Goal: Task Accomplishment & Management: Manage account settings

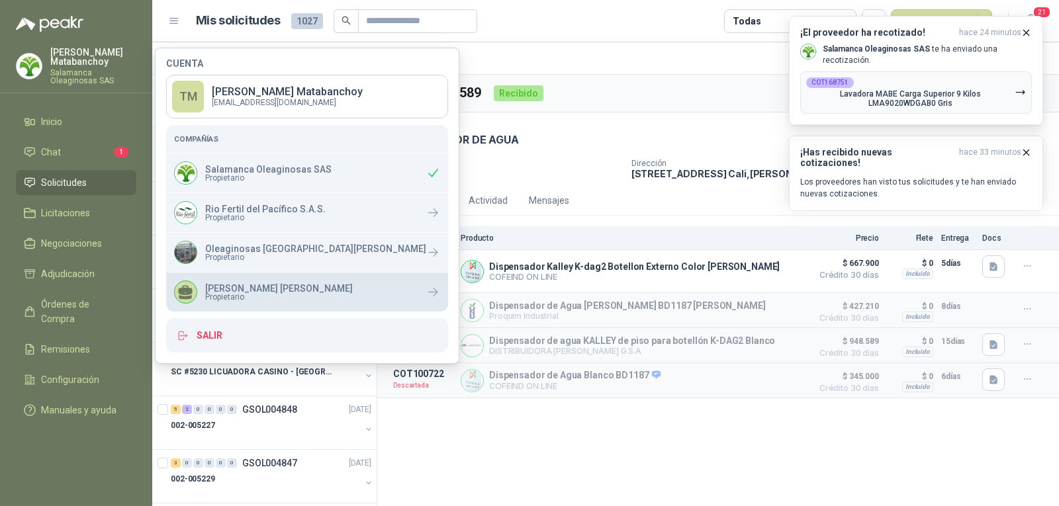
click at [217, 276] on div "Julian Vicente Holguin Propietario" at bounding box center [307, 292] width 282 height 39
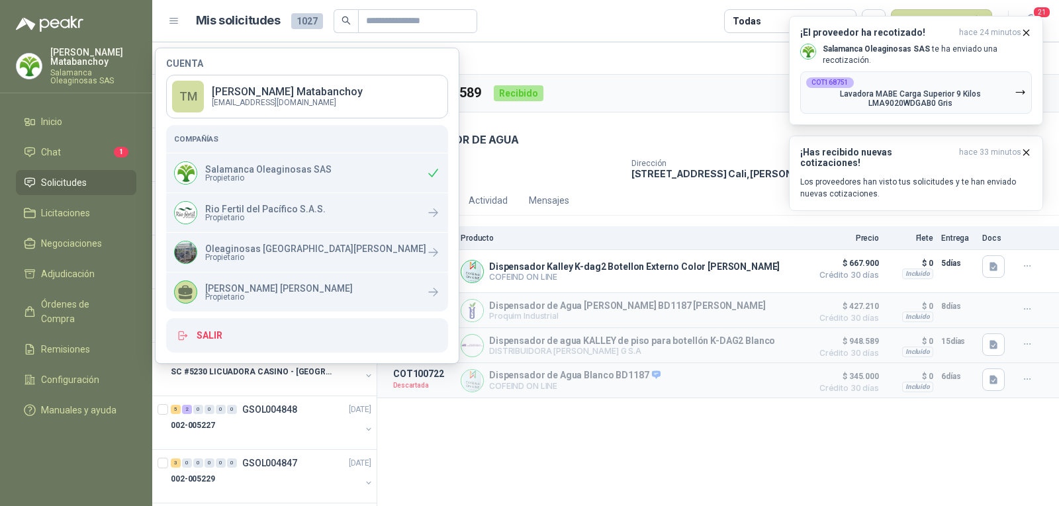
click at [596, 175] on div "1 Unidades" at bounding box center [507, 172] width 228 height 11
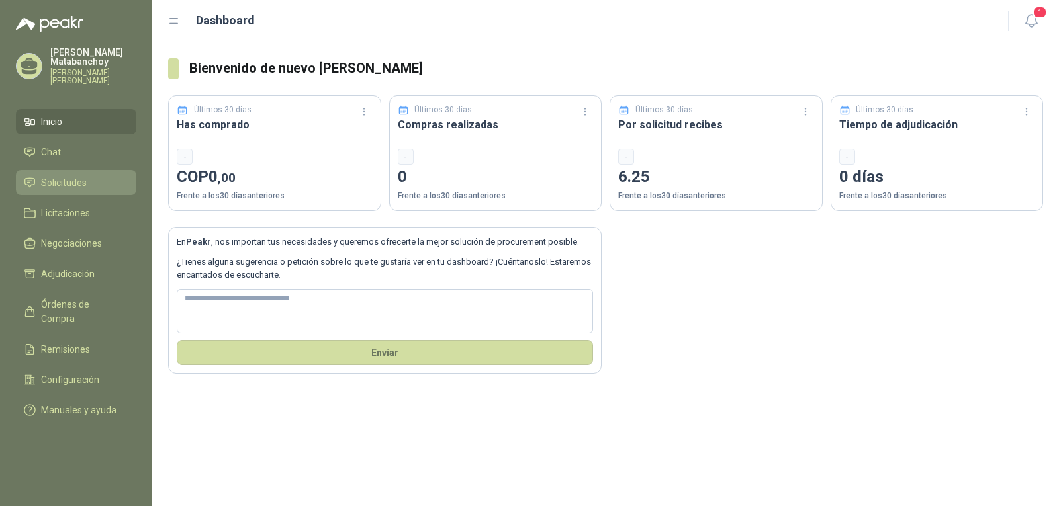
click at [110, 170] on link "Solicitudes" at bounding box center [76, 182] width 120 height 25
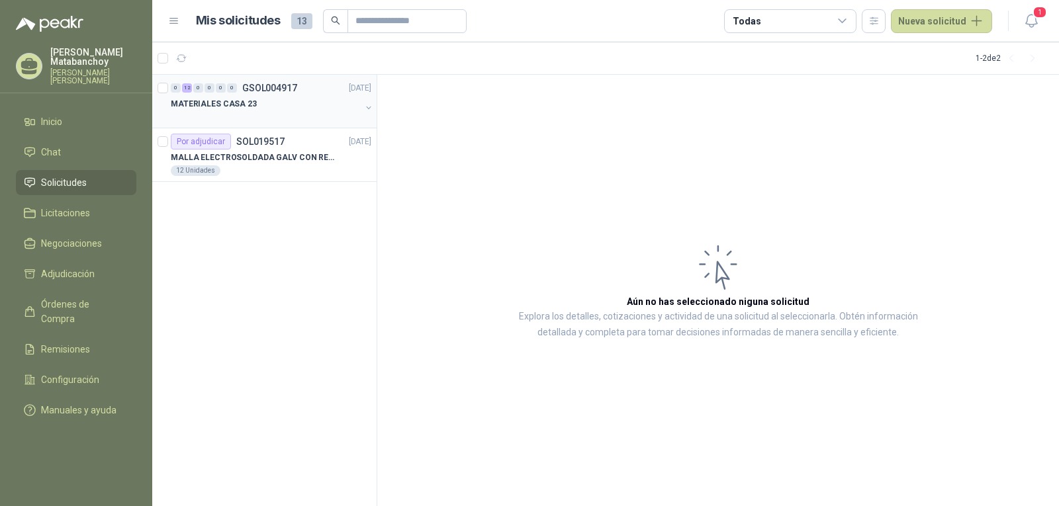
click at [280, 109] on div "MATERIALES CASA 23" at bounding box center [266, 104] width 190 height 16
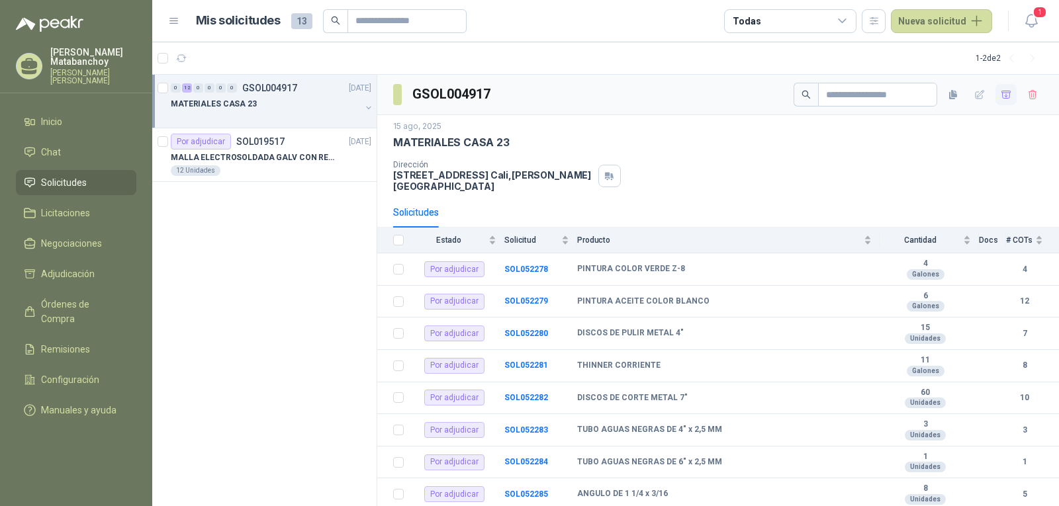
click at [1001, 89] on icon "button" at bounding box center [1006, 94] width 11 height 11
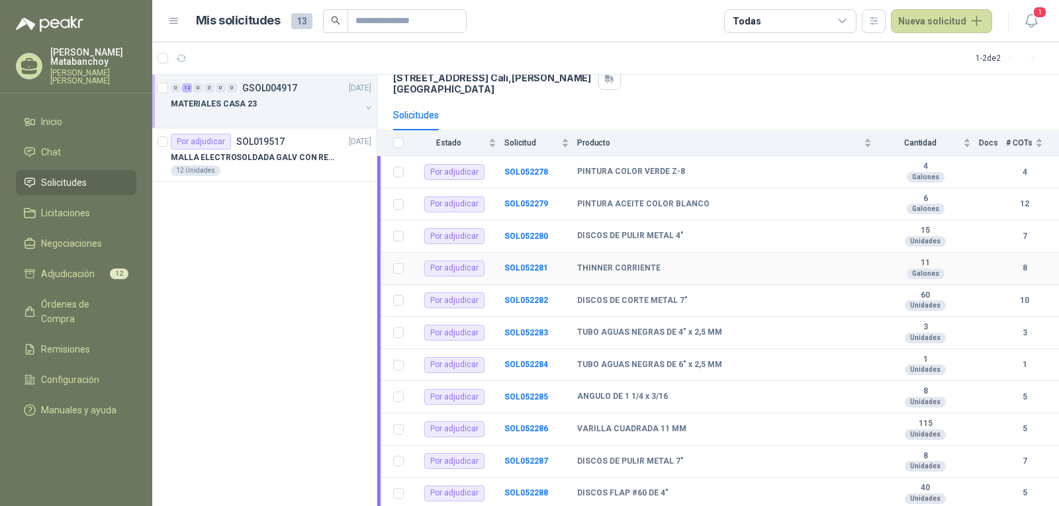
scroll to position [156, 0]
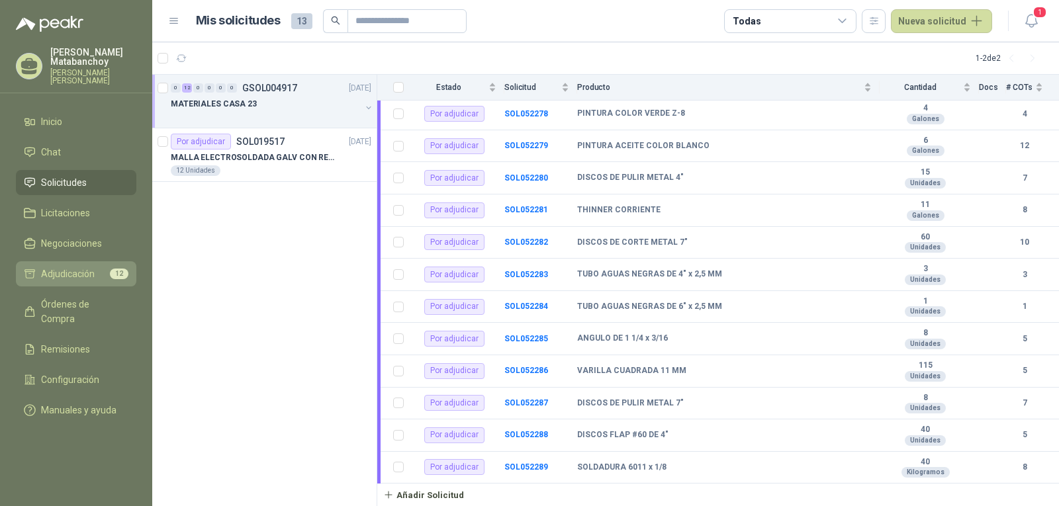
click at [66, 267] on span "Adjudicación" at bounding box center [68, 274] width 54 height 15
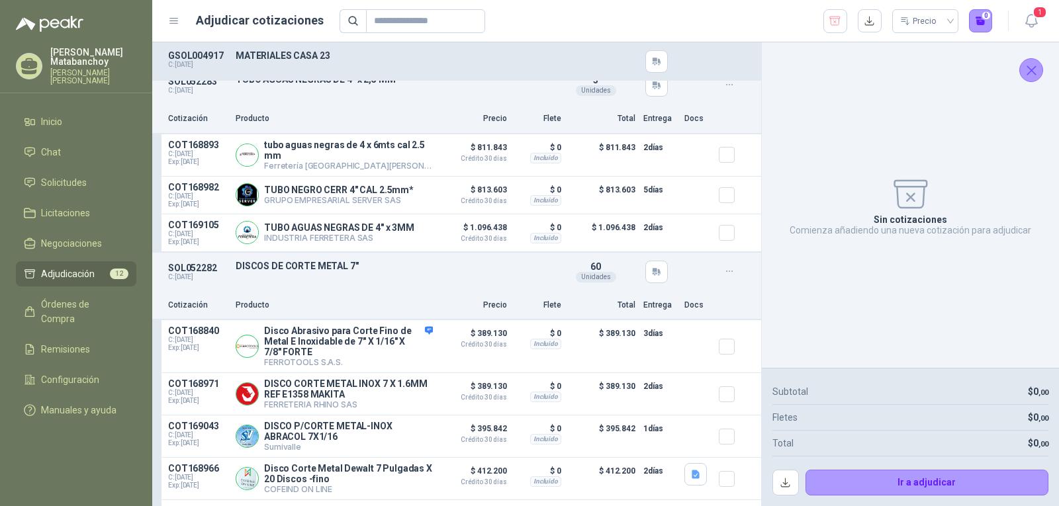
scroll to position [265, 0]
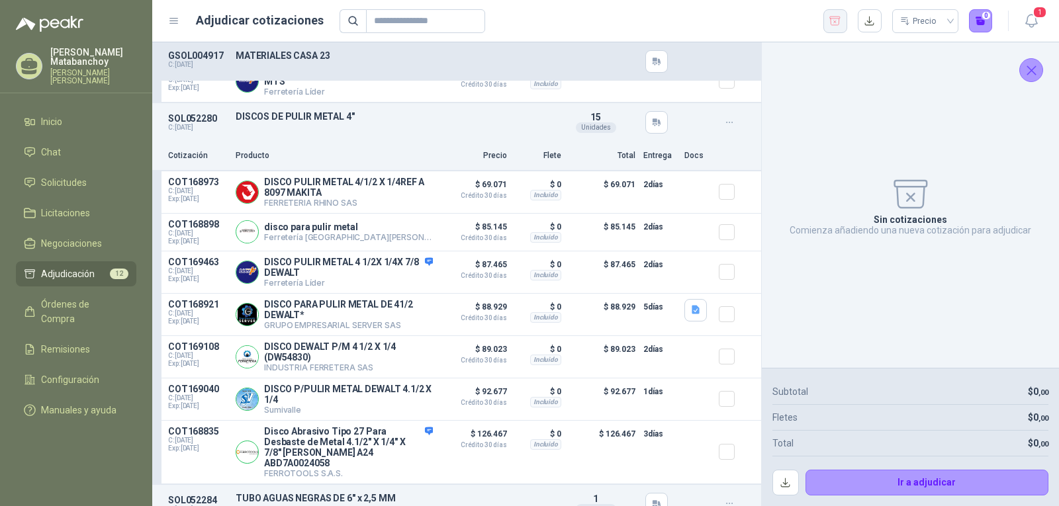
click at [827, 23] on div "Precio 0" at bounding box center [666, 21] width 653 height 24
click at [831, 23] on icon "button" at bounding box center [835, 21] width 13 height 13
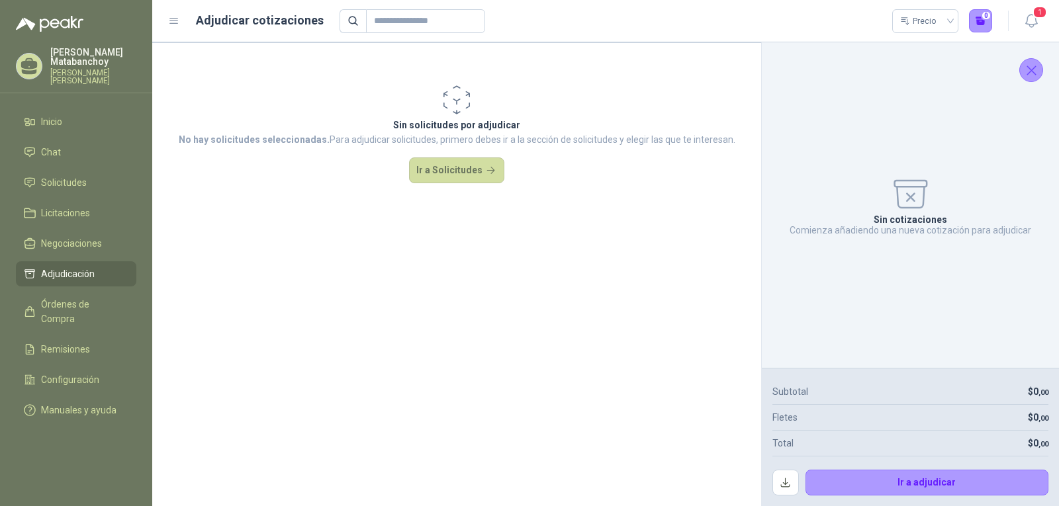
click at [1019, 62] on div "Sin cotizaciones Comienza añadiendo una nueva cotización para adjudicar" at bounding box center [911, 205] width 276 height 305
drag, startPoint x: 1026, startPoint y: 71, endPoint x: 607, endPoint y: 77, distance: 419.1
click at [1025, 71] on icon "Cerrar" at bounding box center [1031, 70] width 17 height 17
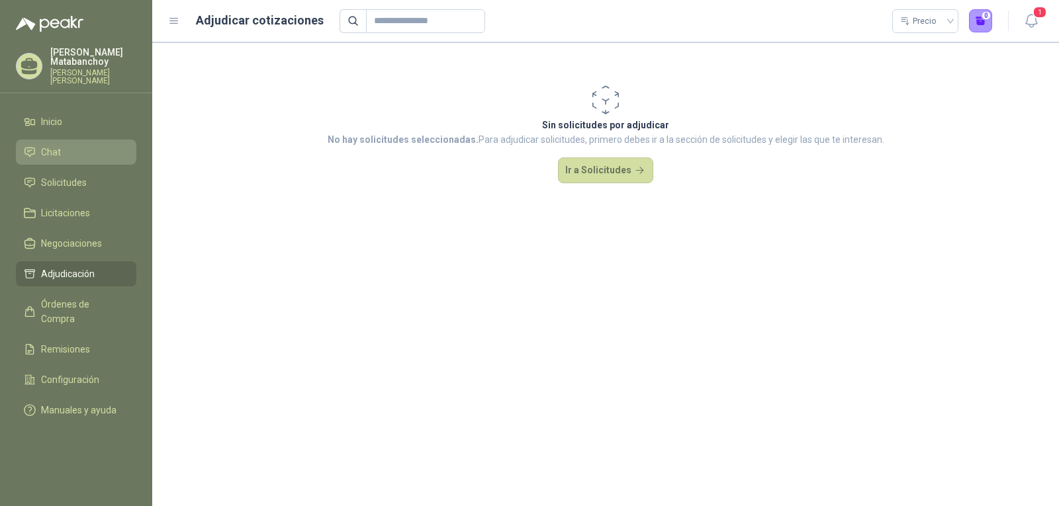
click at [59, 145] on span "Chat" at bounding box center [51, 152] width 20 height 15
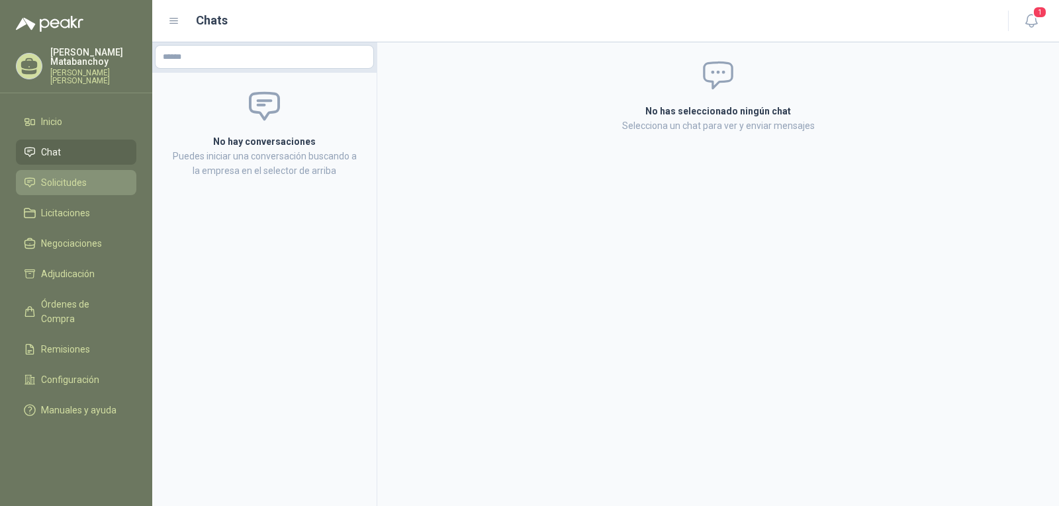
click at [68, 175] on span "Solicitudes" at bounding box center [64, 182] width 46 height 15
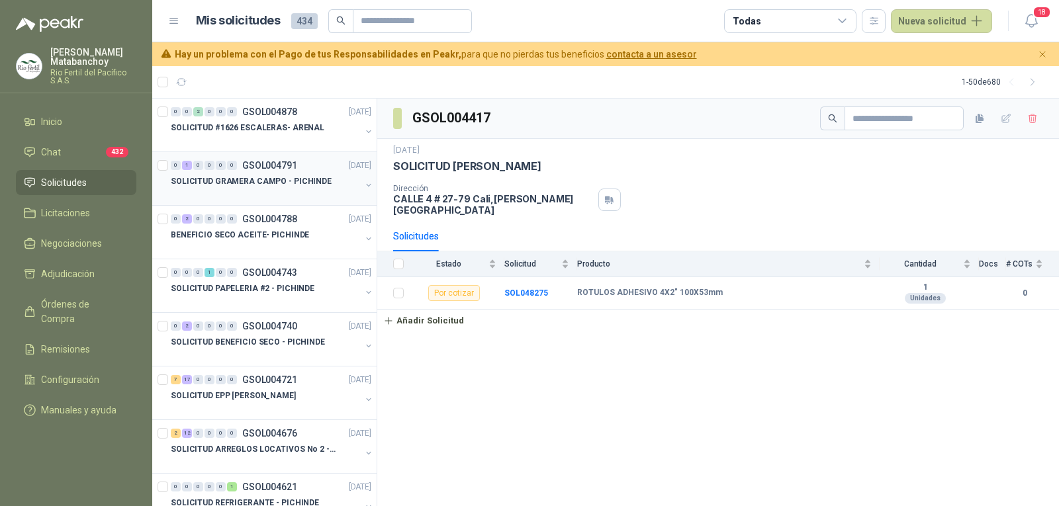
click at [235, 168] on div "0" at bounding box center [232, 165] width 10 height 9
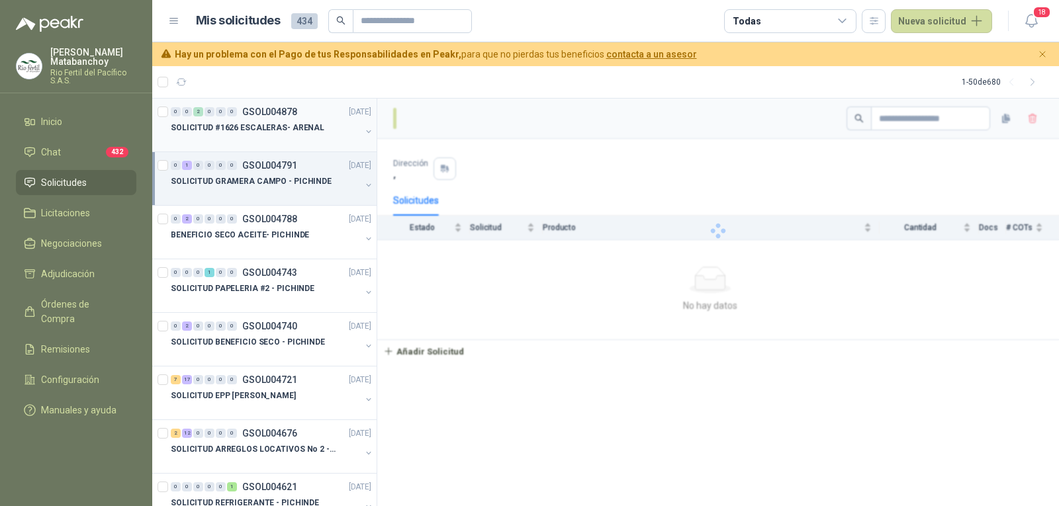
click at [271, 133] on p "SOLICITUD #1626 ESCALERAS- ARENAL" at bounding box center [248, 128] width 154 height 13
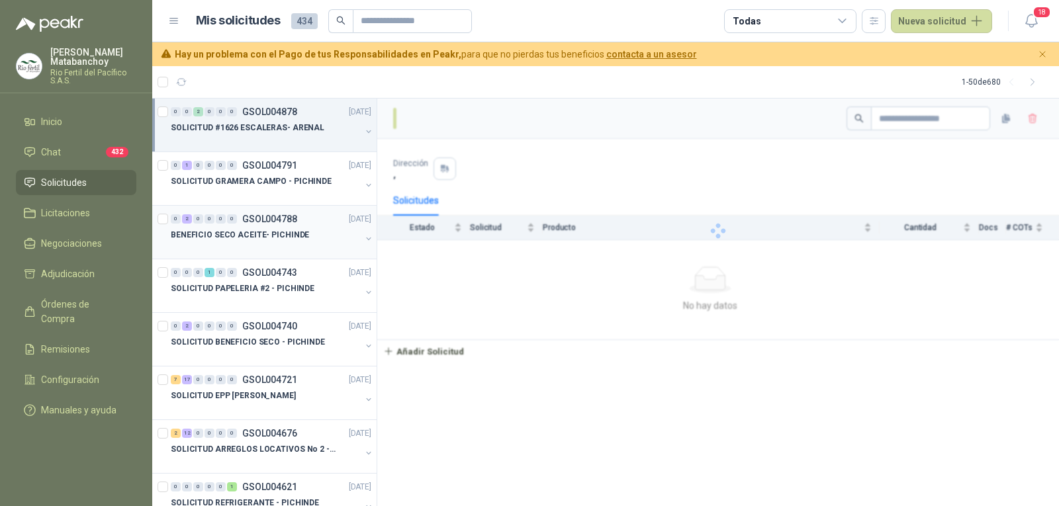
click at [263, 230] on p "BENEFICIO SECO ACEITE- PICHINDE" at bounding box center [240, 235] width 138 height 13
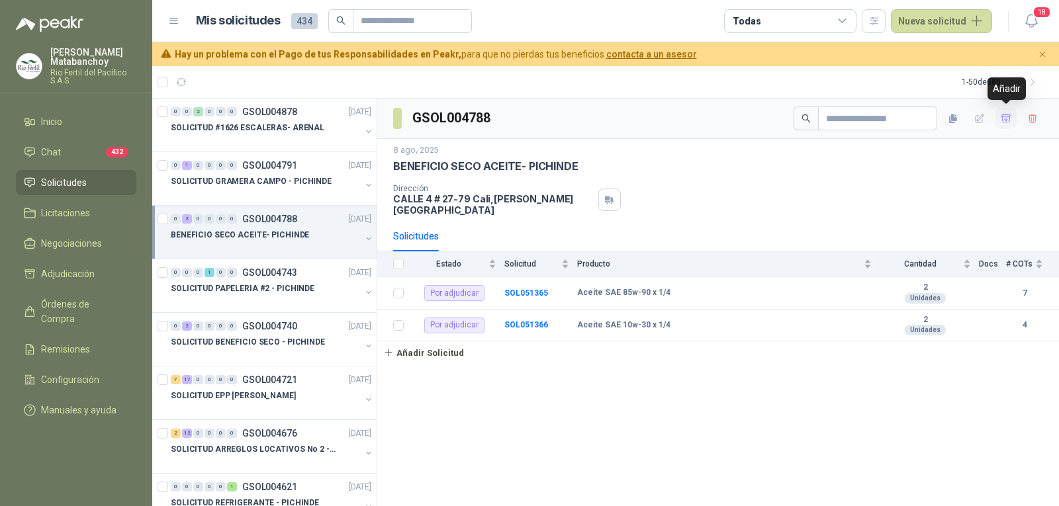
click at [1002, 119] on icon "button" at bounding box center [1006, 118] width 11 height 11
click at [90, 275] on span "Adjudicación" at bounding box center [68, 274] width 54 height 15
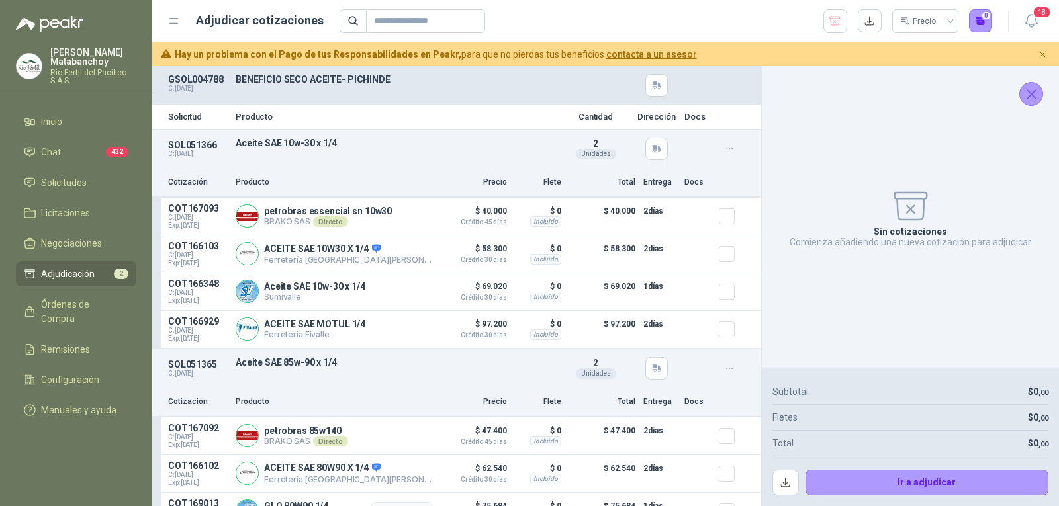
scroll to position [188, 0]
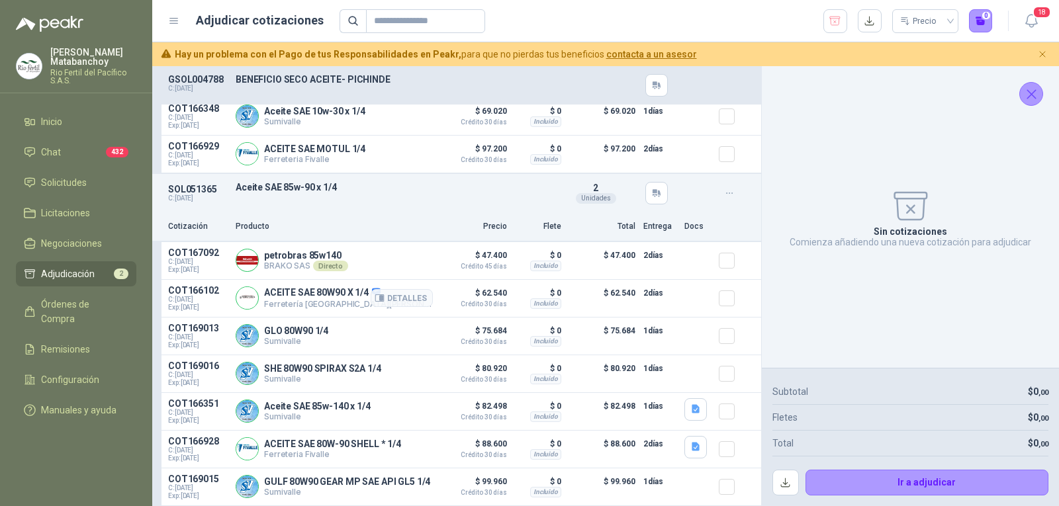
click at [375, 285] on div "Detalles" at bounding box center [402, 298] width 62 height 26
click at [381, 289] on button "Detalles" at bounding box center [402, 298] width 62 height 18
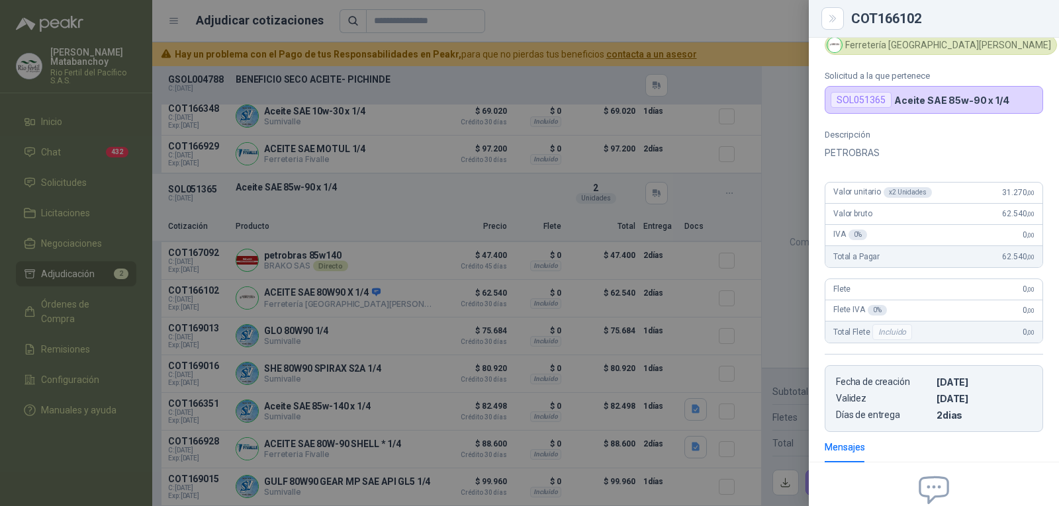
scroll to position [0, 0]
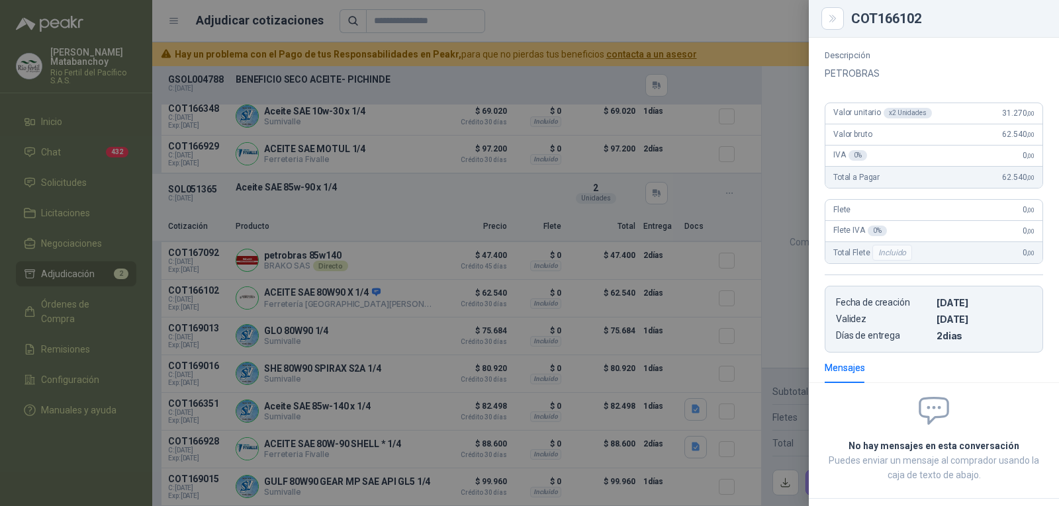
click at [473, 257] on div at bounding box center [529, 253] width 1059 height 506
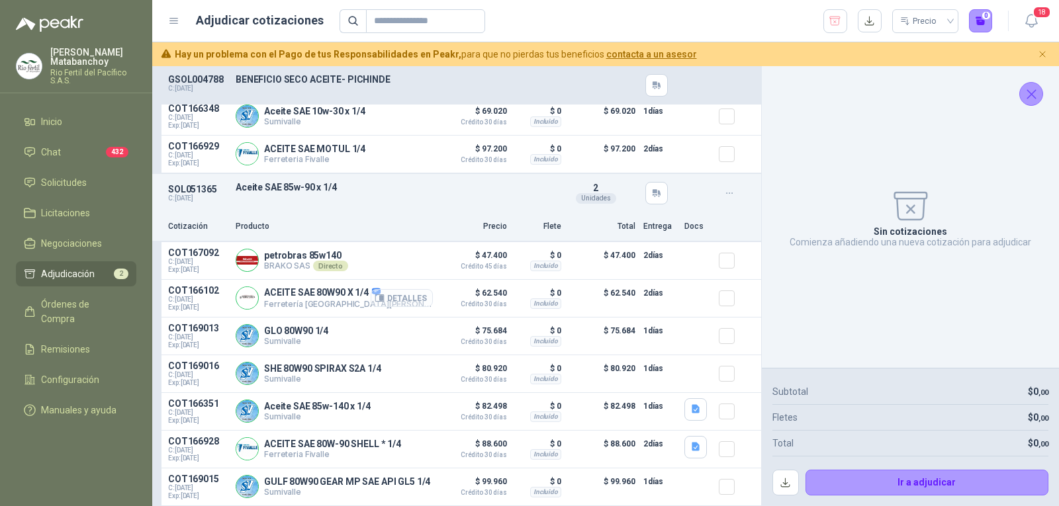
click at [381, 291] on button "Detalles" at bounding box center [402, 298] width 62 height 18
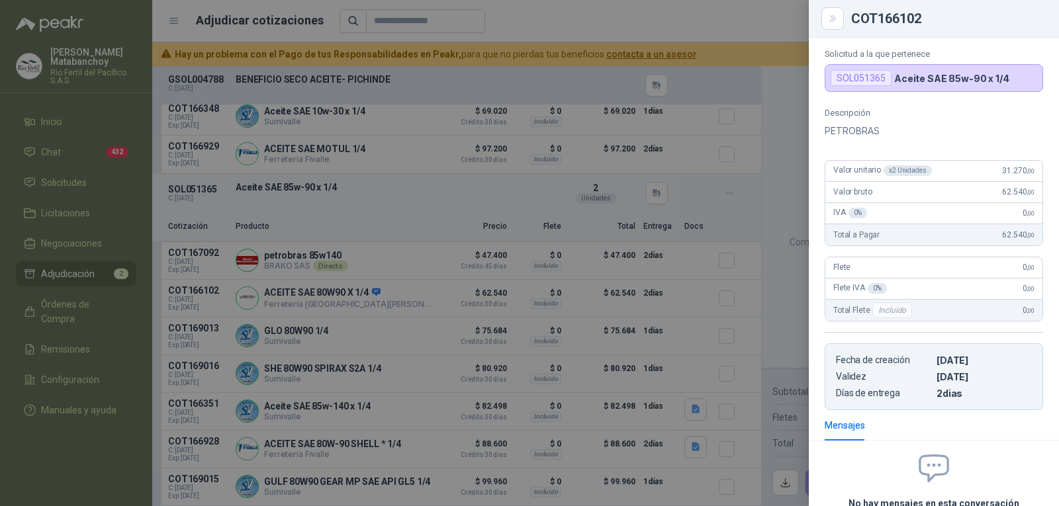
scroll to position [0, 0]
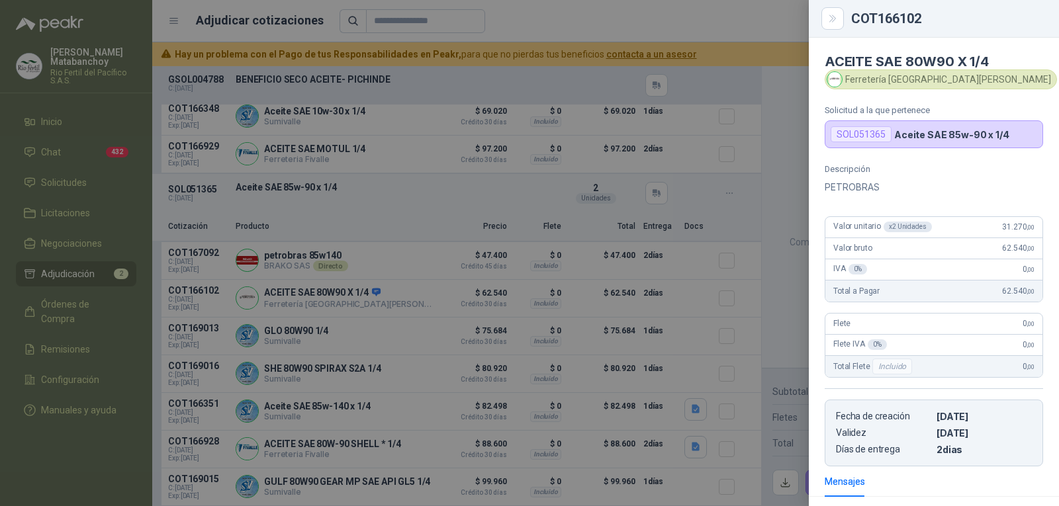
click at [640, 295] on div at bounding box center [529, 253] width 1059 height 506
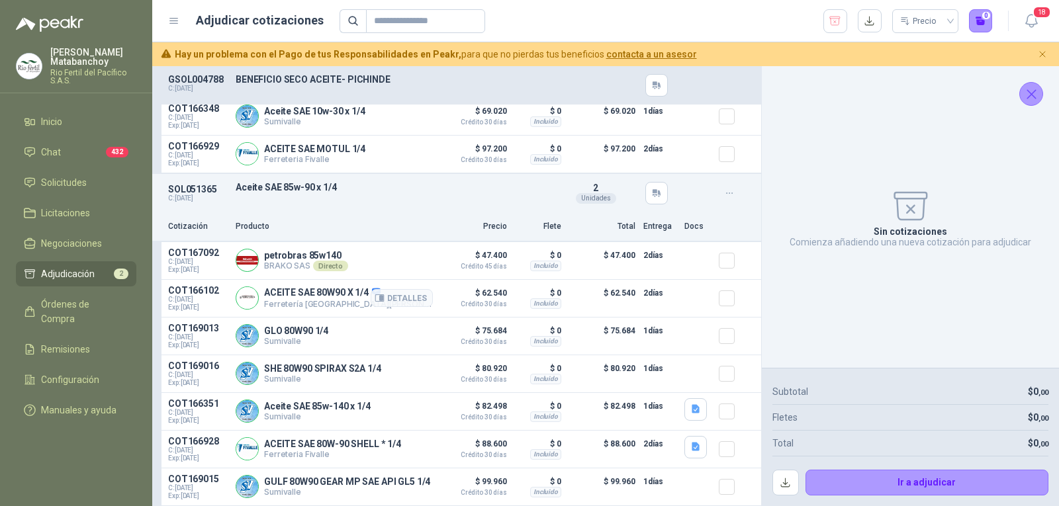
click at [318, 287] on p "ACEITE SAE 80W90 X 1/4" at bounding box center [348, 293] width 169 height 12
copy p "ACEITE SAE 80W90 X 1/4"
click at [383, 193] on div "SOL051365 C: [DATE] Aceite SAE 85w-90 x 1/4 Detalles 2 Unidades" at bounding box center [456, 193] width 609 height 38
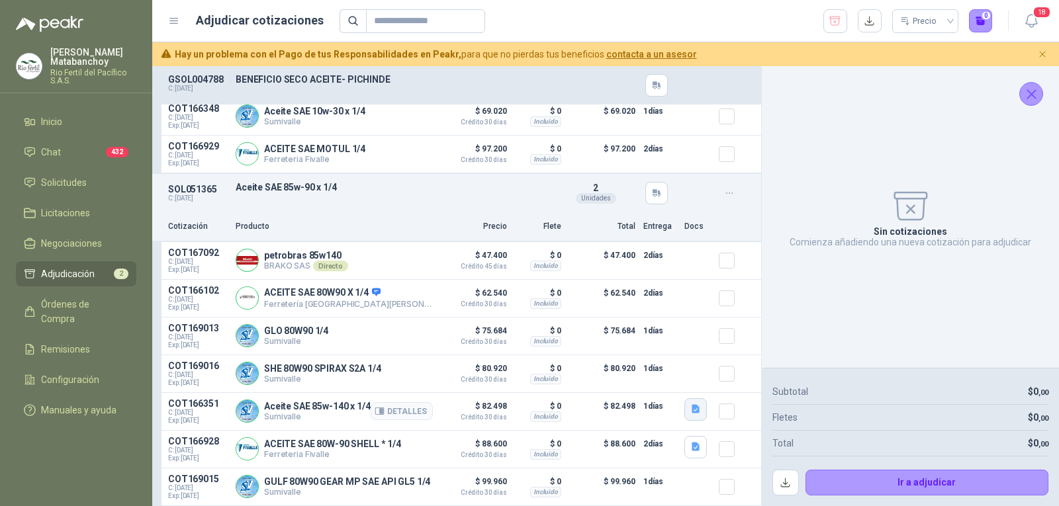
click at [692, 405] on icon "button" at bounding box center [696, 409] width 8 height 9
click at [663, 367] on button "image.png" at bounding box center [659, 373] width 58 height 14
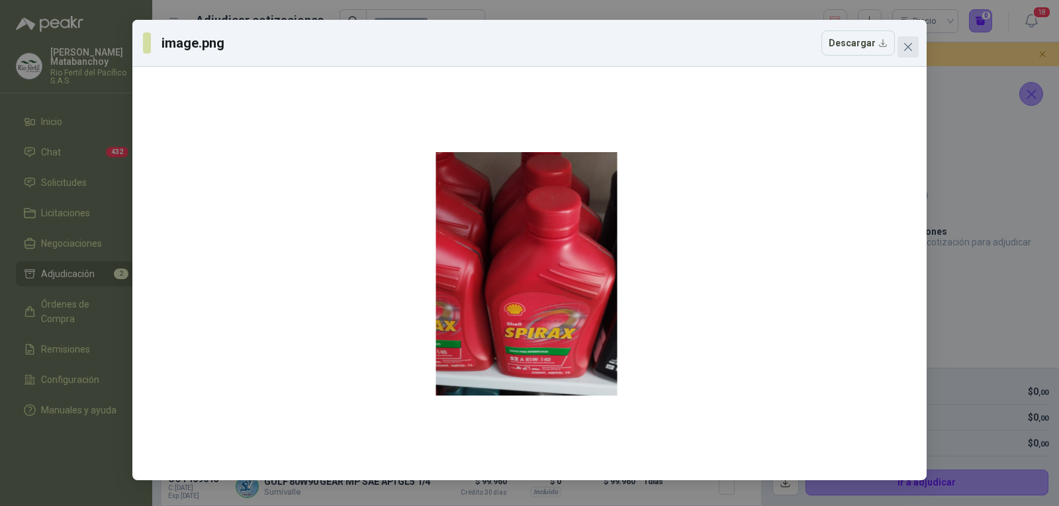
click at [910, 46] on icon "close" at bounding box center [908, 47] width 8 height 8
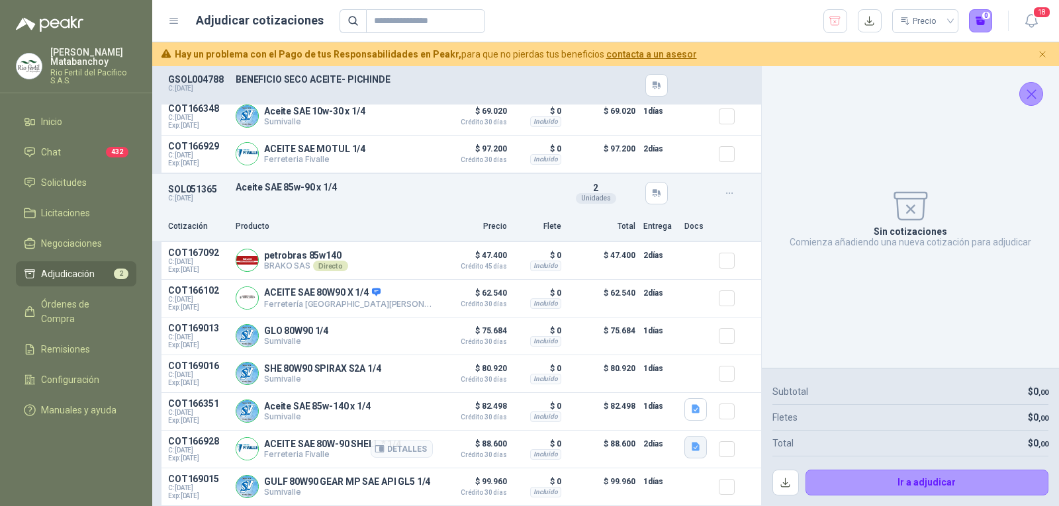
click at [692, 443] on icon "button" at bounding box center [696, 447] width 8 height 9
click at [612, 412] on button "Captura de pantalla [DATE] 082233.png" at bounding box center [604, 411] width 167 height 14
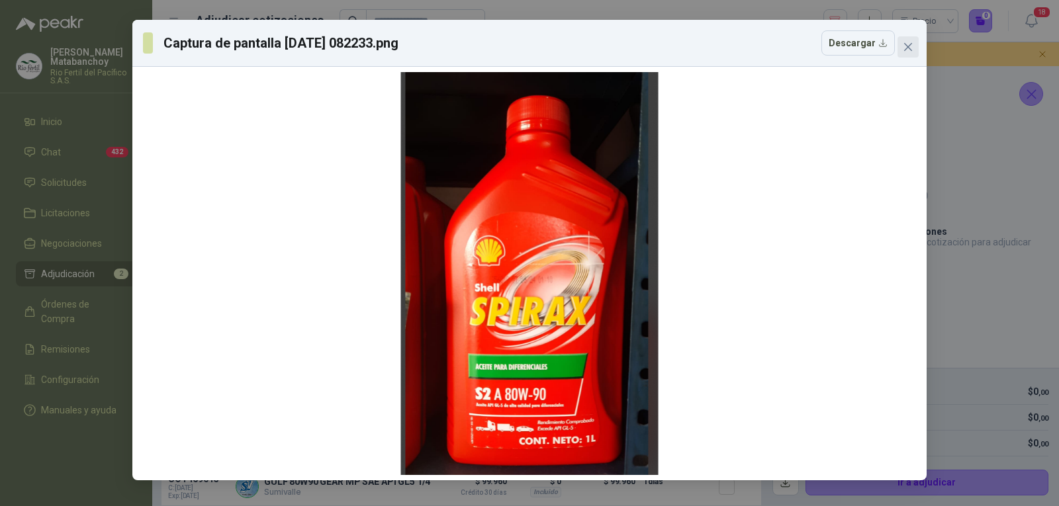
click at [911, 49] on icon "close" at bounding box center [908, 47] width 8 height 8
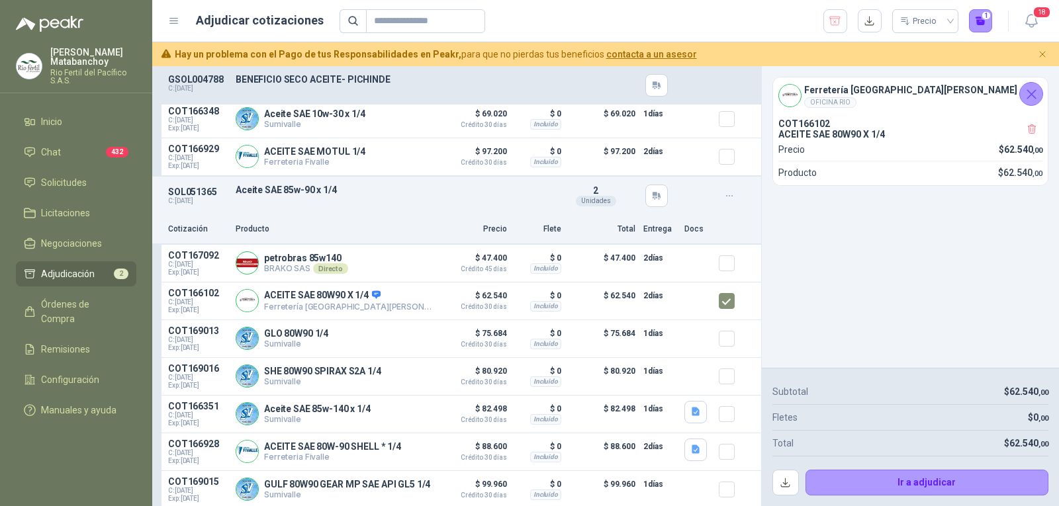
scroll to position [188, 0]
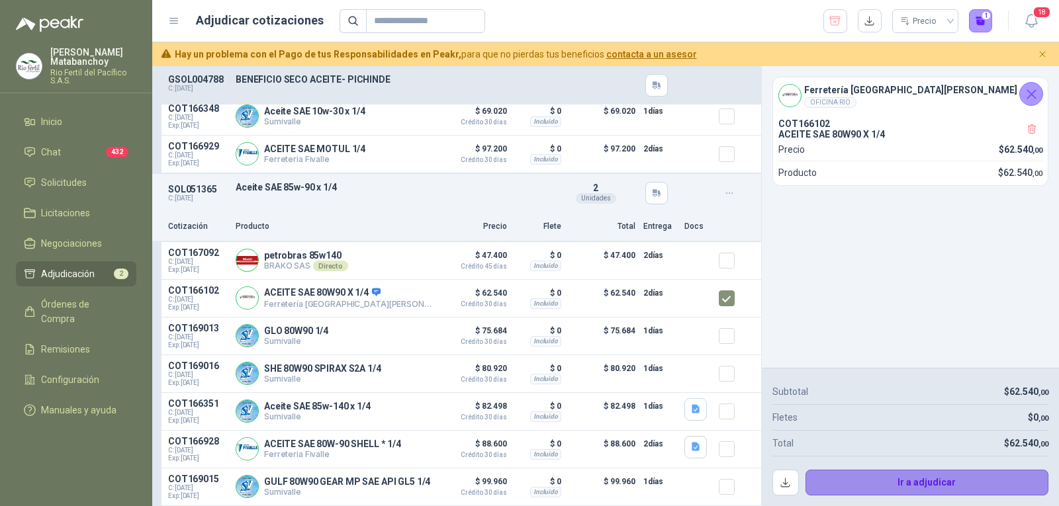
click at [927, 474] on button "Ir a adjudicar" at bounding box center [928, 483] width 244 height 26
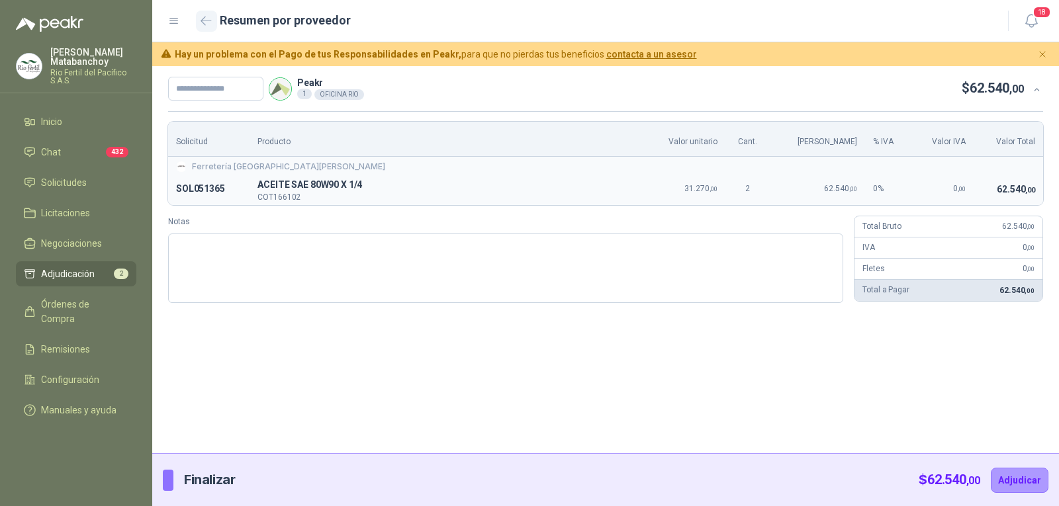
click at [203, 25] on icon "button" at bounding box center [206, 21] width 11 height 10
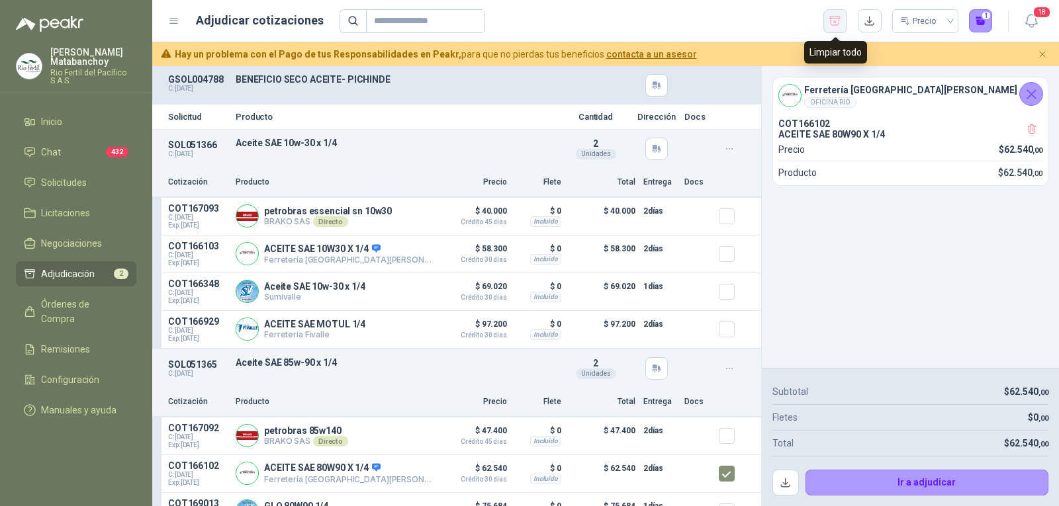
click at [827, 27] on button "button" at bounding box center [836, 21] width 24 height 24
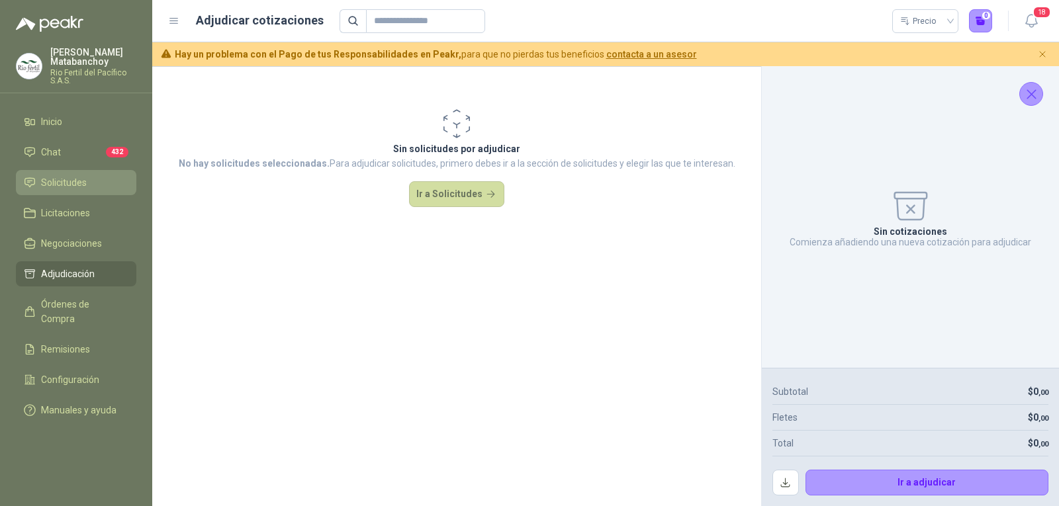
click at [64, 188] on span "Solicitudes" at bounding box center [64, 182] width 46 height 15
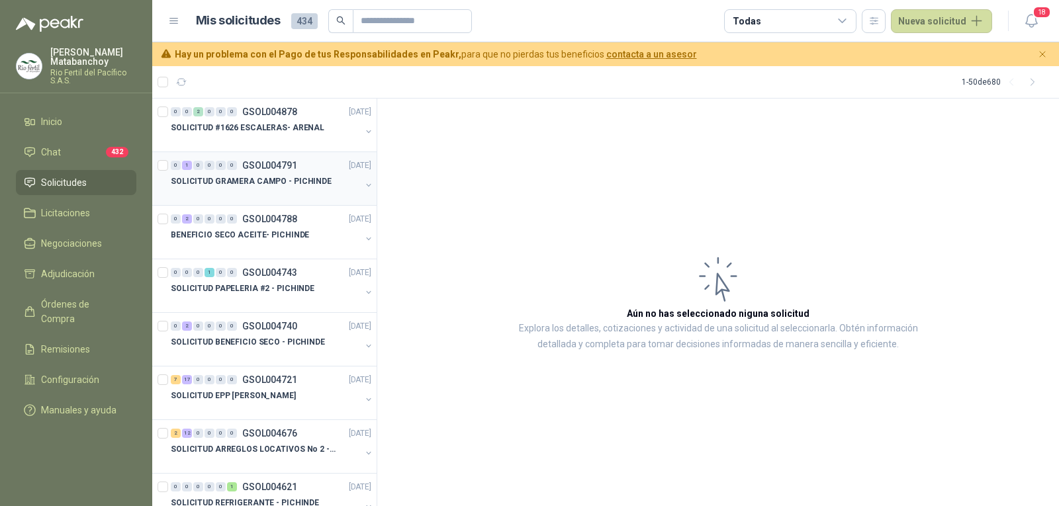
click at [267, 186] on p "SOLICITUD GRAMERA CAMPO - PICHINDE" at bounding box center [251, 181] width 161 height 13
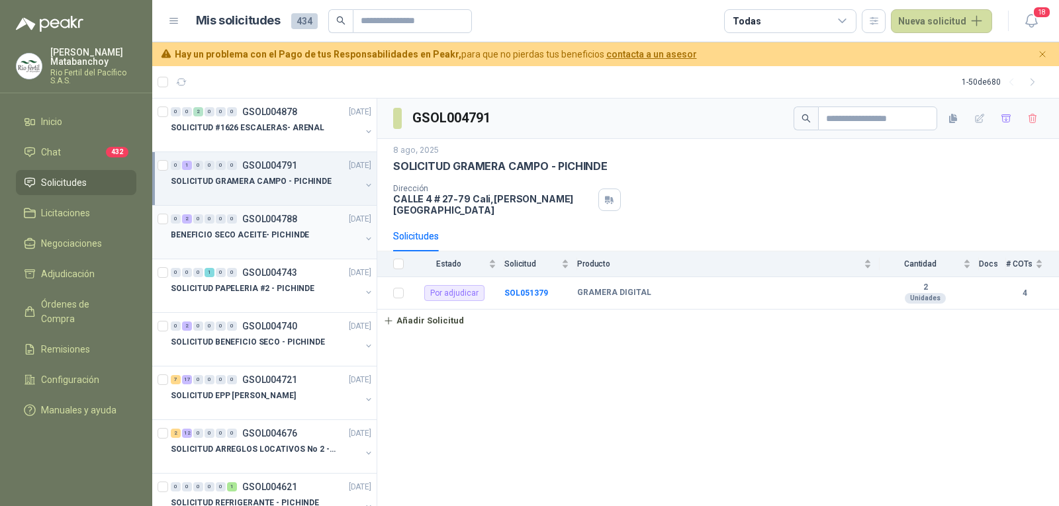
click at [286, 231] on p "BENEFICIO SECO ACEITE- PICHINDE" at bounding box center [240, 235] width 138 height 13
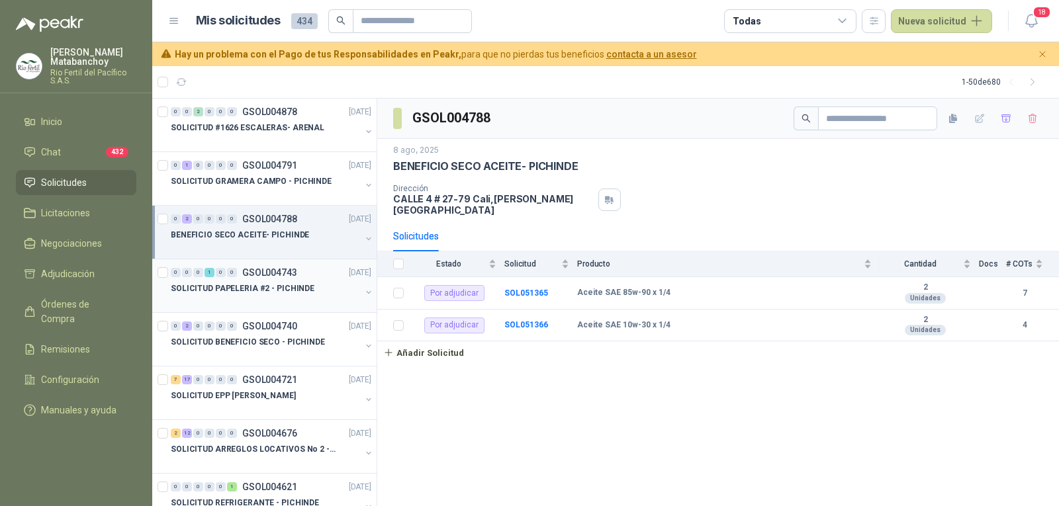
click at [288, 281] on div "SOLICITUD PAPELERIA #2 - PICHINDE" at bounding box center [266, 289] width 190 height 16
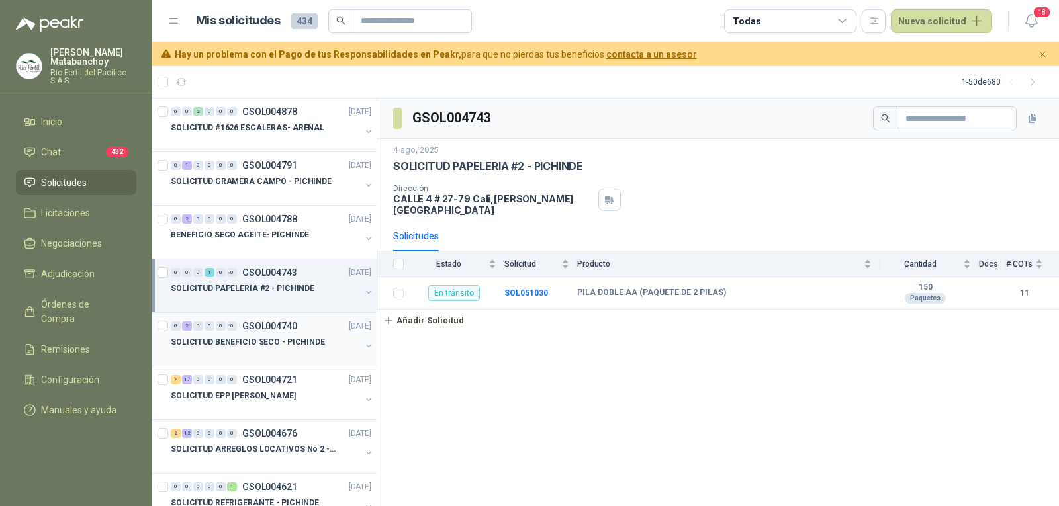
click at [280, 331] on p "GSOL004740" at bounding box center [269, 326] width 55 height 9
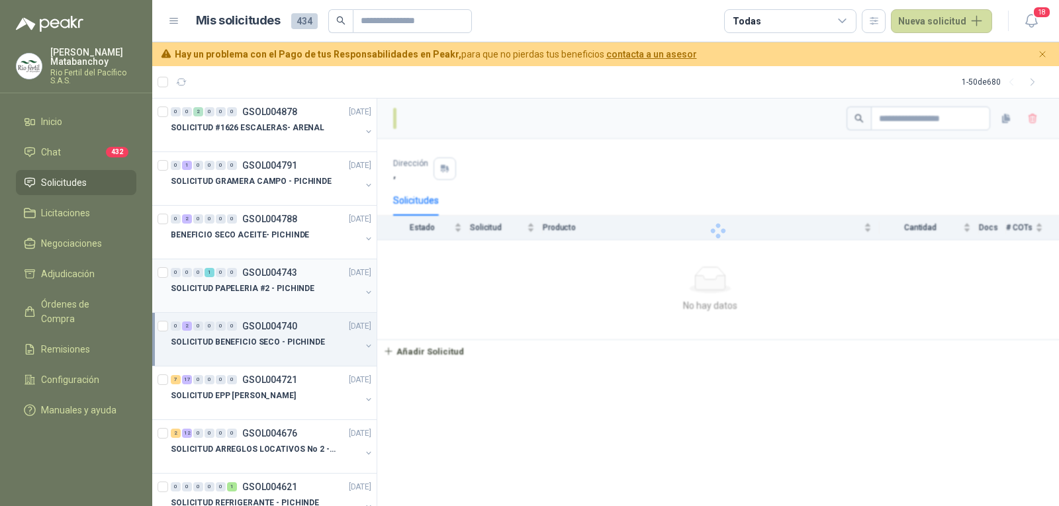
click at [288, 275] on p "GSOL004743" at bounding box center [269, 272] width 55 height 9
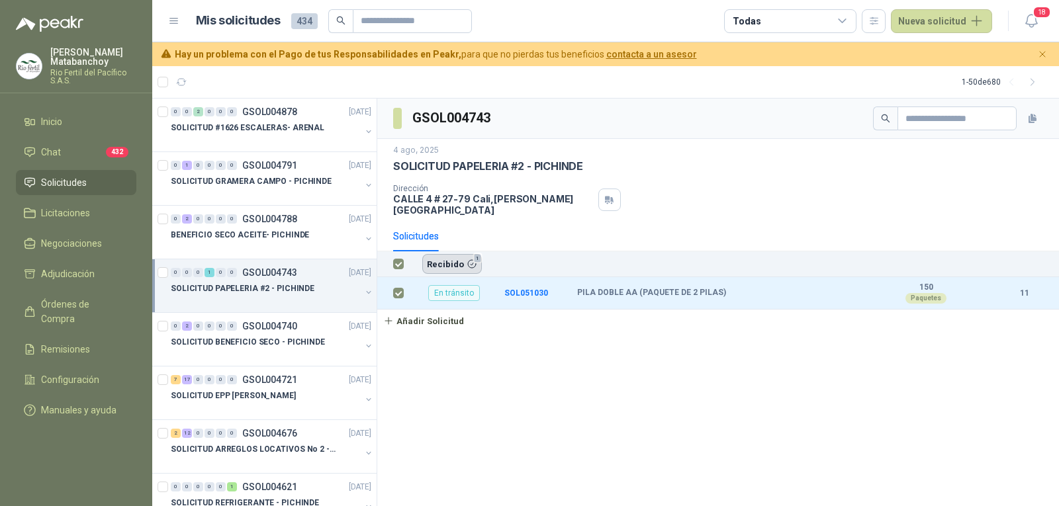
click at [448, 254] on button "Recibido 1" at bounding box center [452, 264] width 60 height 20
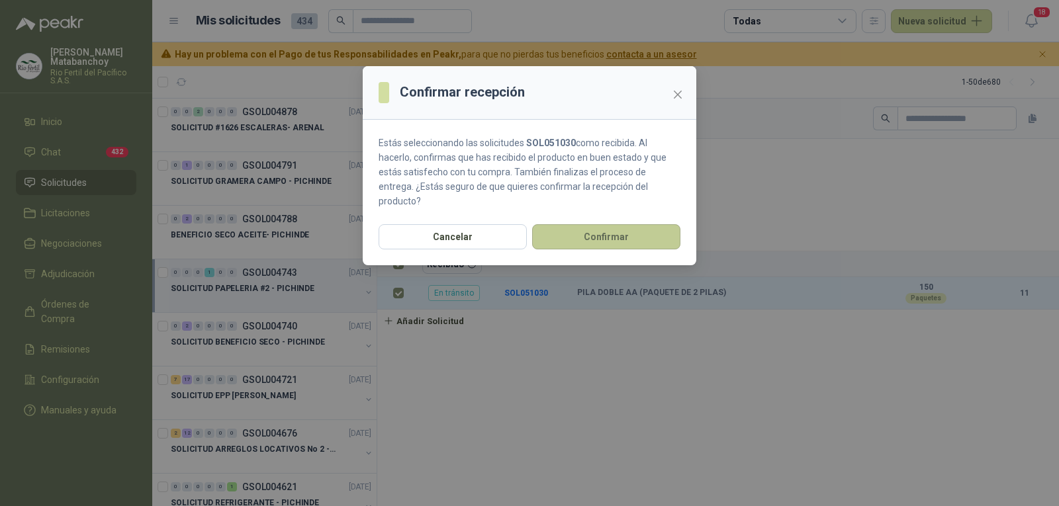
click at [628, 224] on button "Confirmar" at bounding box center [606, 236] width 148 height 25
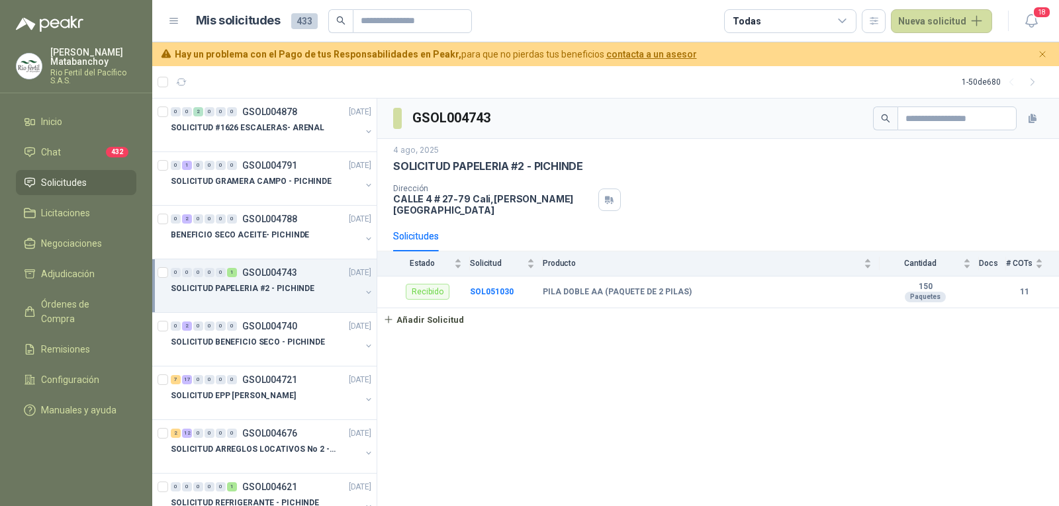
click at [281, 336] on p "SOLICITUD BENEFICIO SECO - PICHINDE" at bounding box center [248, 342] width 154 height 13
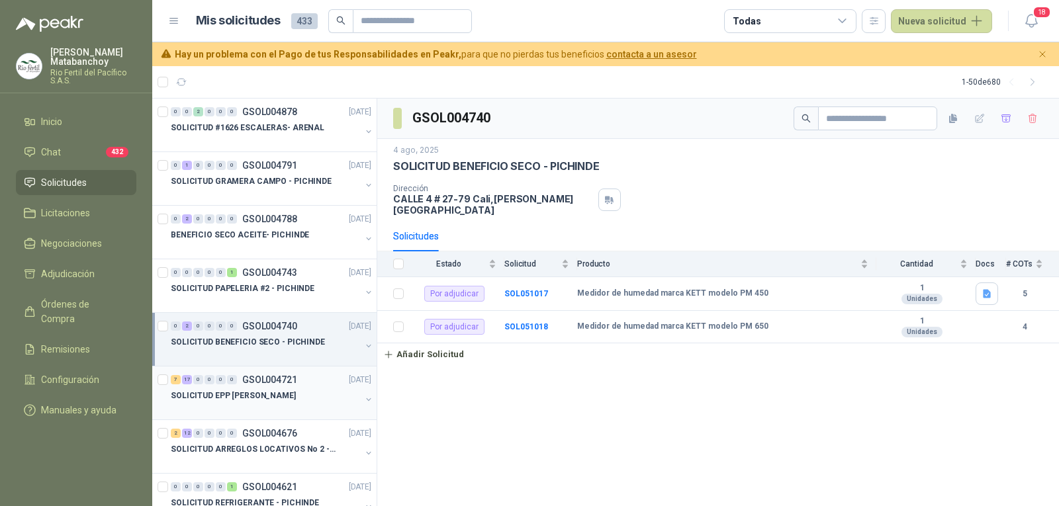
click at [230, 387] on div "7 17 0 0 0 0 GSOL004721 [DATE]" at bounding box center [272, 380] width 203 height 16
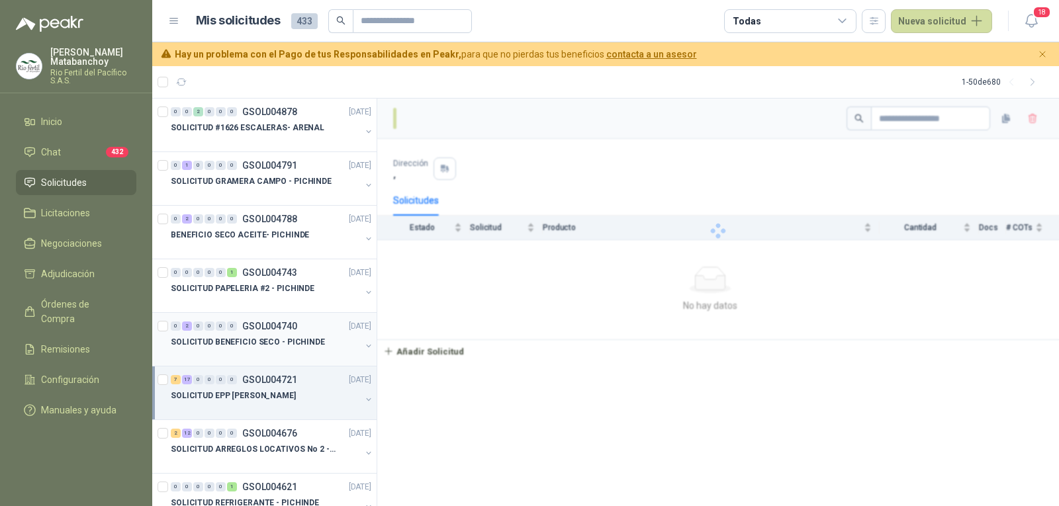
scroll to position [132, 0]
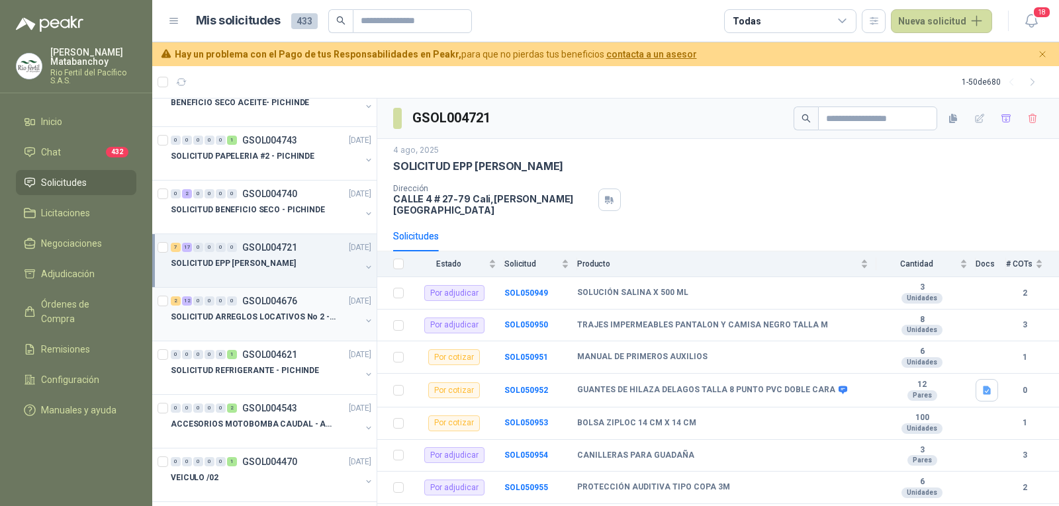
click at [250, 329] on div at bounding box center [266, 330] width 190 height 11
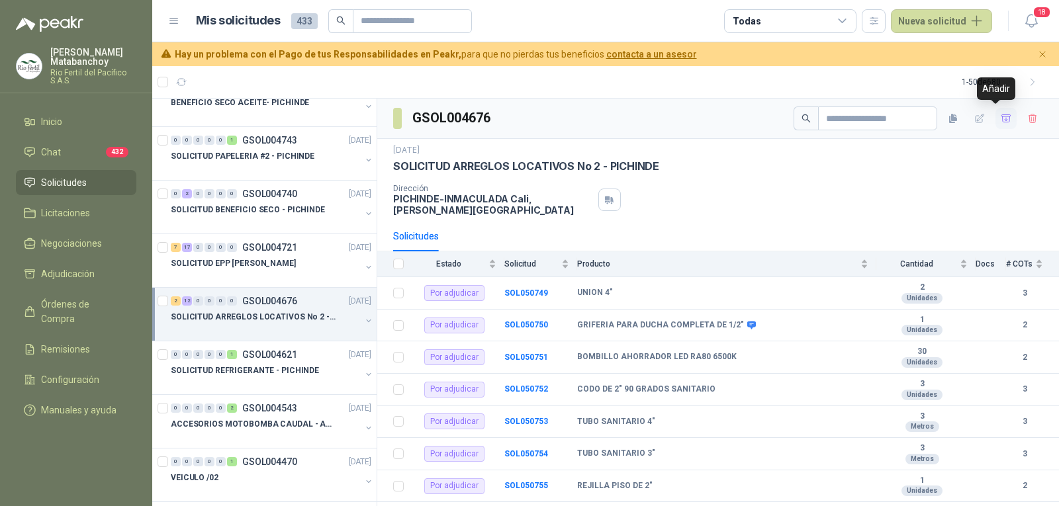
click at [1001, 115] on icon "button" at bounding box center [1006, 118] width 11 height 11
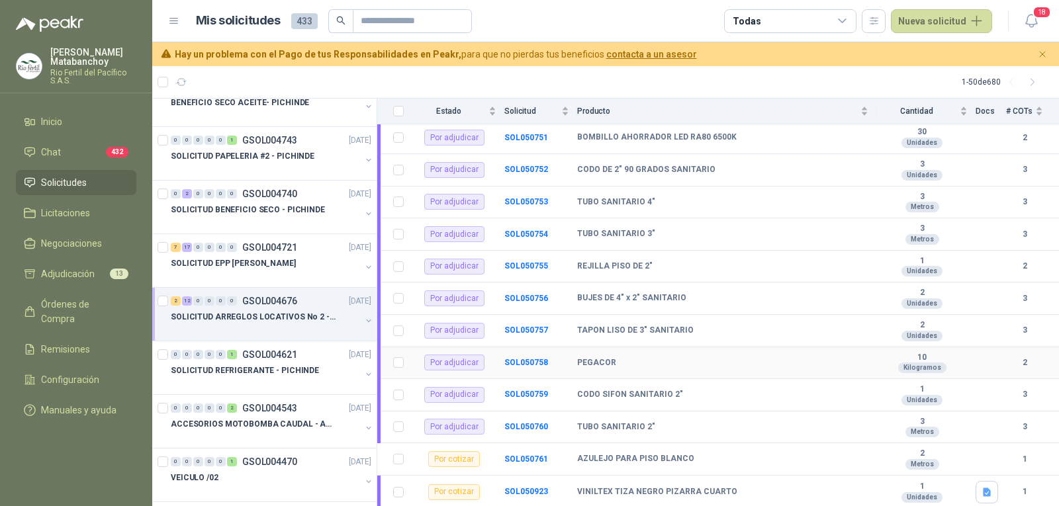
scroll to position [245, 0]
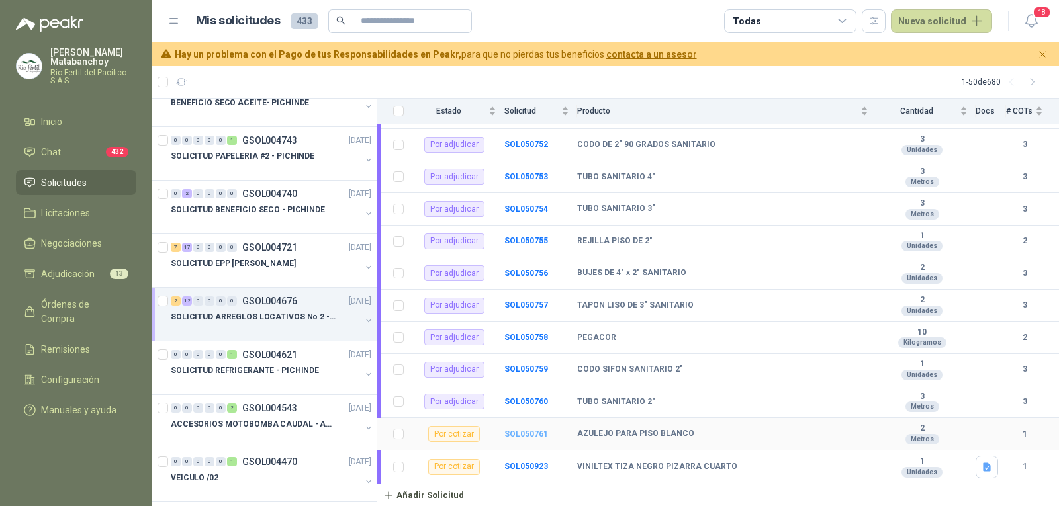
click at [526, 432] on b "SOL050761" at bounding box center [526, 434] width 44 height 9
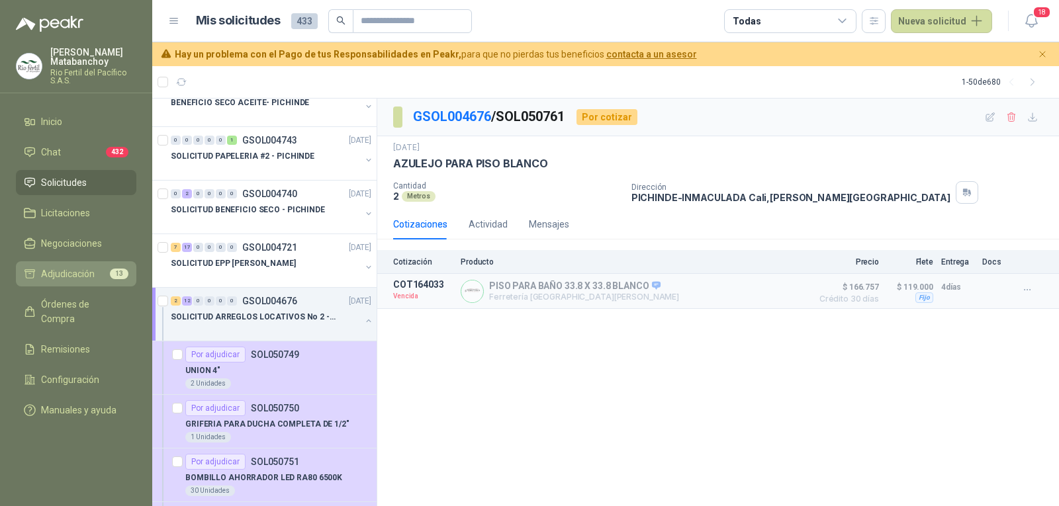
click at [85, 279] on span "Adjudicación" at bounding box center [68, 274] width 54 height 15
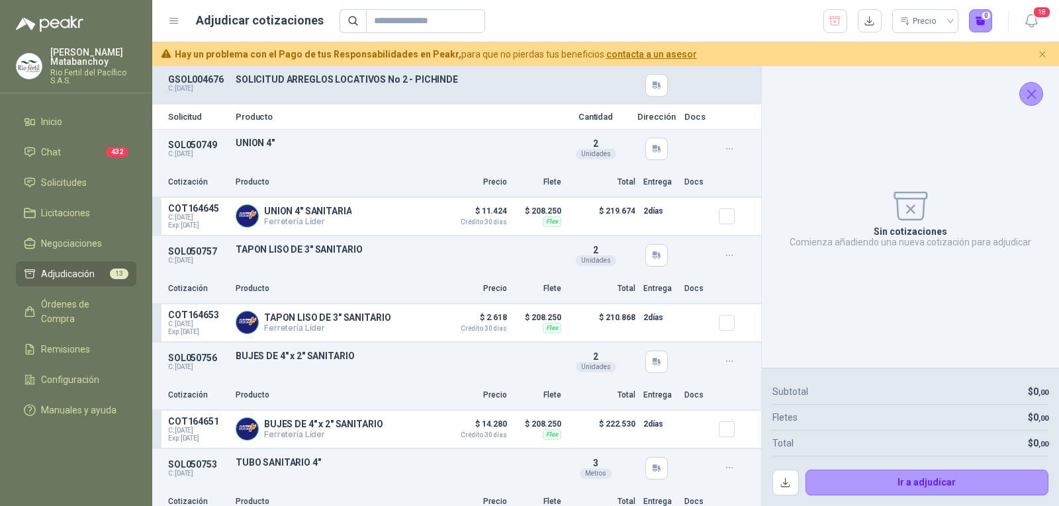
click at [1027, 87] on icon "Cerrar" at bounding box center [1031, 94] width 17 height 17
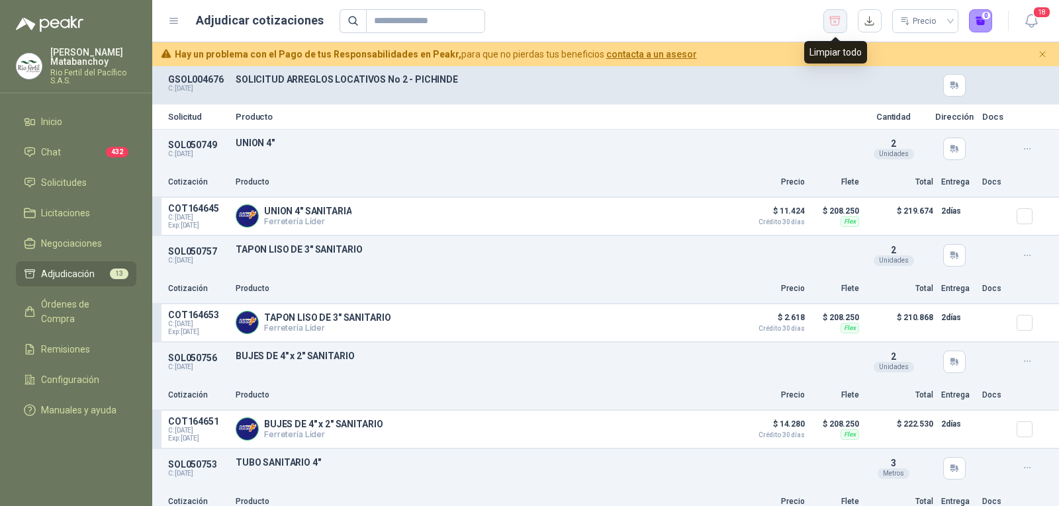
click at [834, 15] on icon "button" at bounding box center [835, 21] width 13 height 13
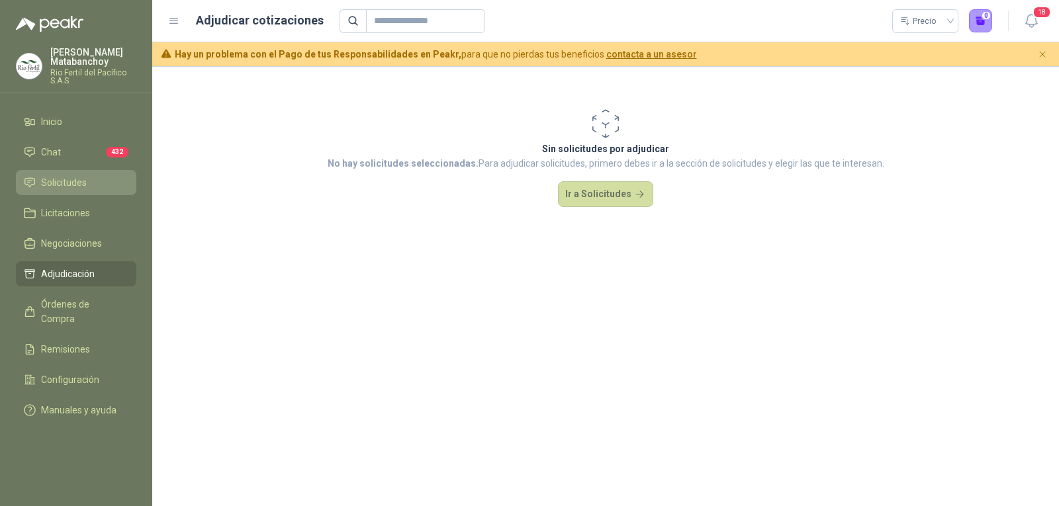
click at [50, 185] on span "Solicitudes" at bounding box center [64, 182] width 46 height 15
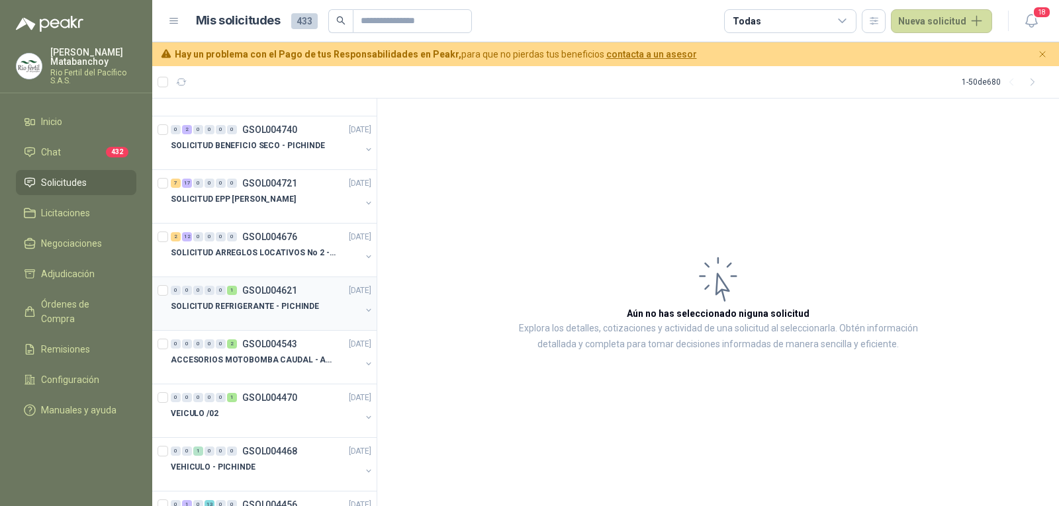
scroll to position [265, 0]
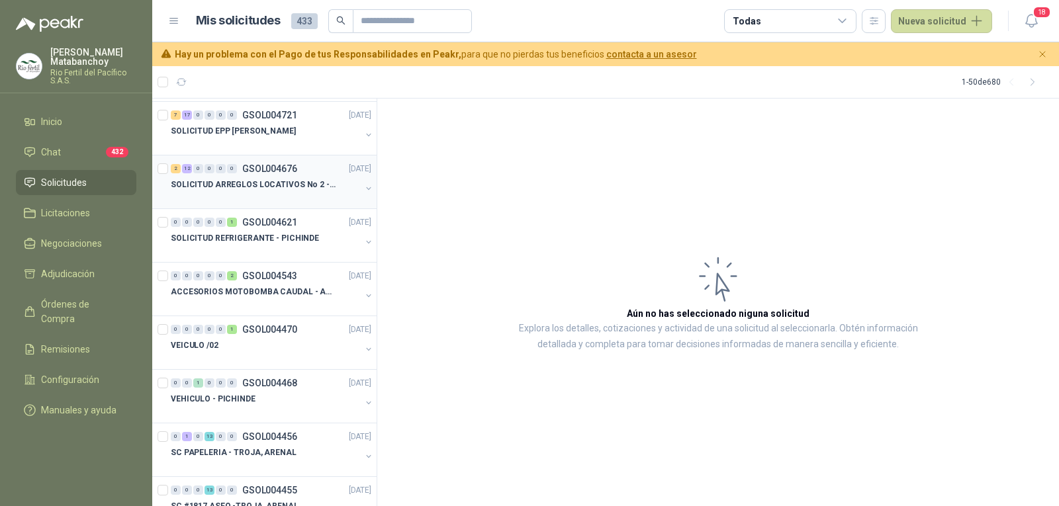
click at [248, 189] on p "SOLICITUD ARREGLOS LOCATIVOS No 2 - PICHINDE" at bounding box center [253, 185] width 165 height 13
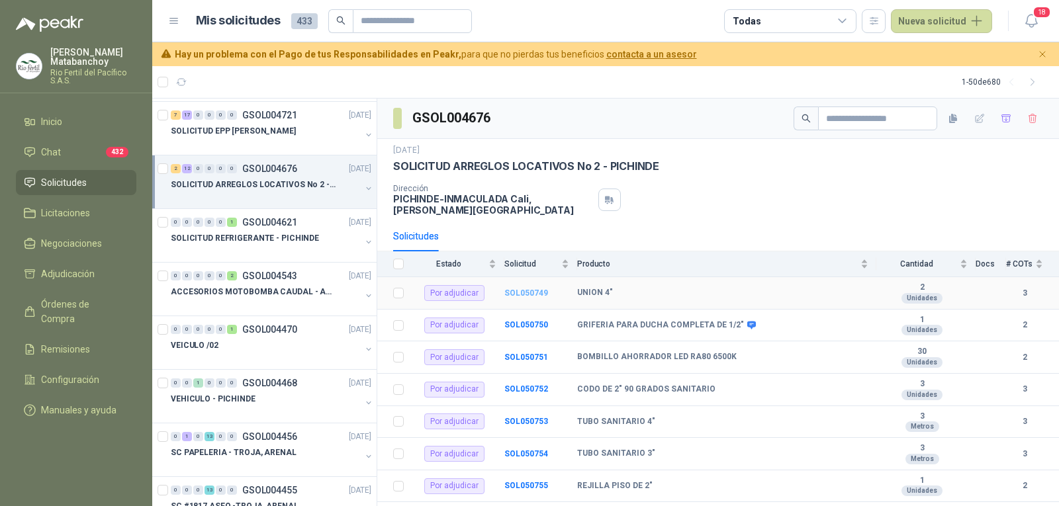
click at [530, 293] on b "SOL050749" at bounding box center [526, 293] width 44 height 9
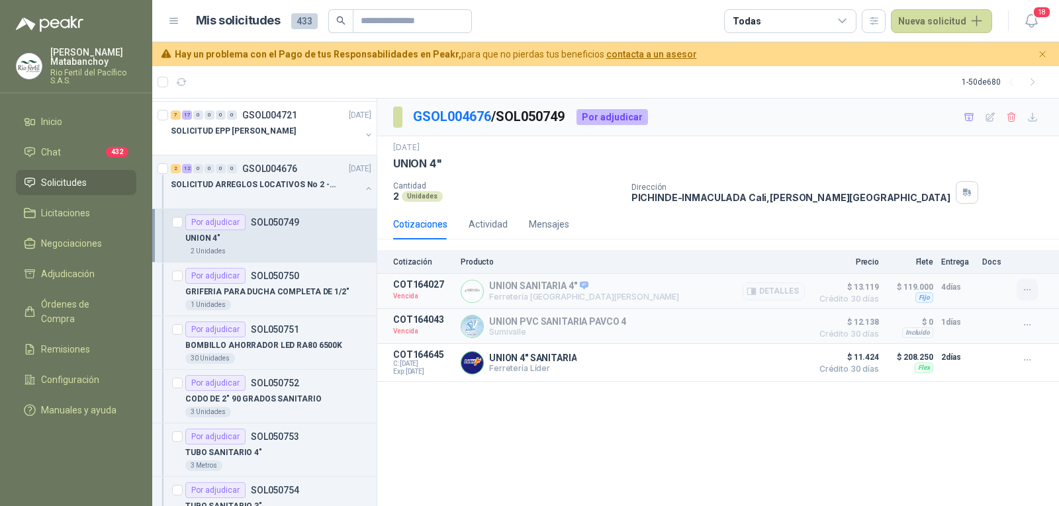
click at [1029, 287] on icon "button" at bounding box center [1027, 290] width 11 height 11
click at [990, 267] on button "Solicitar Recotización" at bounding box center [1001, 260] width 106 height 21
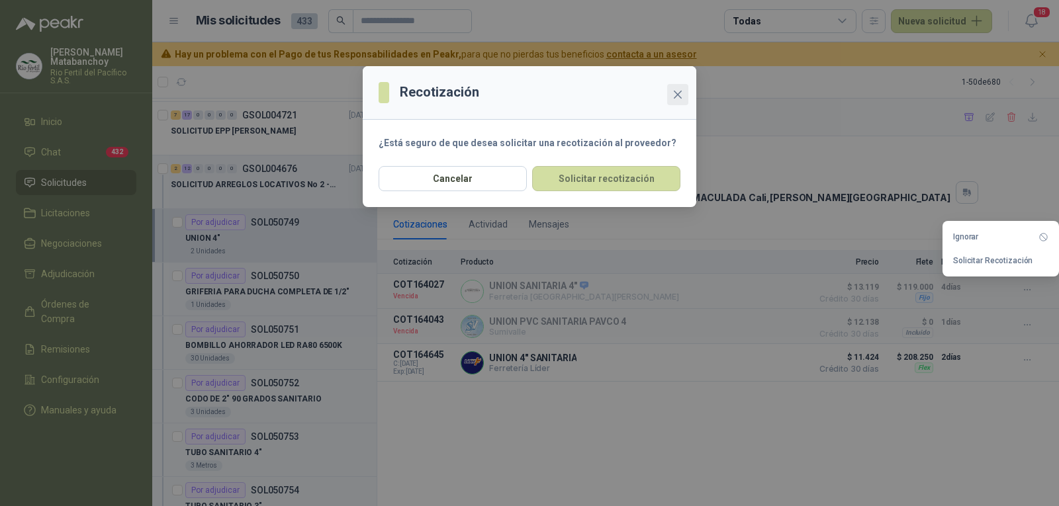
click at [669, 87] on button "Close" at bounding box center [677, 94] width 21 height 21
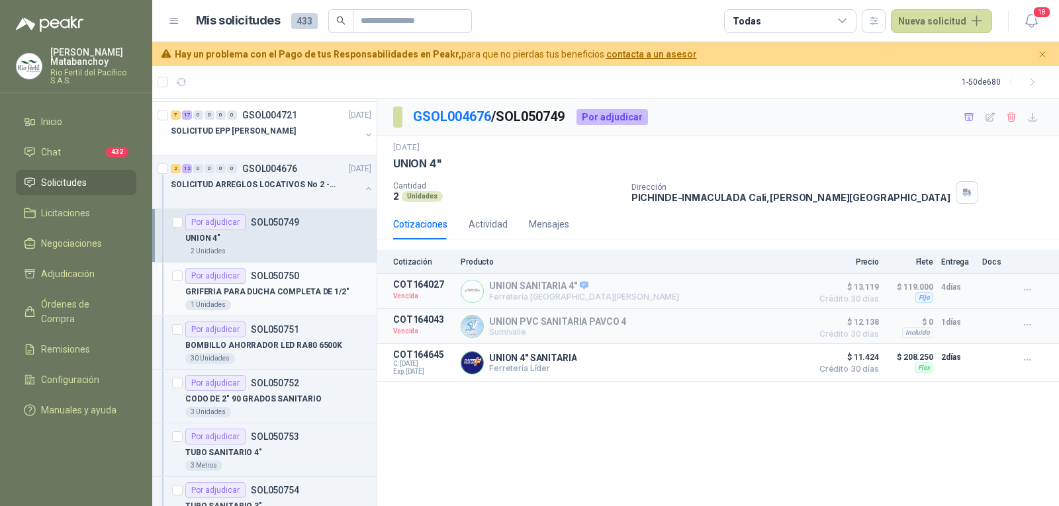
click at [293, 296] on p "GRIFERIA PARA DUCHA COMPLETA DE 1/2"" at bounding box center [267, 292] width 164 height 13
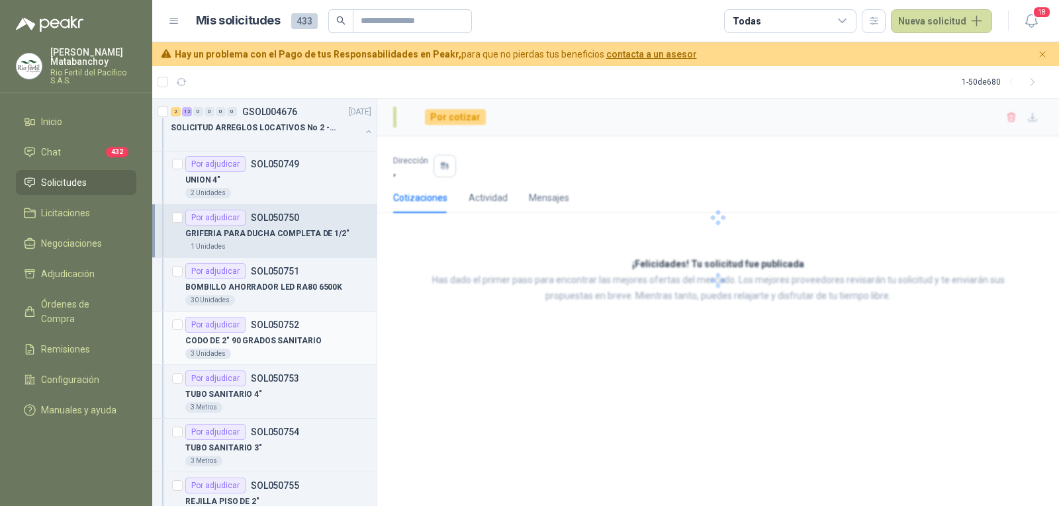
scroll to position [397, 0]
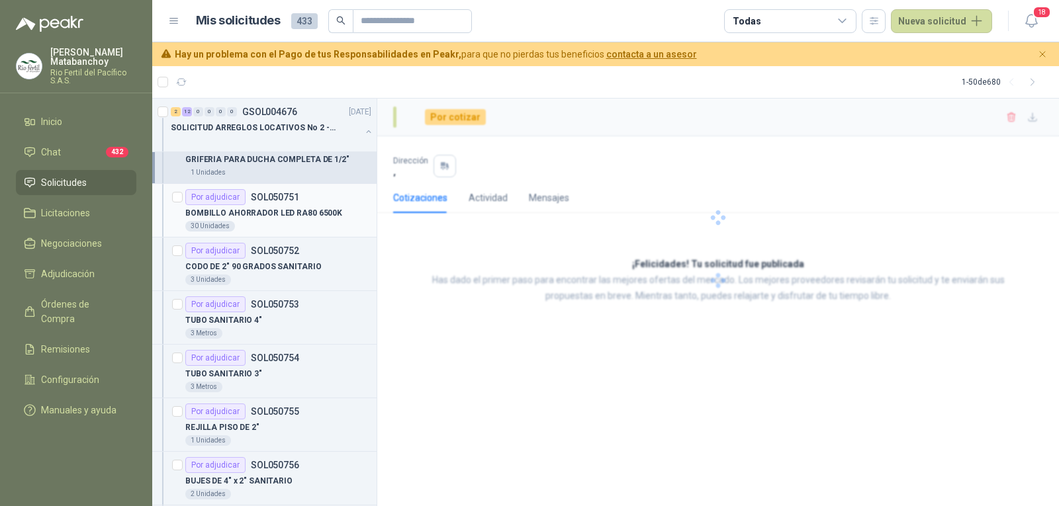
click at [263, 228] on div "30 Unidades" at bounding box center [278, 226] width 186 height 11
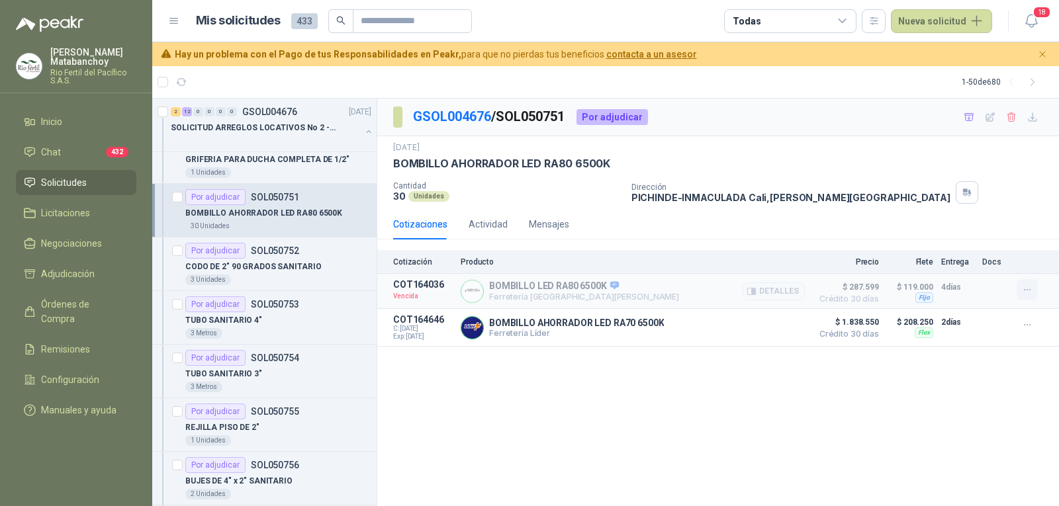
click at [1024, 286] on icon "button" at bounding box center [1027, 290] width 11 height 11
click at [985, 271] on button "Solicitar Recotización" at bounding box center [1001, 260] width 106 height 21
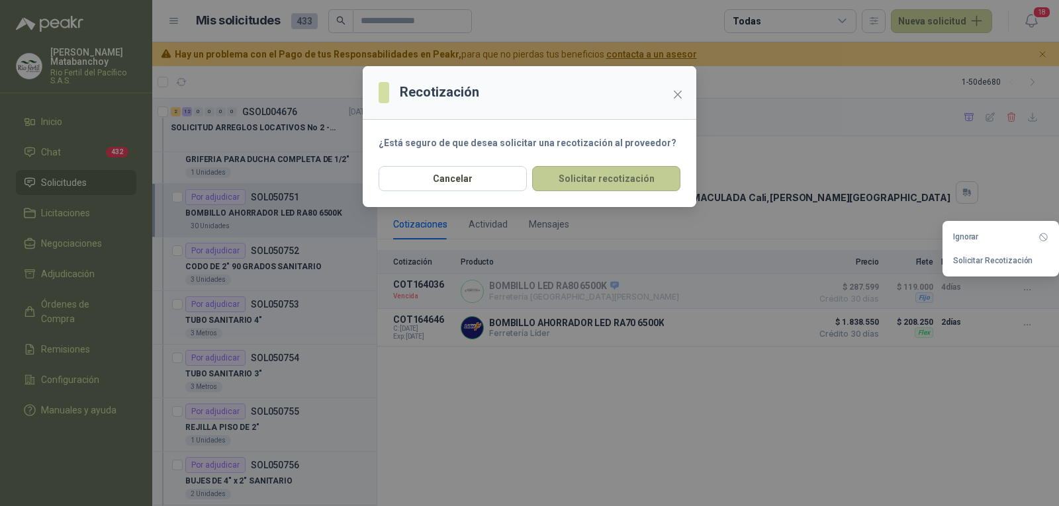
click at [610, 175] on button "Solicitar recotización" at bounding box center [606, 178] width 148 height 25
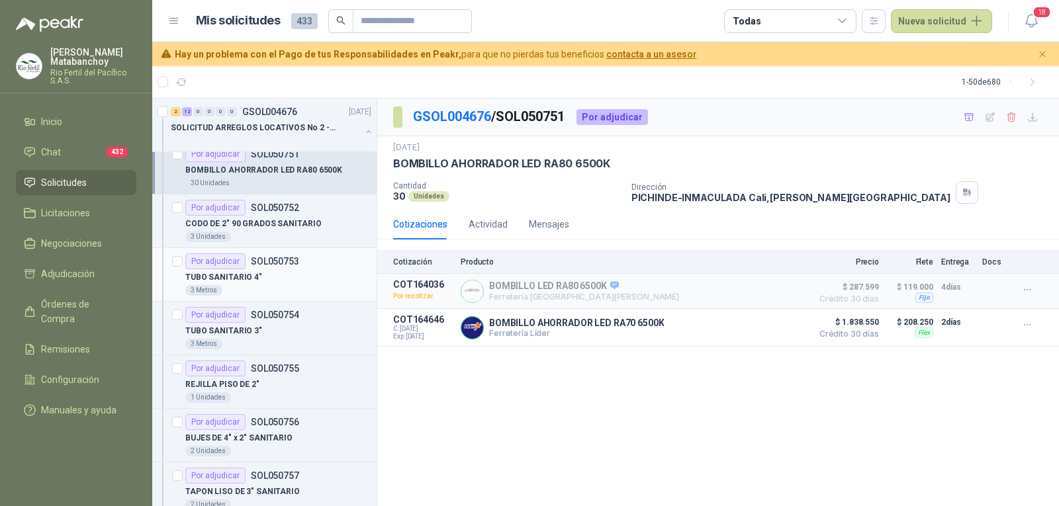
scroll to position [463, 0]
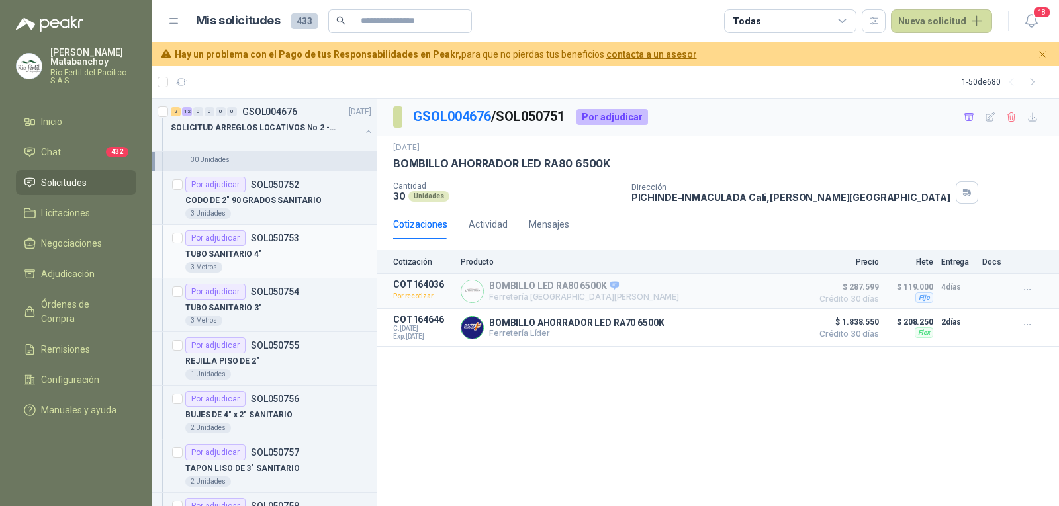
click at [287, 252] on div "TUBO SANITARIO 4"" at bounding box center [278, 254] width 186 height 16
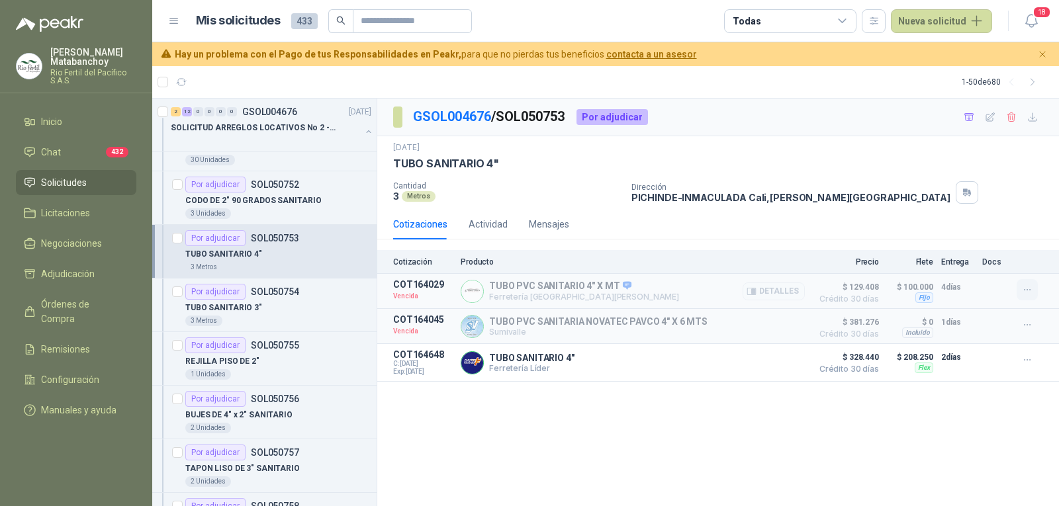
click at [1022, 293] on icon "button" at bounding box center [1027, 290] width 11 height 11
click at [983, 261] on button "Solicitar Recotización" at bounding box center [1001, 260] width 106 height 21
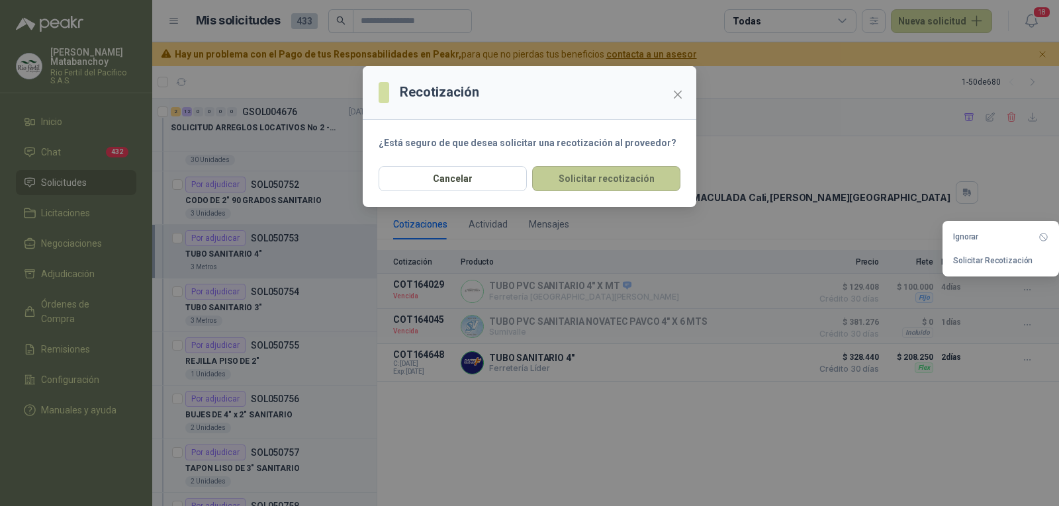
click at [612, 179] on button "Solicitar recotización" at bounding box center [606, 178] width 148 height 25
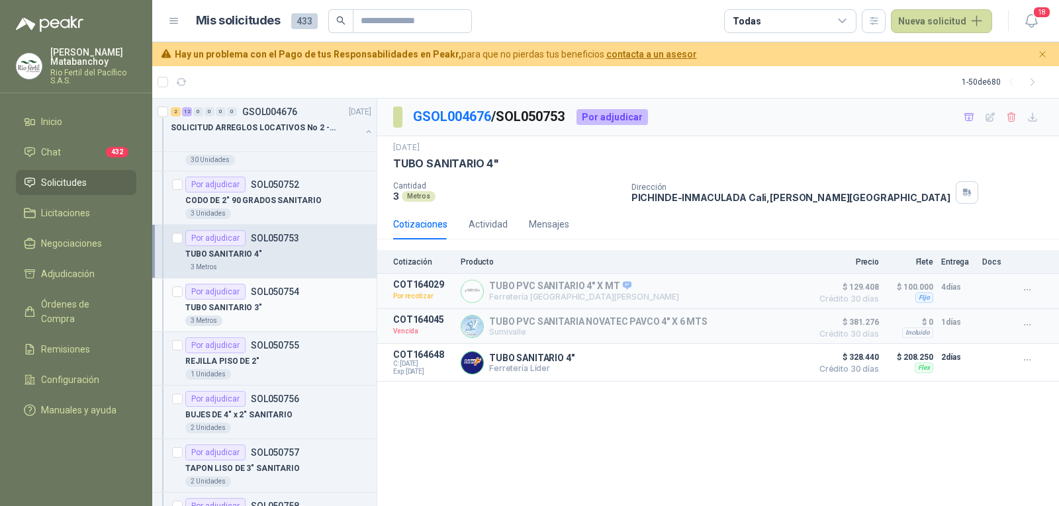
click at [296, 318] on div "3 Metros" at bounding box center [278, 321] width 186 height 11
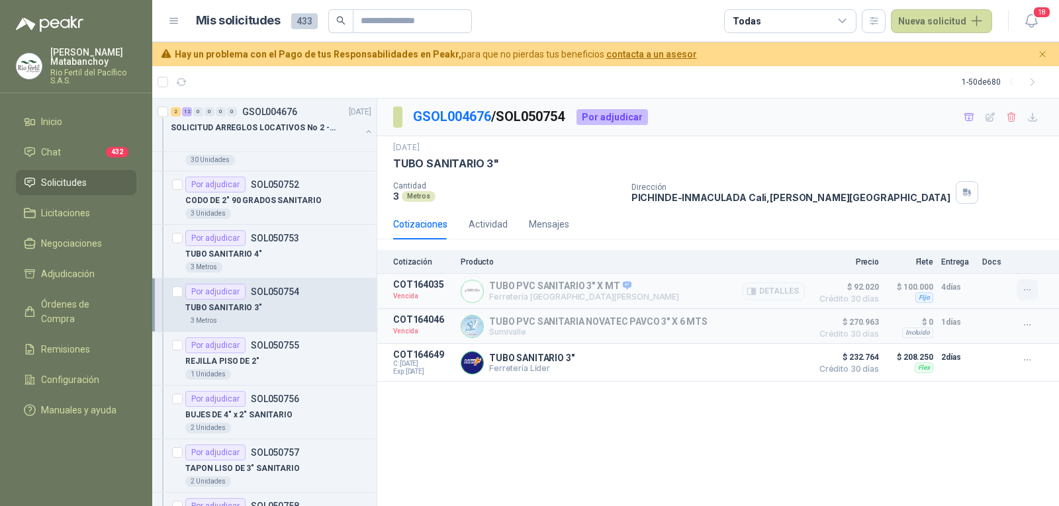
click at [1025, 288] on icon "button" at bounding box center [1027, 290] width 11 height 11
click at [978, 261] on button "Solicitar Recotización" at bounding box center [1001, 260] width 106 height 21
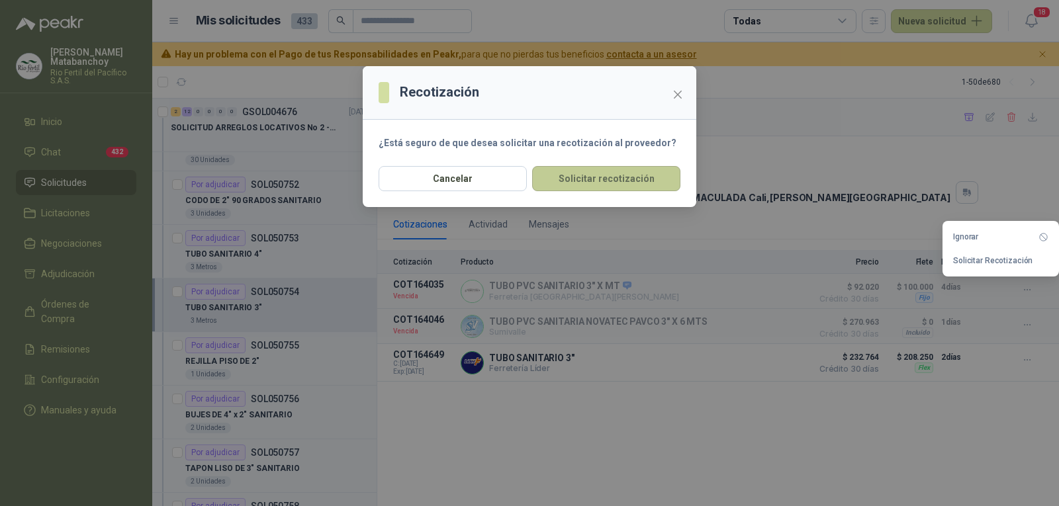
click at [637, 173] on button "Solicitar recotización" at bounding box center [606, 178] width 148 height 25
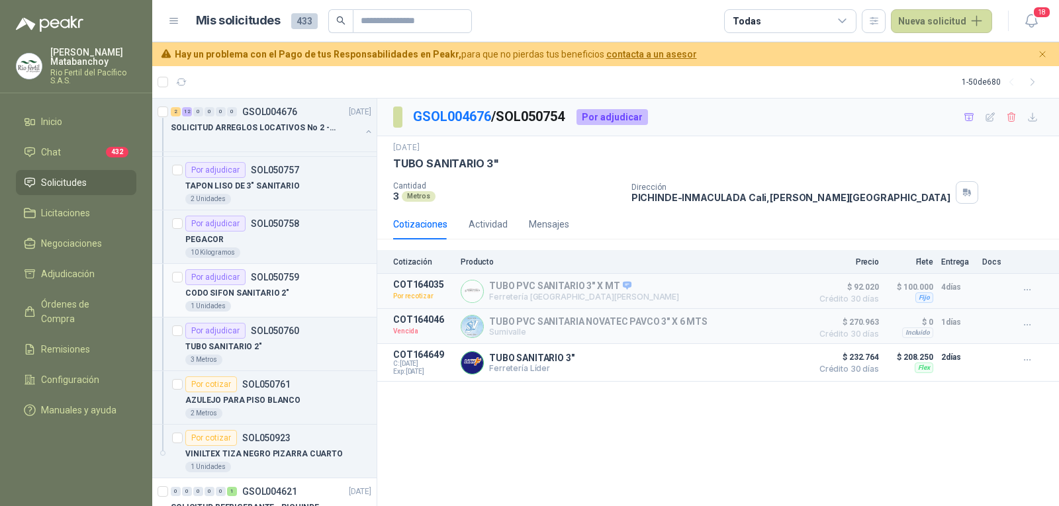
scroll to position [728, 0]
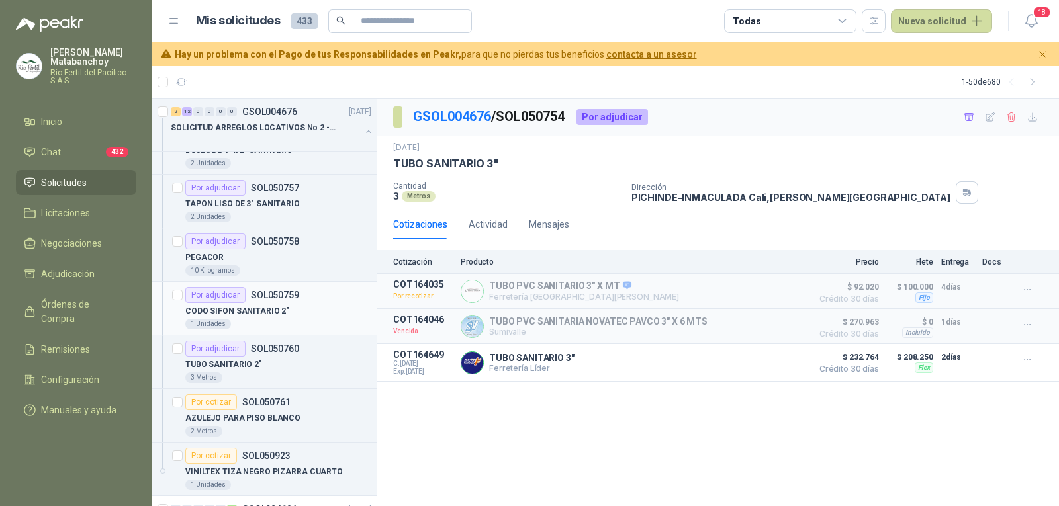
click at [262, 310] on p "CODO SIFON SANITARIO 2"" at bounding box center [237, 311] width 104 height 13
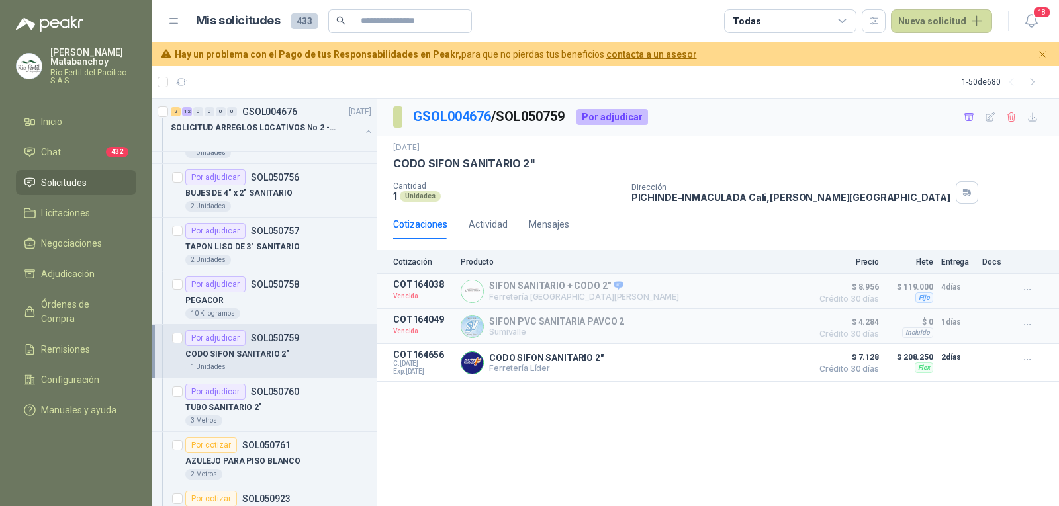
scroll to position [662, 0]
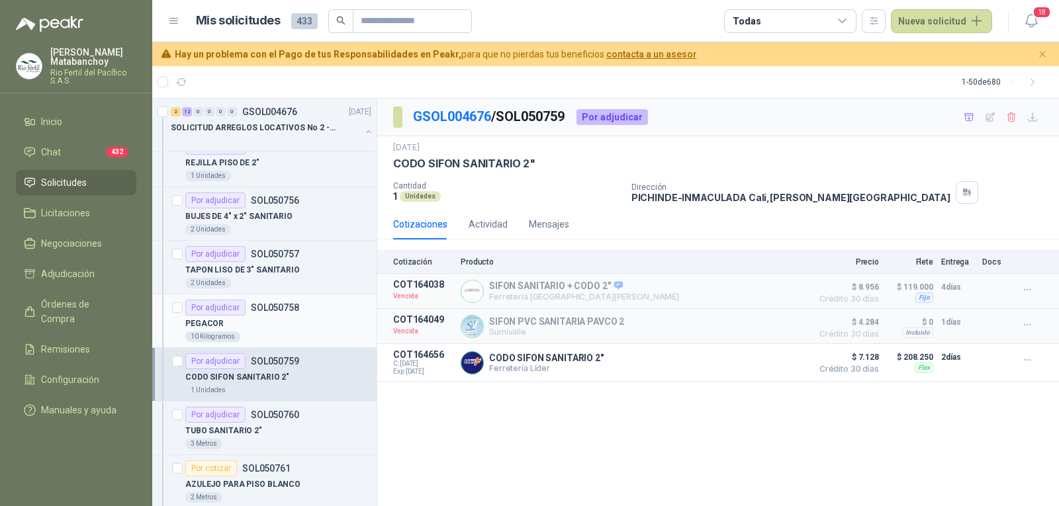
click at [262, 310] on p "SOL050758" at bounding box center [275, 307] width 48 height 9
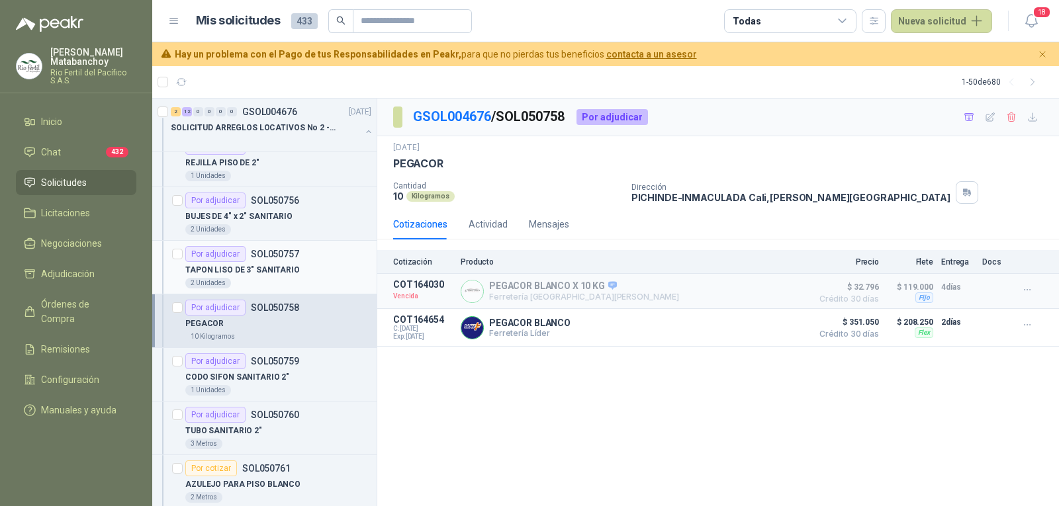
click at [273, 277] on div "TAPON LISO DE 3" SANITARIO" at bounding box center [278, 270] width 186 height 16
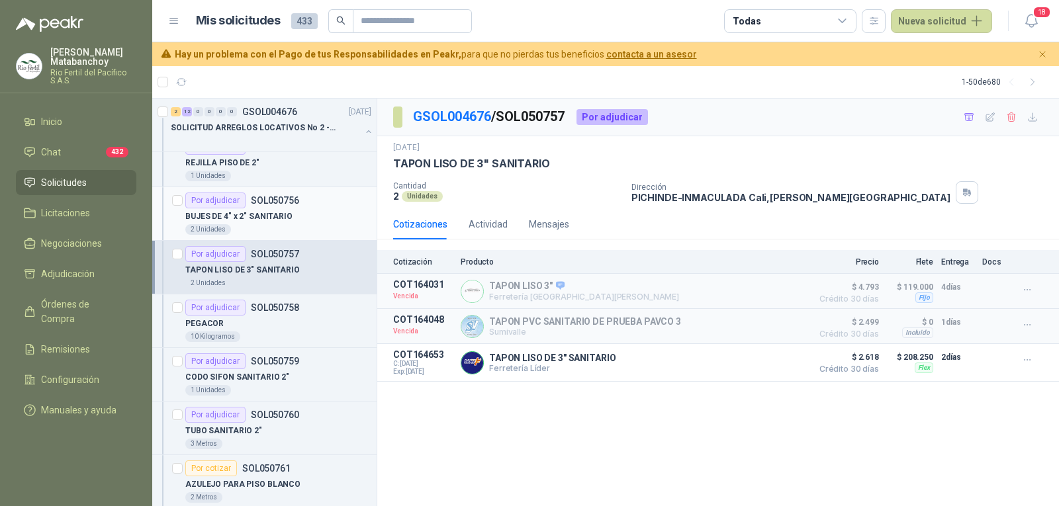
click at [281, 229] on div "2 Unidades" at bounding box center [278, 229] width 186 height 11
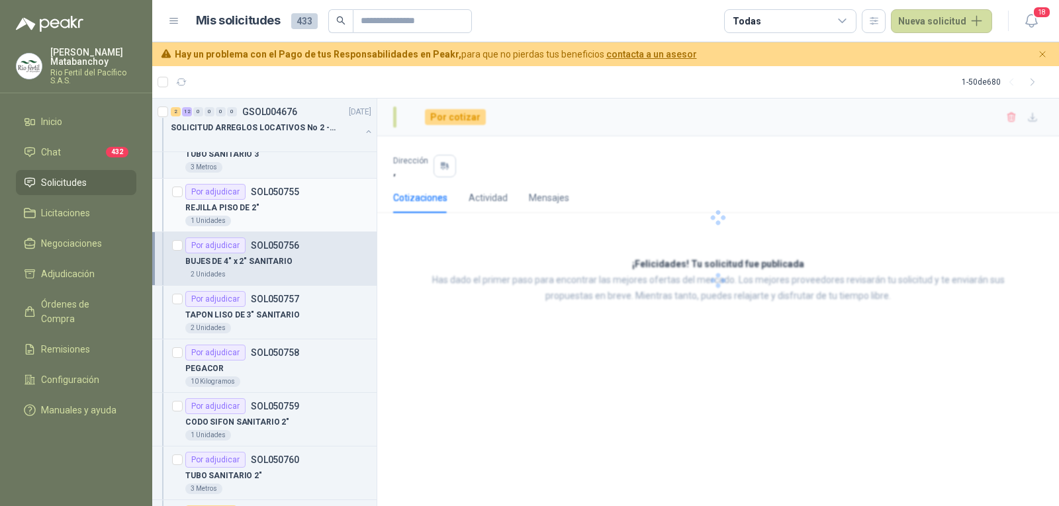
scroll to position [596, 0]
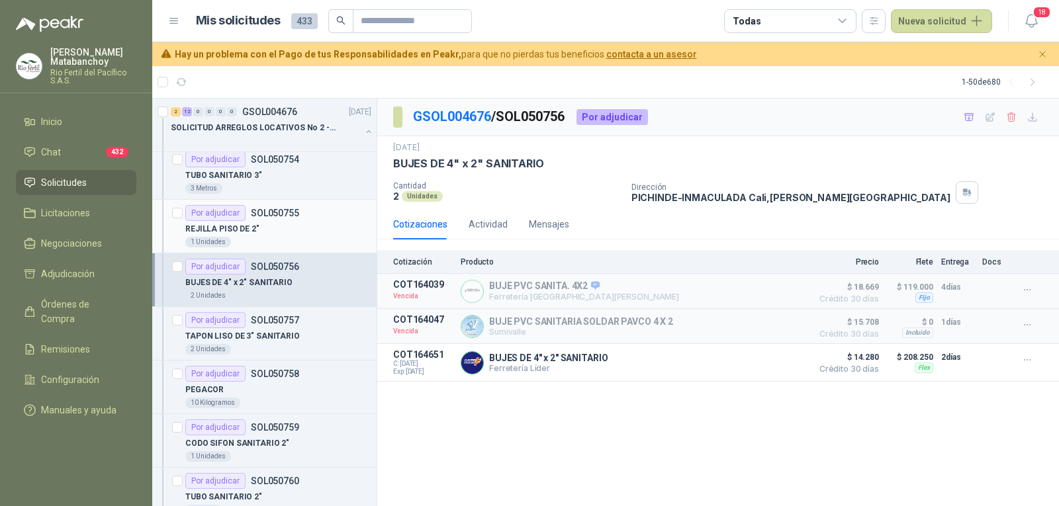
click at [286, 225] on div "REJILLA PISO DE 2"" at bounding box center [278, 229] width 186 height 16
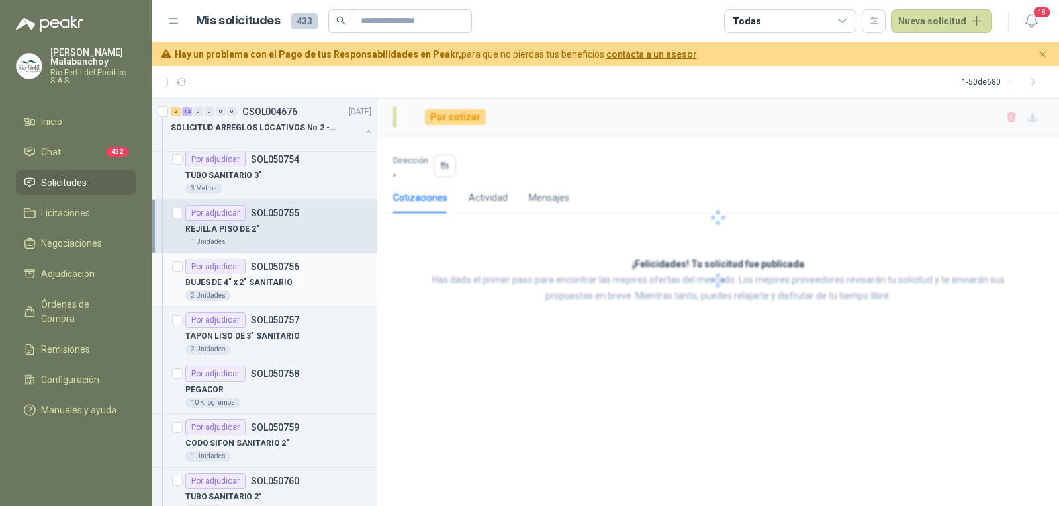
scroll to position [530, 0]
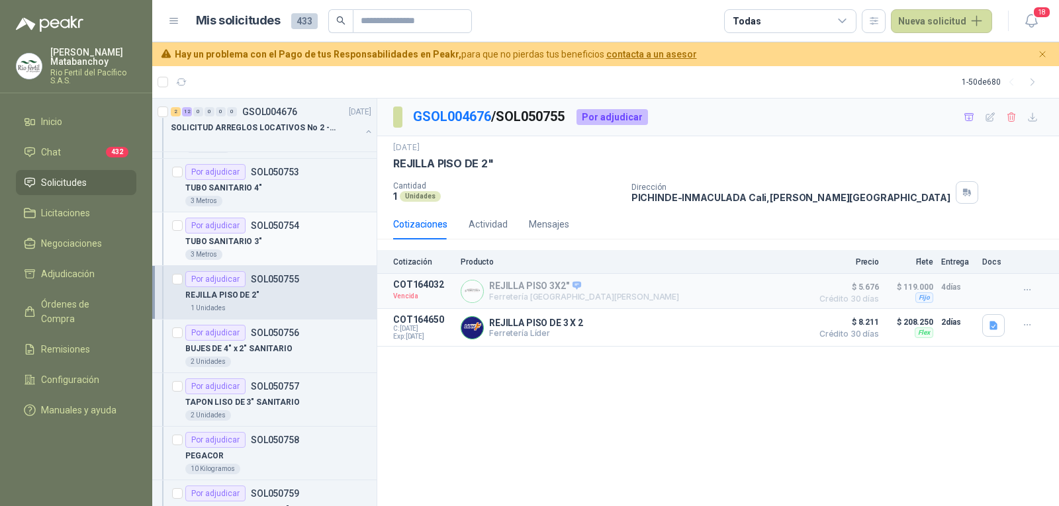
click at [275, 254] on div "3 Metros" at bounding box center [278, 255] width 186 height 11
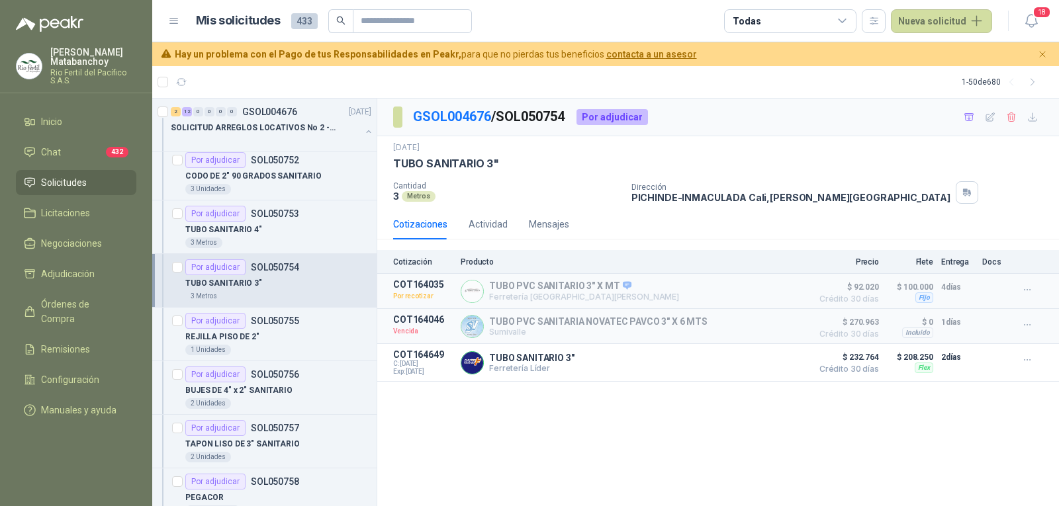
scroll to position [397, 0]
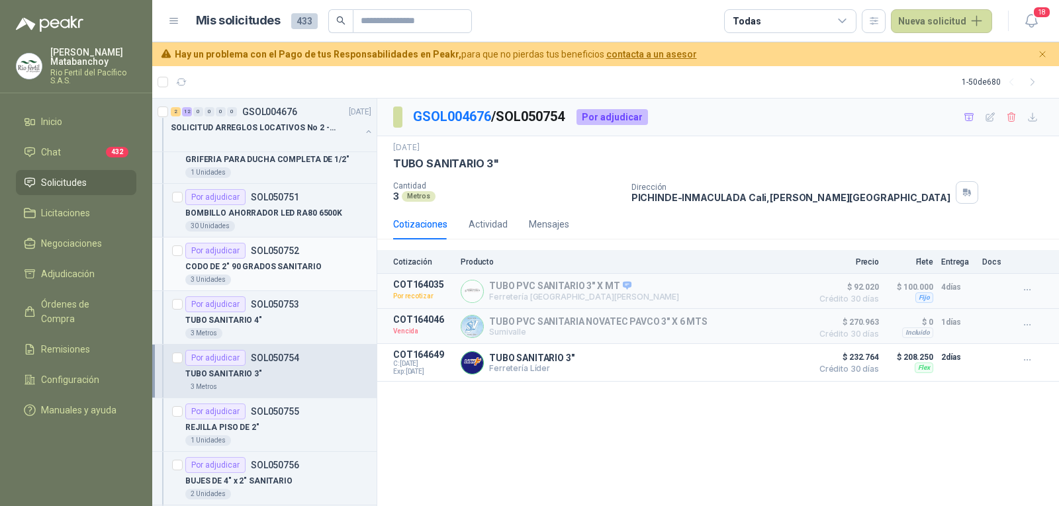
click at [284, 284] on div "3 Unidades" at bounding box center [278, 280] width 186 height 11
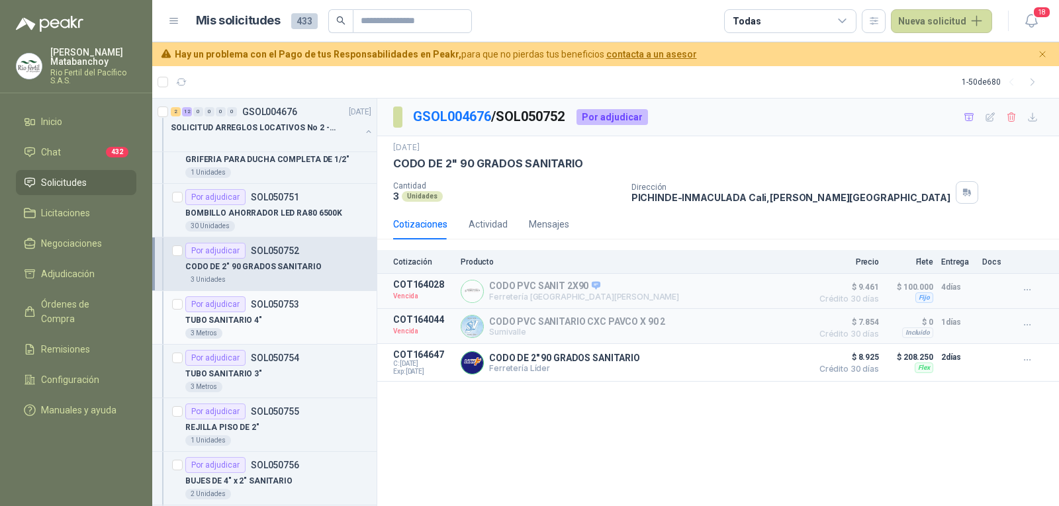
click at [281, 308] on p "SOL050753" at bounding box center [275, 304] width 48 height 9
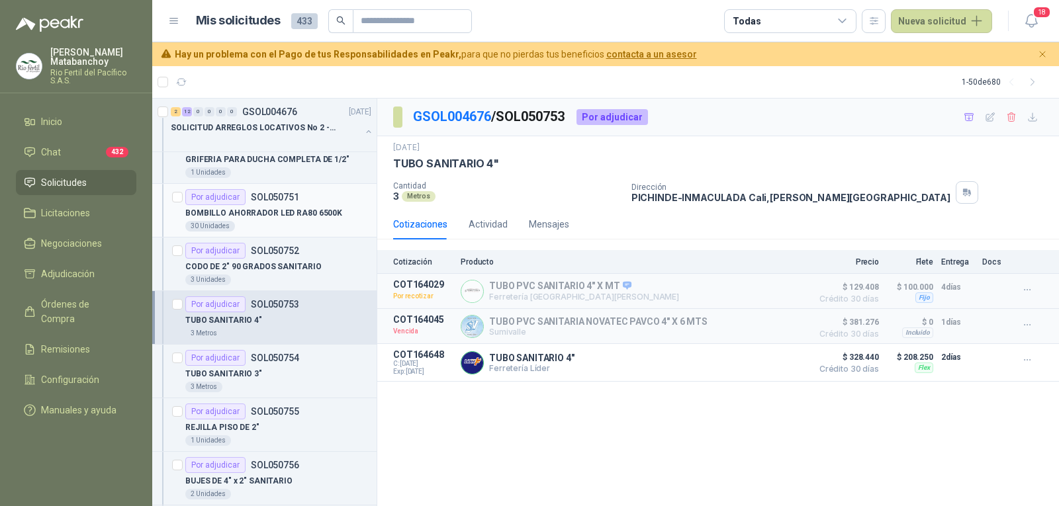
click at [275, 217] on p "BOMBILLO AHORRADOR LED RA80 6500K" at bounding box center [263, 213] width 157 height 13
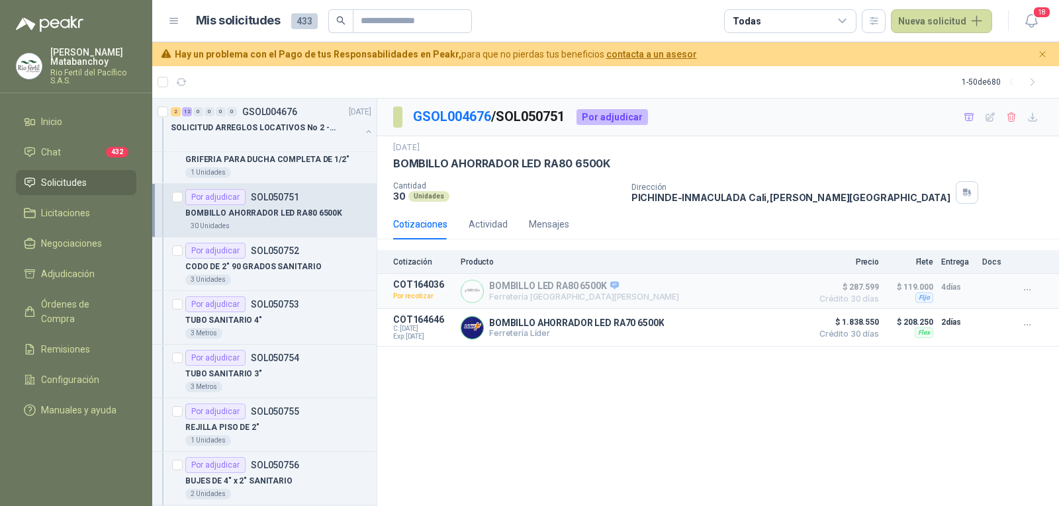
scroll to position [331, 0]
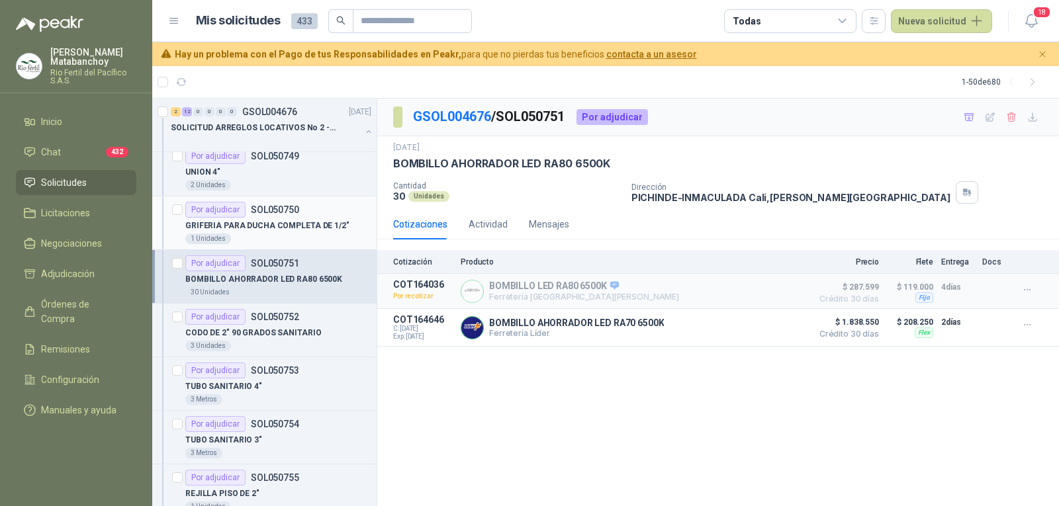
click at [275, 217] on div "Por adjudicar SOL050750" at bounding box center [242, 210] width 114 height 16
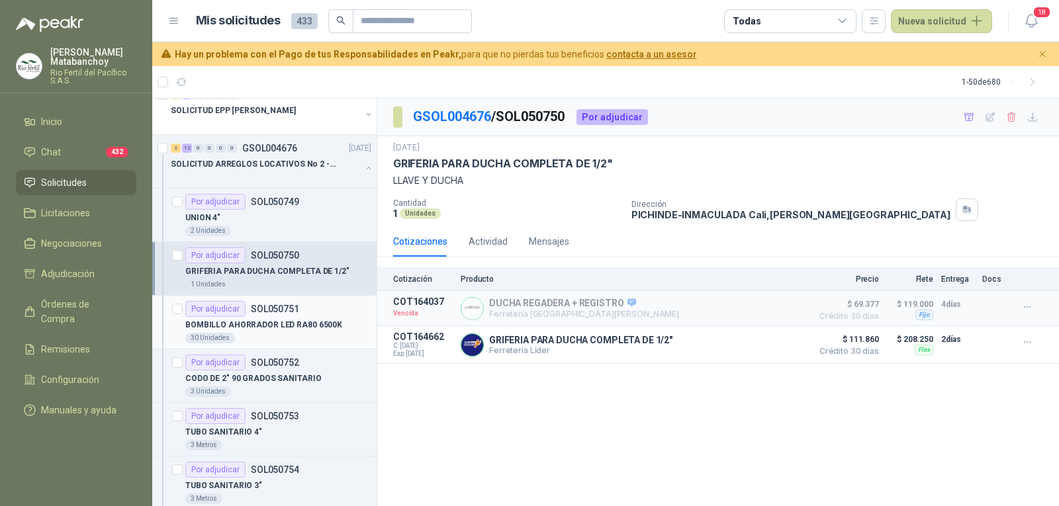
scroll to position [265, 0]
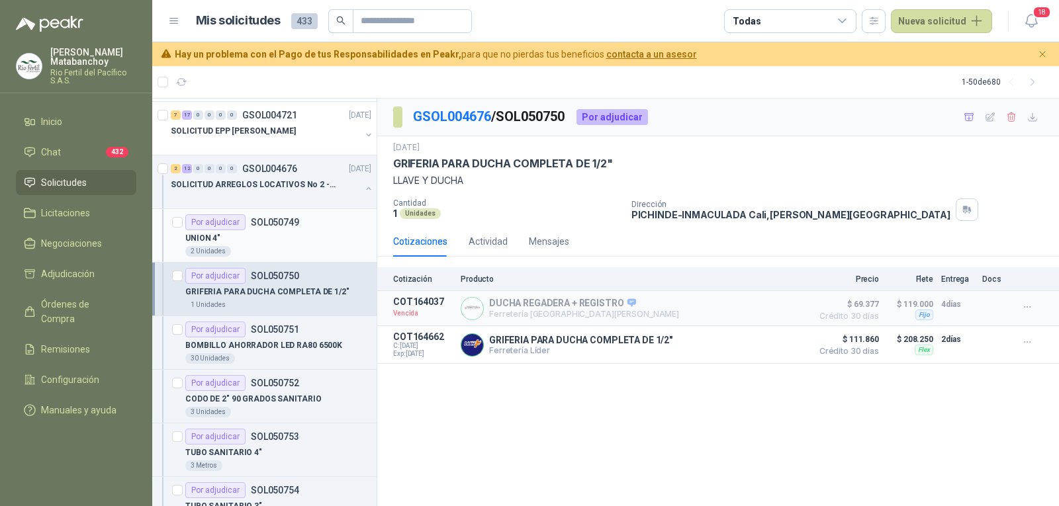
click at [286, 259] on article "Por adjudicar SOL050749 UNION 4" 2 Unidades" at bounding box center [264, 236] width 224 height 54
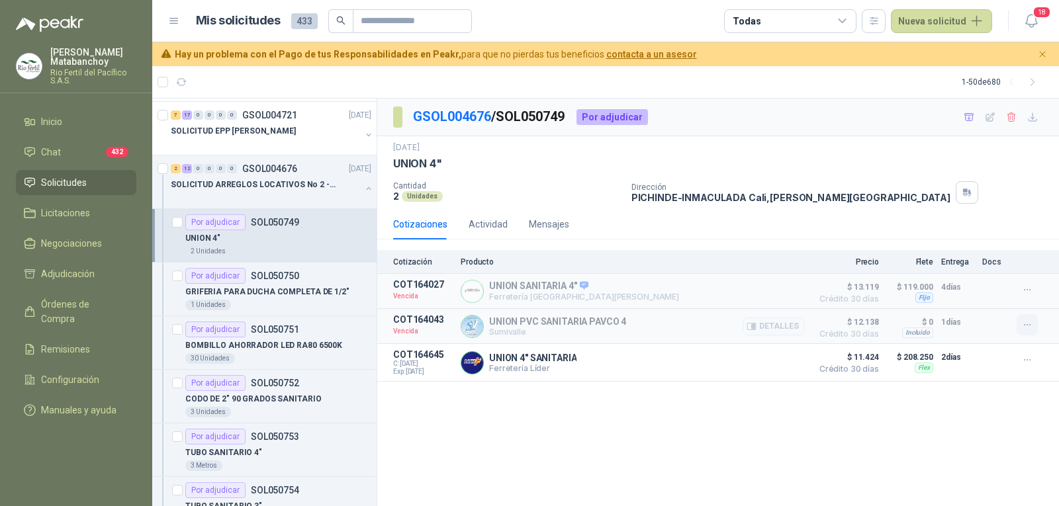
click at [1023, 323] on icon "button" at bounding box center [1027, 325] width 11 height 11
click at [980, 303] on button "Solicitar Recotización" at bounding box center [1001, 296] width 106 height 21
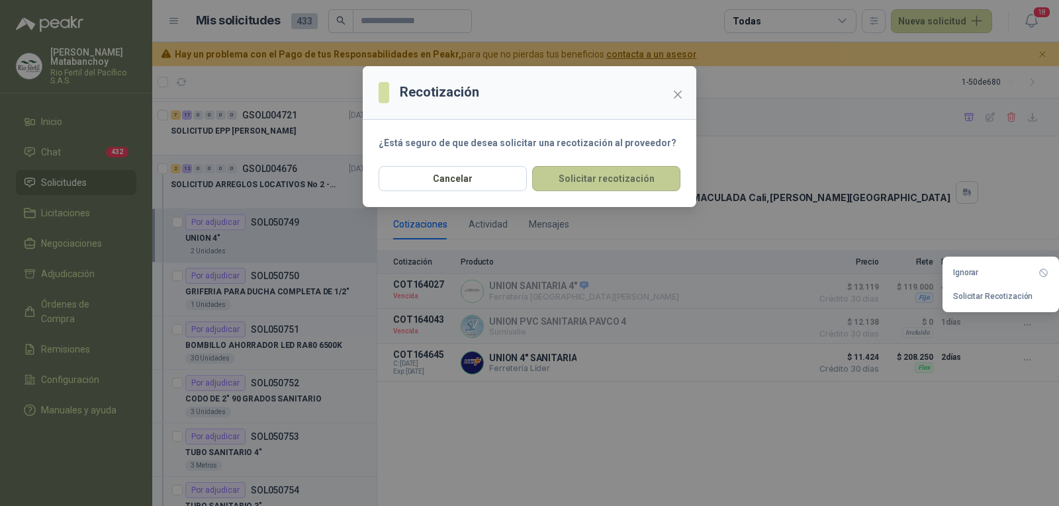
click at [611, 179] on button "Solicitar recotización" at bounding box center [606, 178] width 148 height 25
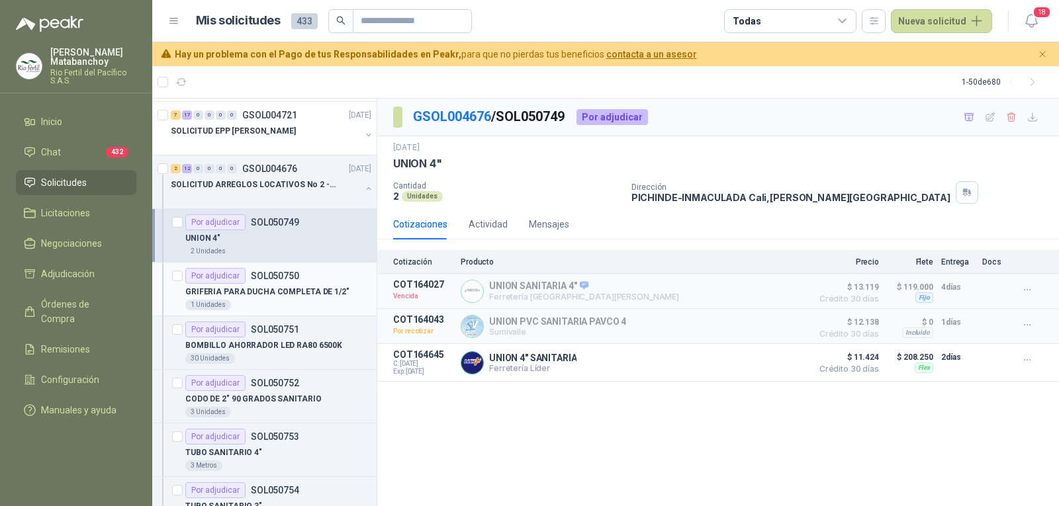
click at [297, 287] on p "GRIFERIA PARA DUCHA COMPLETA DE 1/2"" at bounding box center [267, 292] width 164 height 13
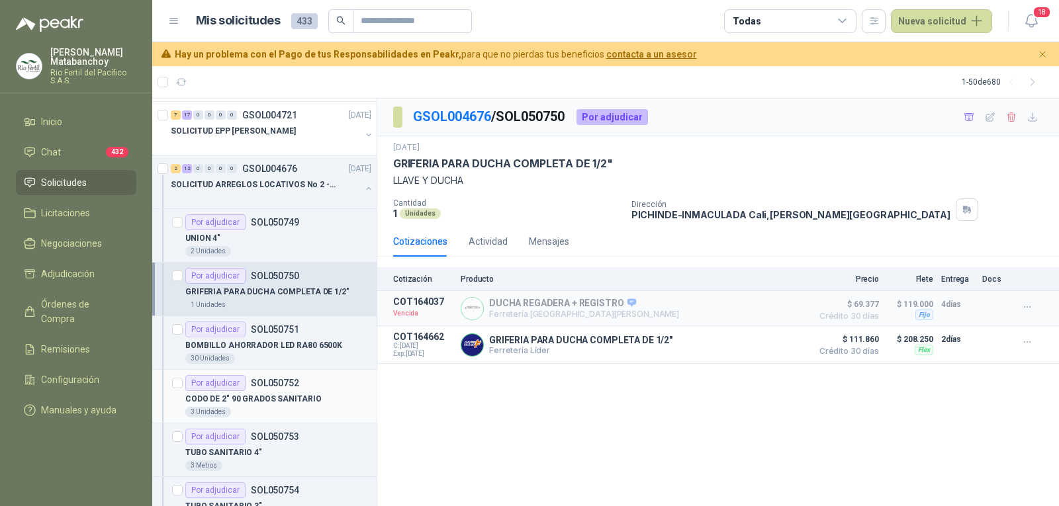
click at [292, 395] on p "CODO DE 2" 90 GRADOS SANITARIO" at bounding box center [253, 399] width 136 height 13
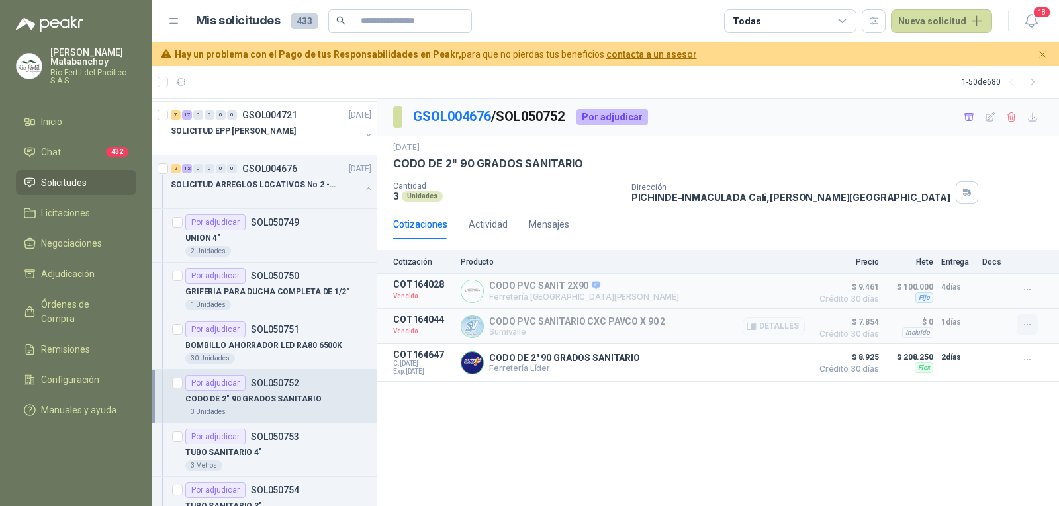
click at [1027, 327] on icon "button" at bounding box center [1027, 325] width 11 height 11
click at [988, 299] on button "Solicitar Recotización" at bounding box center [1001, 296] width 106 height 21
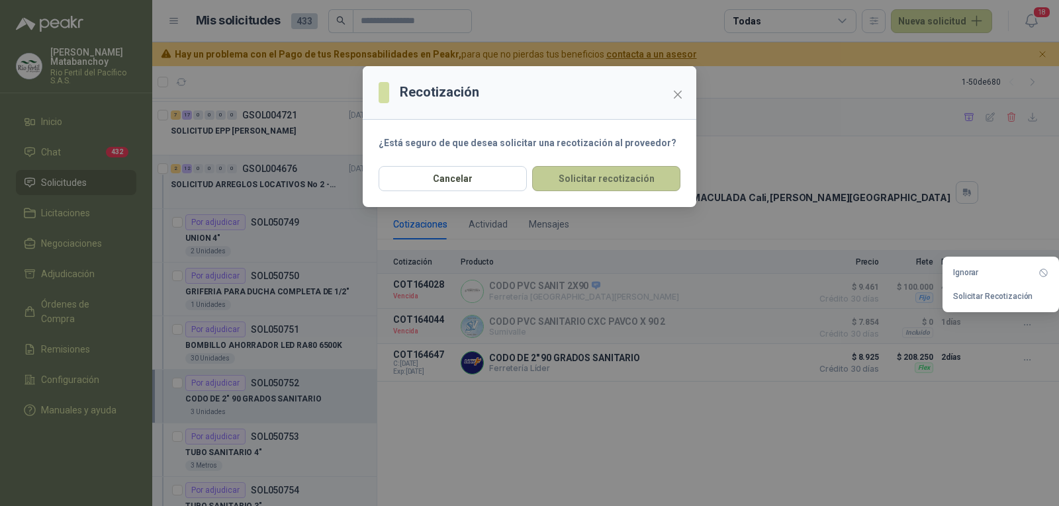
click at [580, 173] on button "Solicitar recotización" at bounding box center [606, 178] width 148 height 25
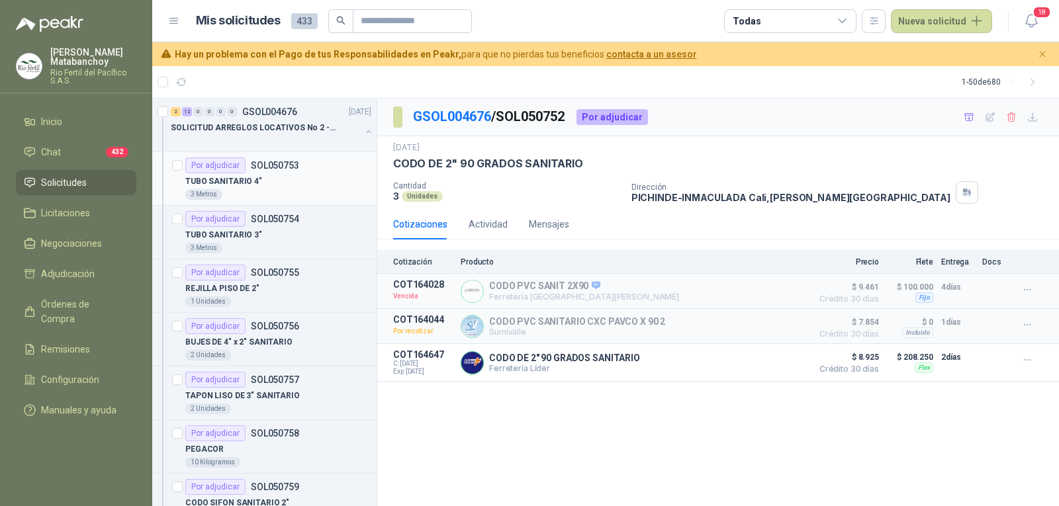
scroll to position [596, 0]
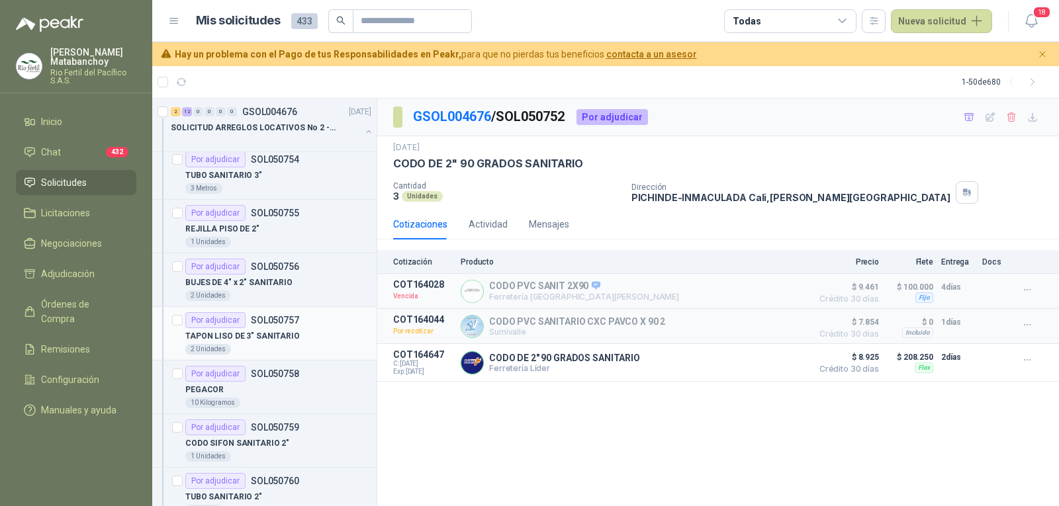
click at [276, 339] on p "TAPON LISO DE 3" SANITARIO" at bounding box center [242, 336] width 115 height 13
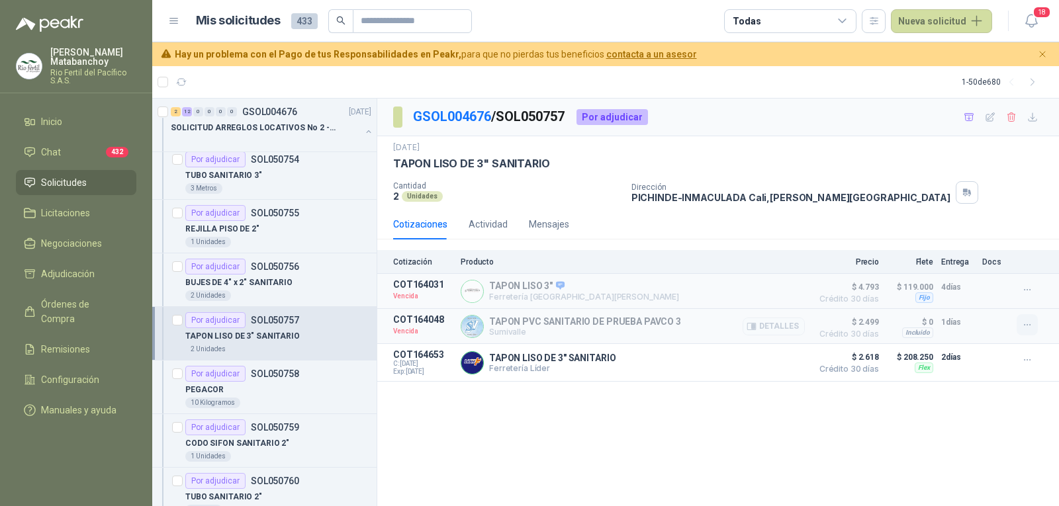
click at [1025, 327] on icon "button" at bounding box center [1027, 325] width 11 height 11
click at [991, 299] on button "Solicitar Recotización" at bounding box center [1001, 296] width 106 height 21
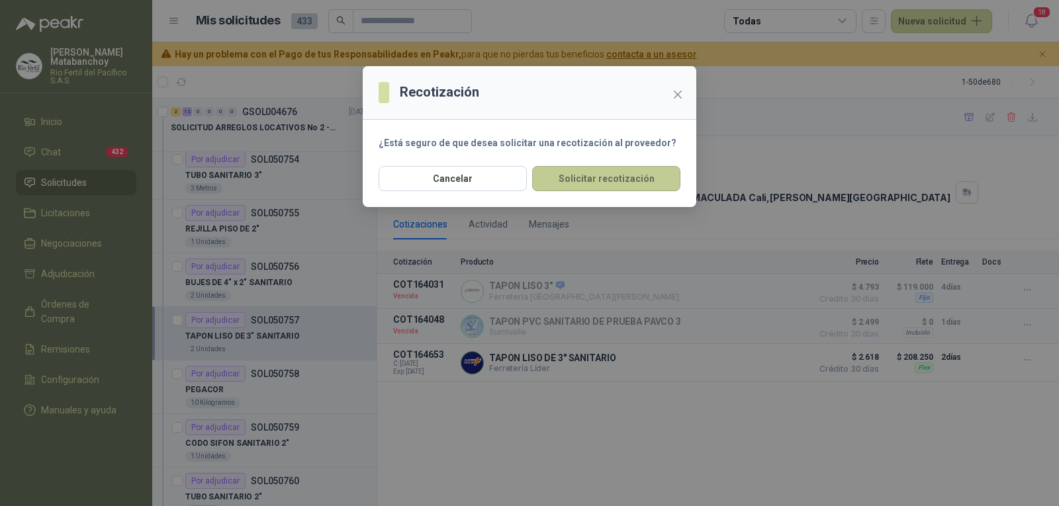
click at [632, 182] on button "Solicitar recotización" at bounding box center [606, 178] width 148 height 25
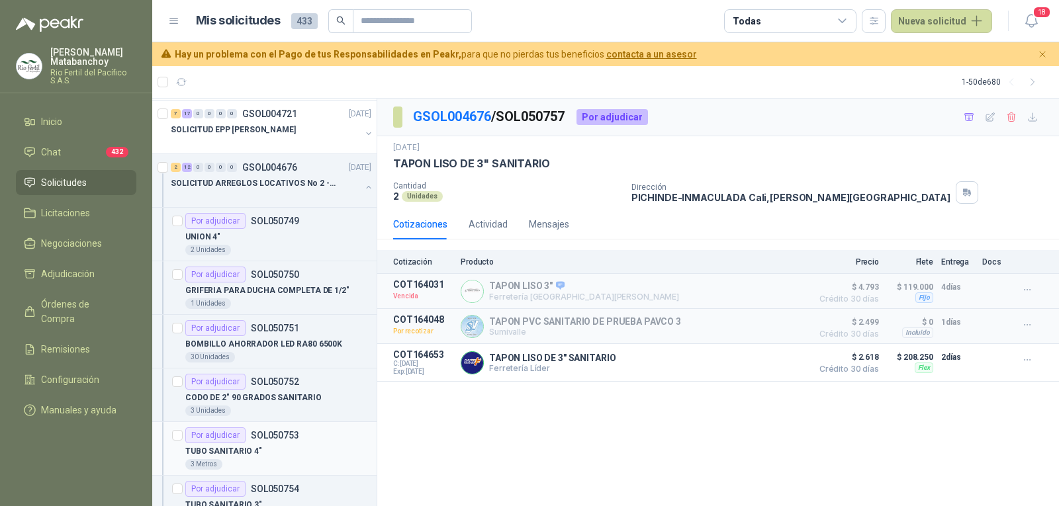
scroll to position [265, 0]
click at [252, 230] on div "Por adjudicar SOL050749 UNION 4" 2 Unidades" at bounding box center [278, 235] width 186 height 42
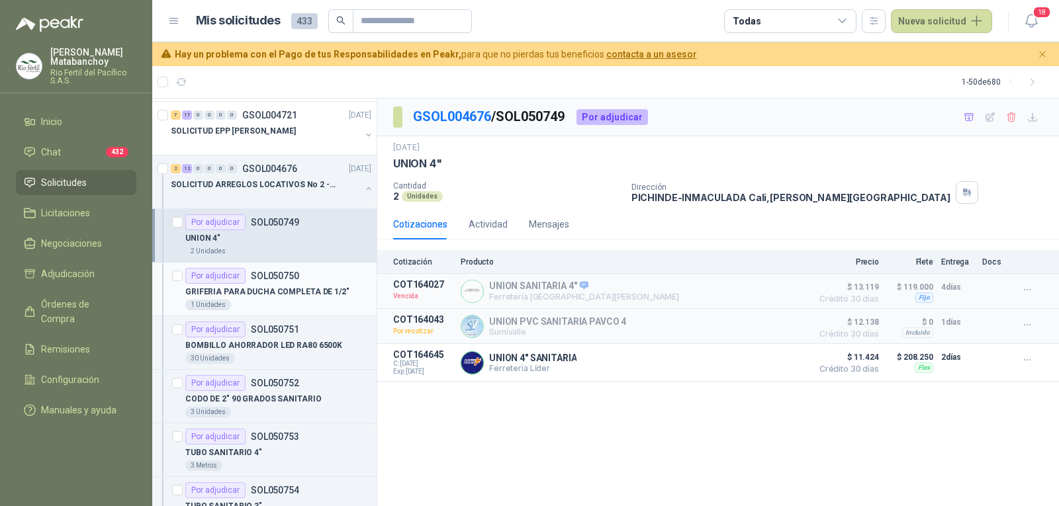
click at [252, 279] on p "SOL050750" at bounding box center [275, 275] width 48 height 9
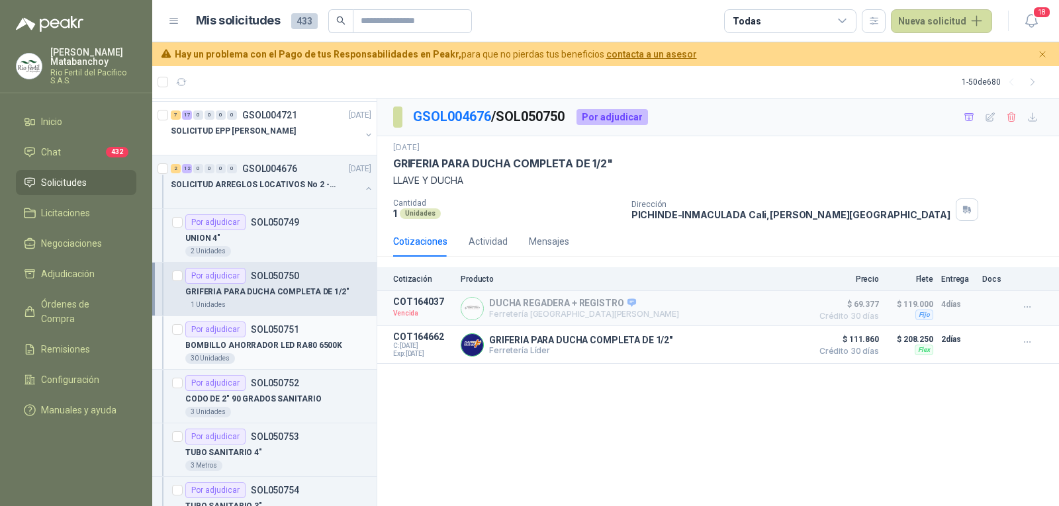
click at [261, 317] on article "Por adjudicar SOL050751 BOMBILLO AHORRADOR LED RA80 6500K 30 Unidades" at bounding box center [264, 343] width 224 height 54
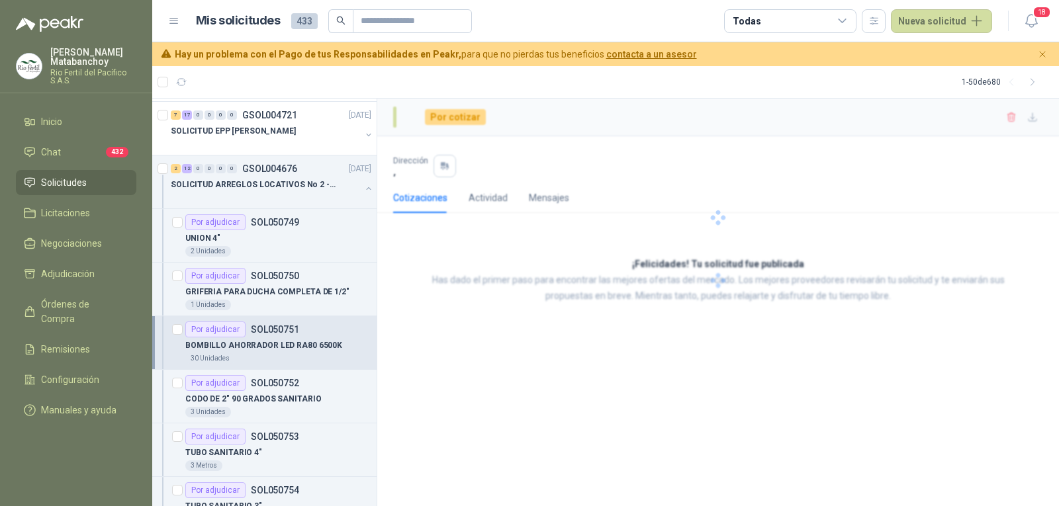
click at [268, 340] on p "BOMBILLO AHORRADOR LED RA80 6500K" at bounding box center [263, 346] width 157 height 13
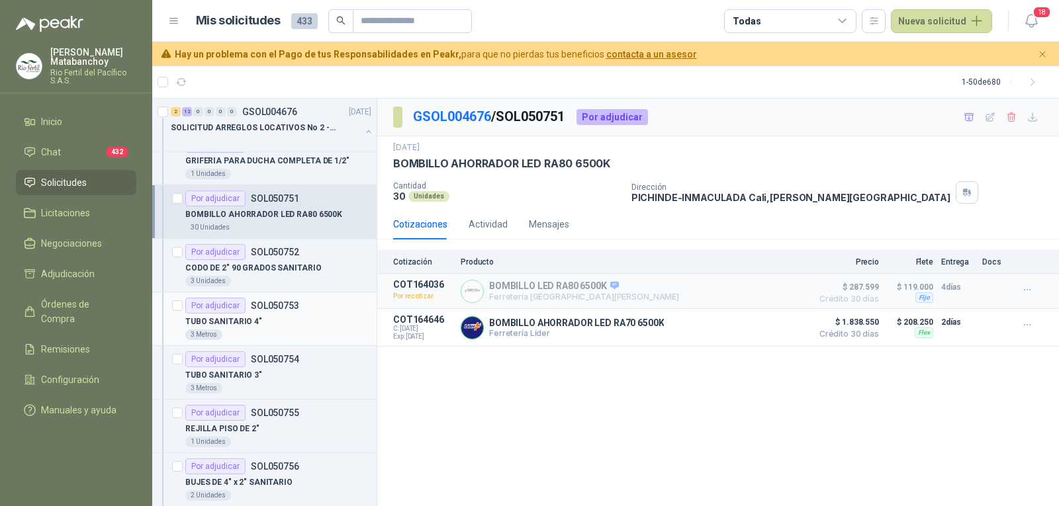
scroll to position [397, 0]
click at [255, 275] on div "3 Unidades" at bounding box center [278, 280] width 186 height 11
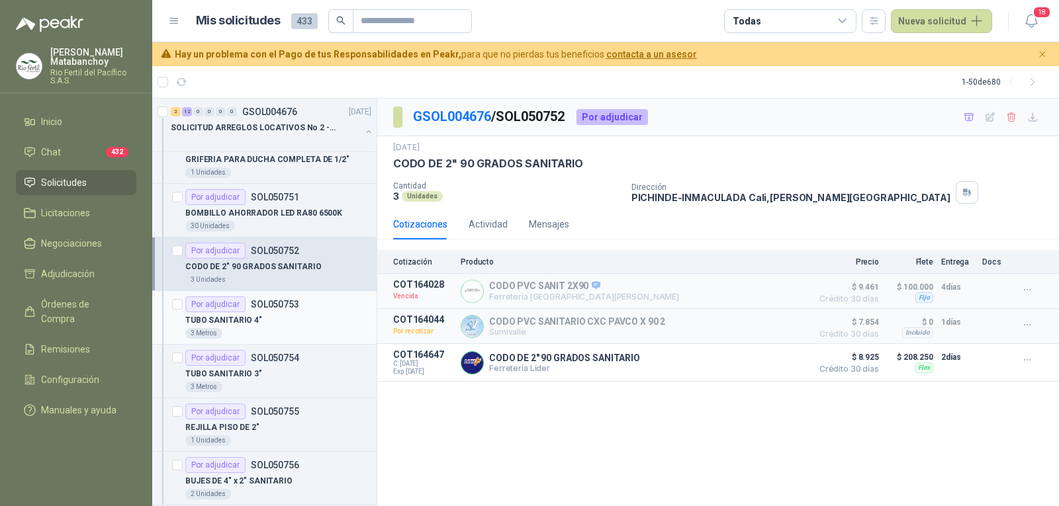
click at [281, 317] on div "TUBO SANITARIO 4"" at bounding box center [278, 320] width 186 height 16
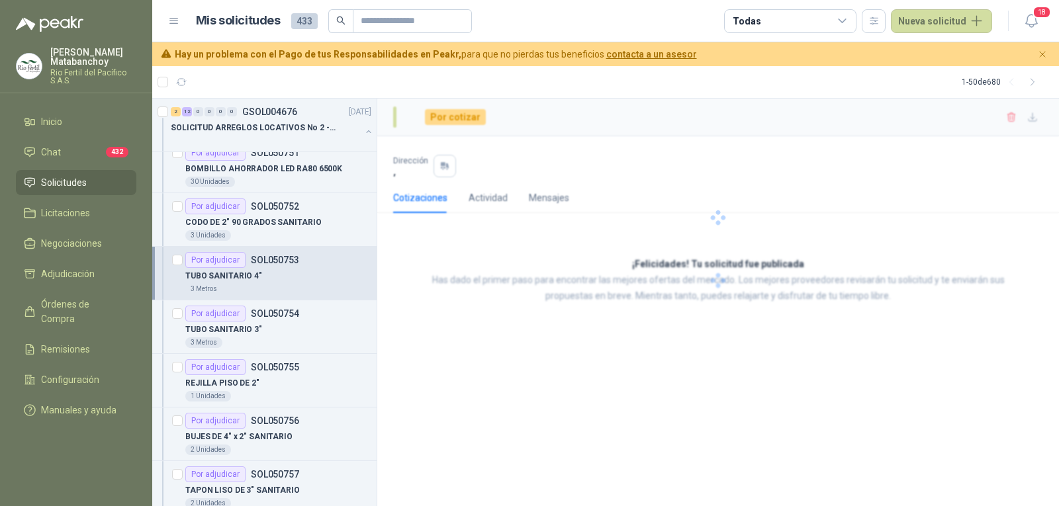
scroll to position [463, 0]
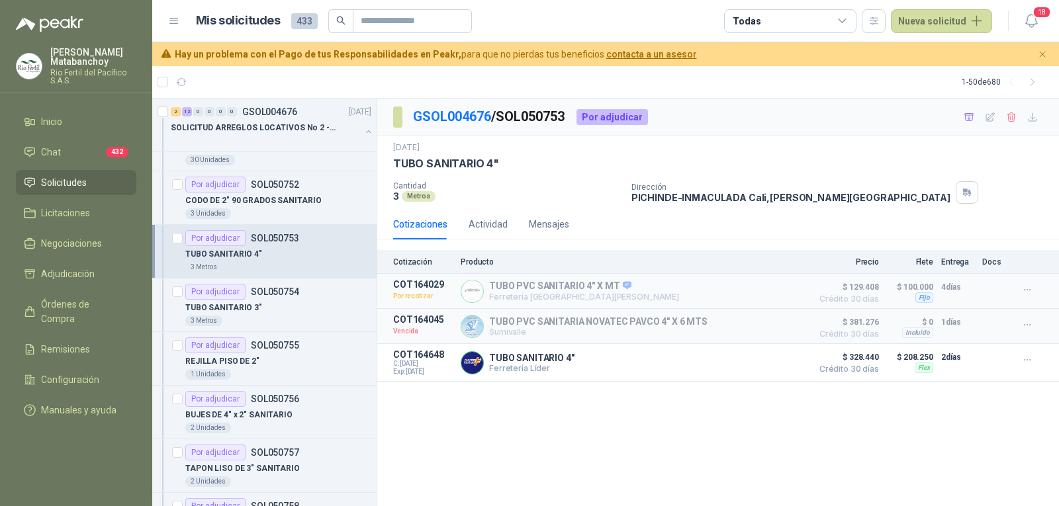
click at [281, 317] on div "3 Metros" at bounding box center [278, 321] width 186 height 11
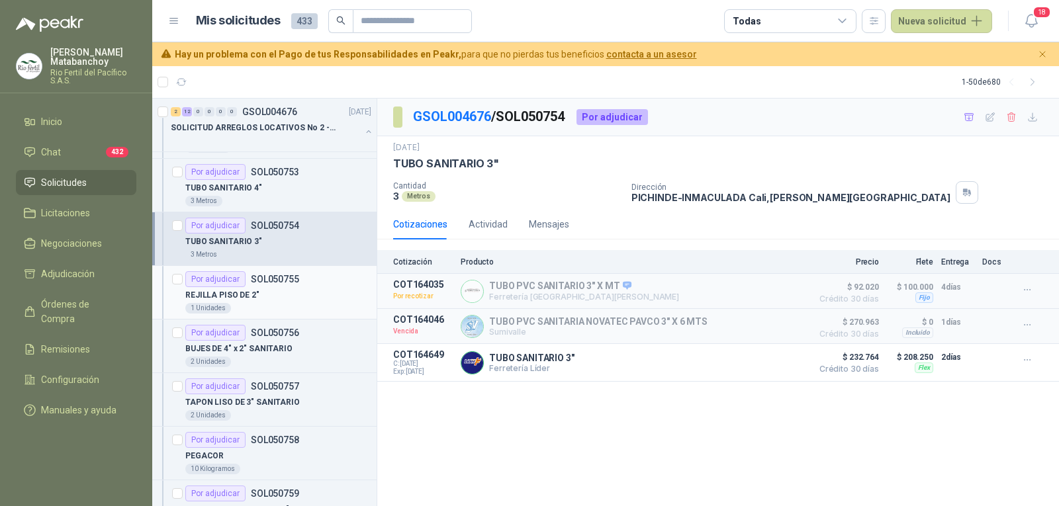
click at [281, 310] on div "1 Unidades" at bounding box center [278, 308] width 186 height 11
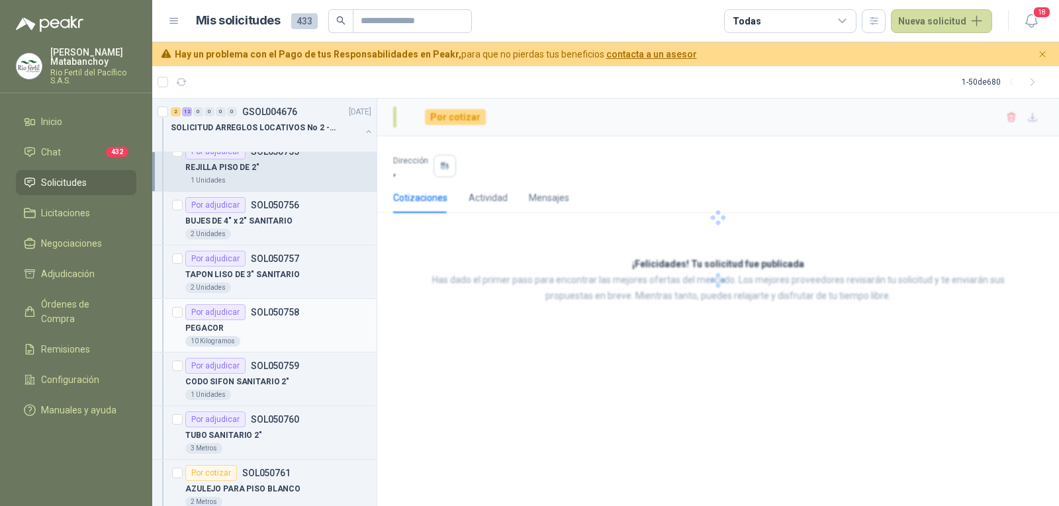
scroll to position [662, 0]
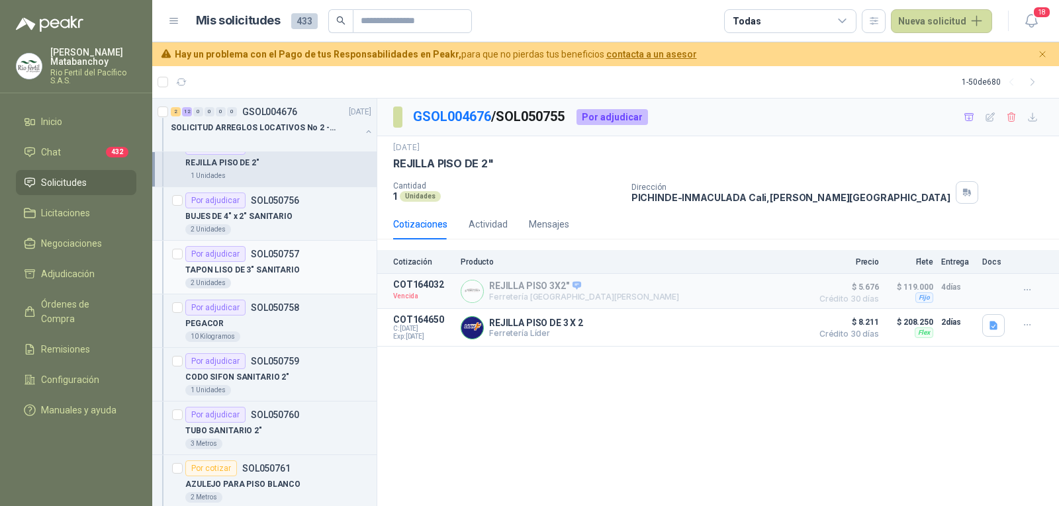
click at [281, 264] on p "TAPON LISO DE 3" SANITARIO" at bounding box center [242, 270] width 115 height 13
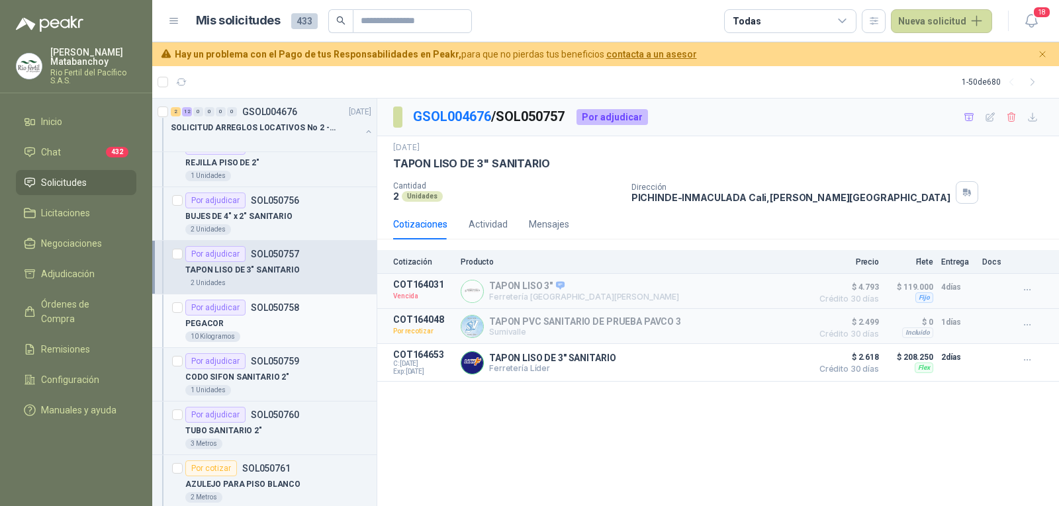
click at [285, 303] on p "SOL050758" at bounding box center [275, 307] width 48 height 9
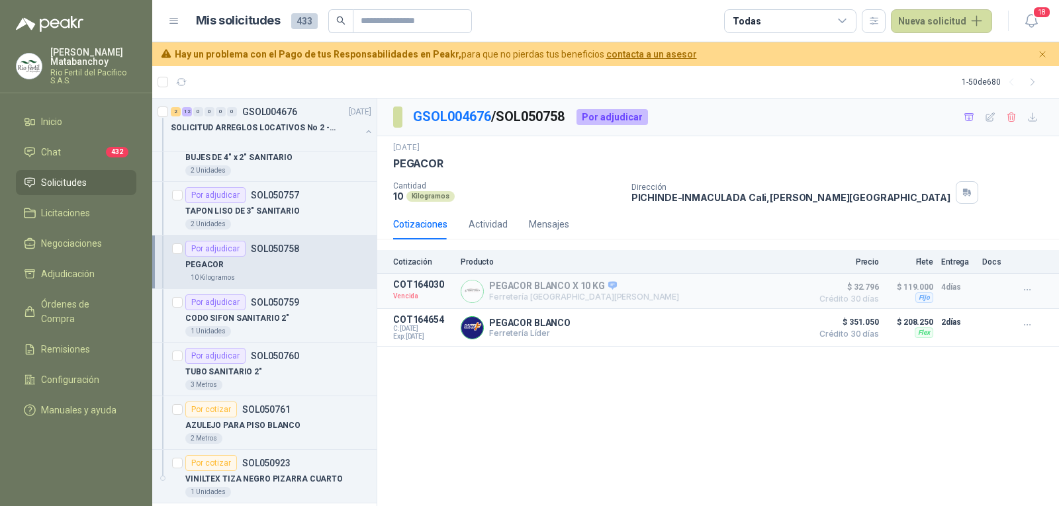
scroll to position [728, 0]
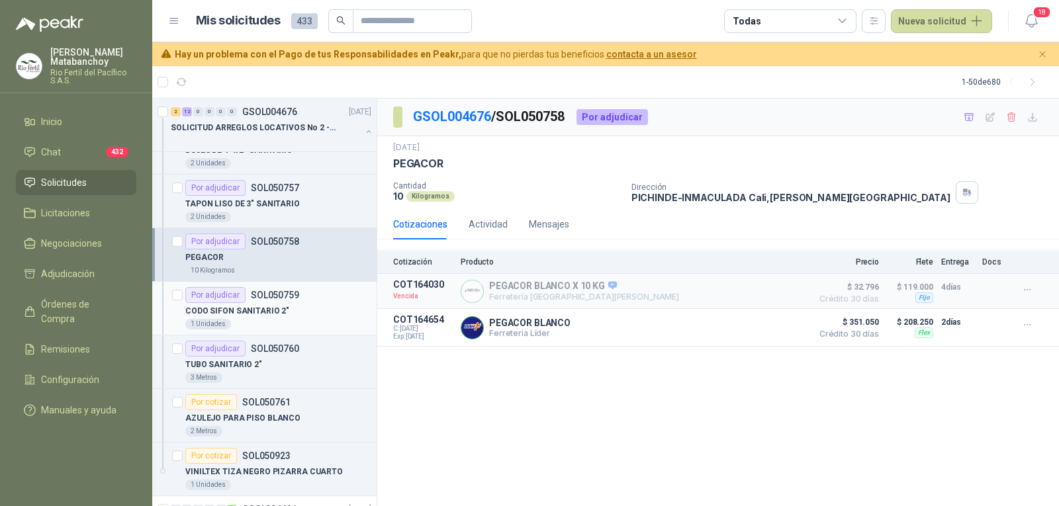
click at [285, 330] on article "Por adjudicar SOL050759 CODO SIFON SANITARIO 2" 1 Unidades" at bounding box center [264, 309] width 224 height 54
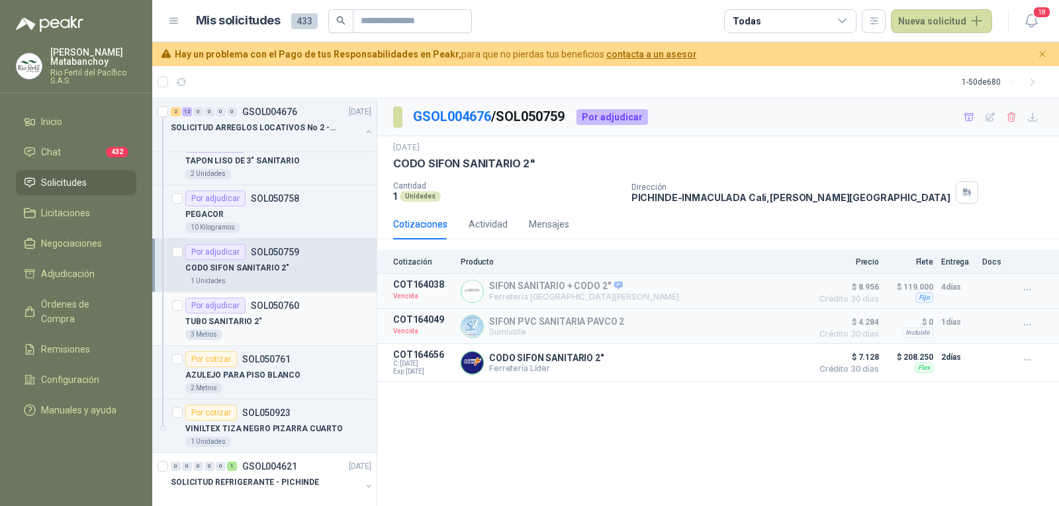
scroll to position [794, 0]
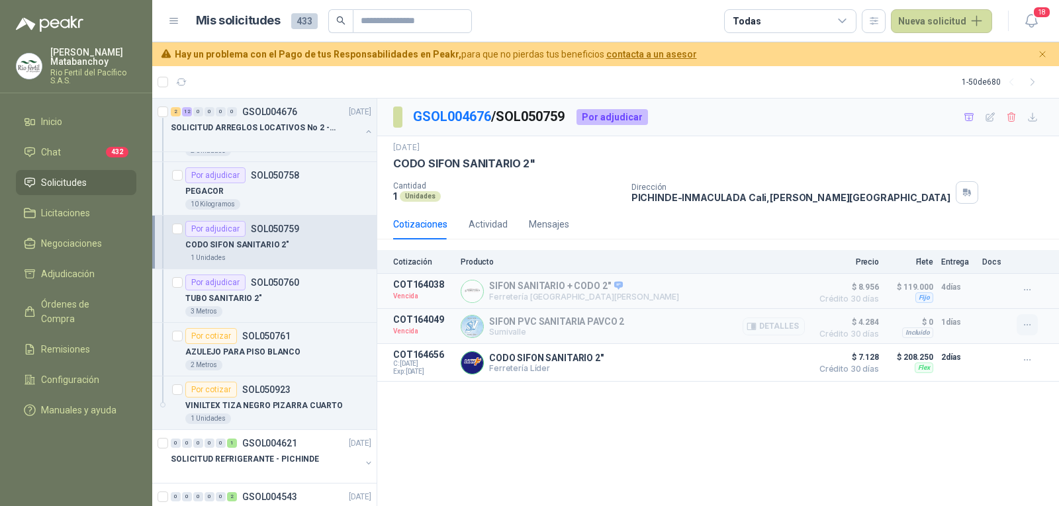
click at [1027, 326] on icon "button" at bounding box center [1027, 325] width 6 height 1
click at [967, 301] on button "Solicitar Recotización" at bounding box center [1001, 296] width 106 height 21
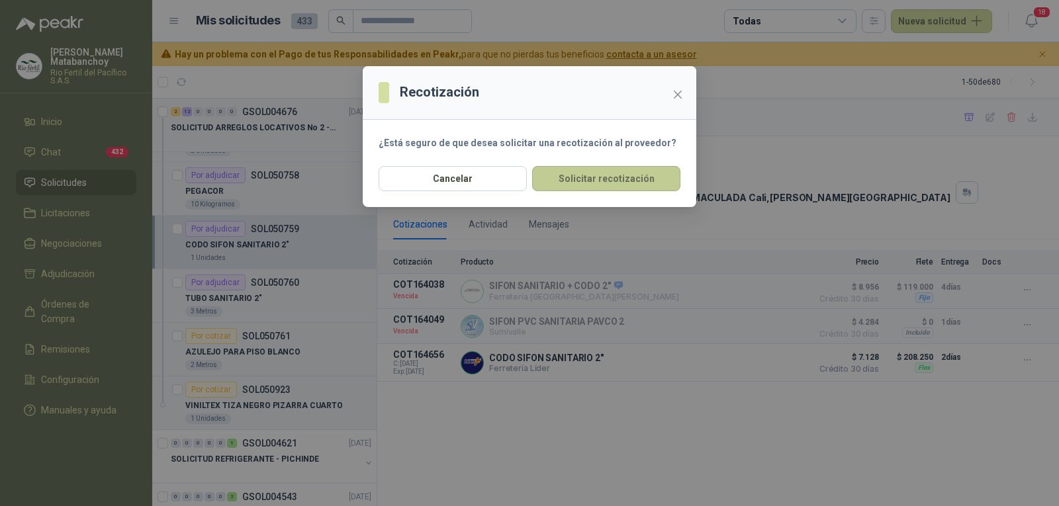
click at [620, 177] on button "Solicitar recotización" at bounding box center [606, 178] width 148 height 25
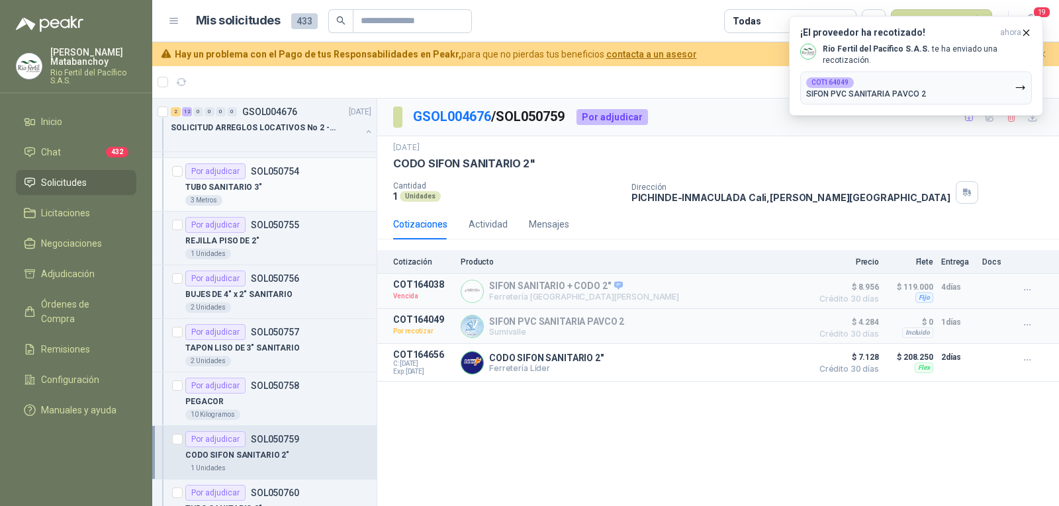
scroll to position [596, 0]
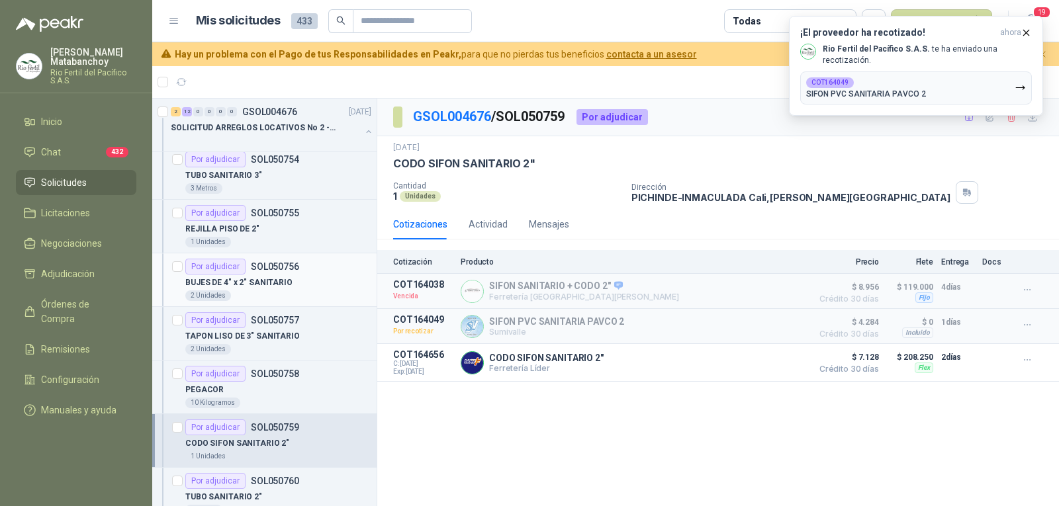
click at [275, 293] on div "2 Unidades" at bounding box center [278, 296] width 186 height 11
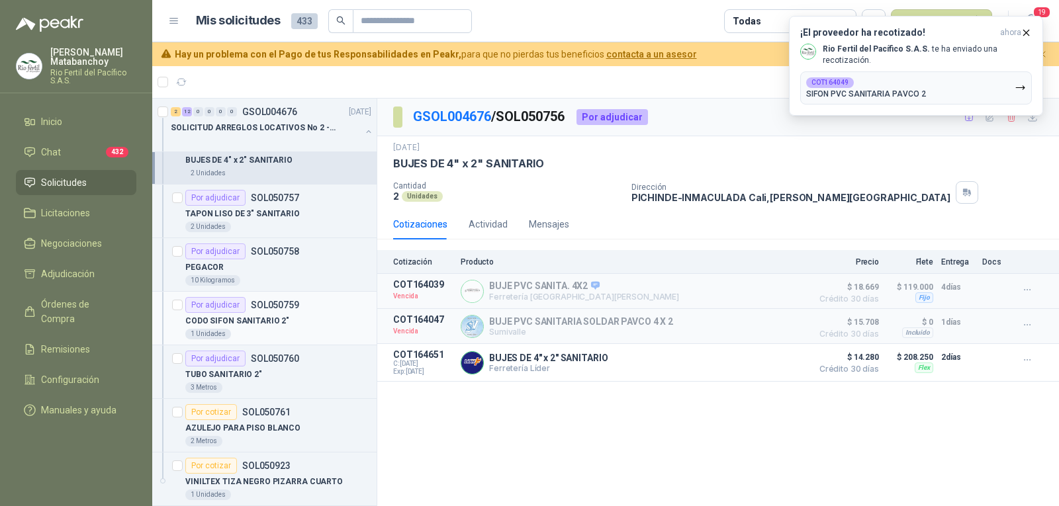
scroll to position [728, 0]
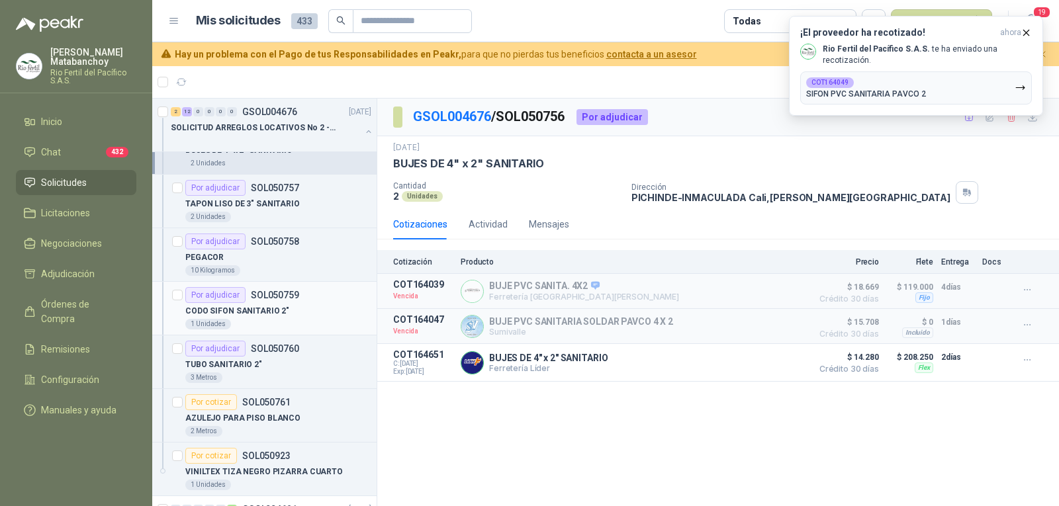
click at [271, 329] on div "1 Unidades" at bounding box center [278, 324] width 186 height 11
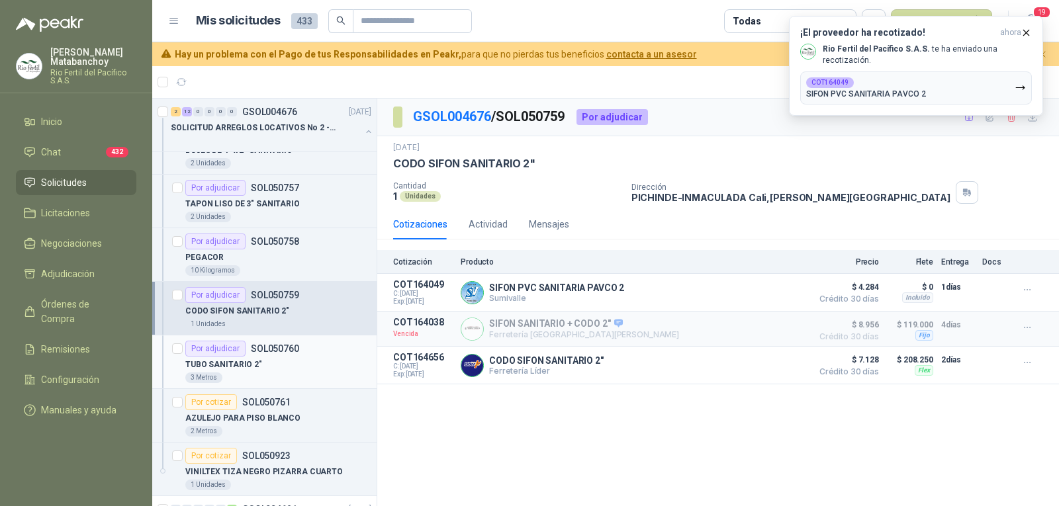
click at [275, 357] on div "TUBO SANITARIO 2"" at bounding box center [278, 365] width 186 height 16
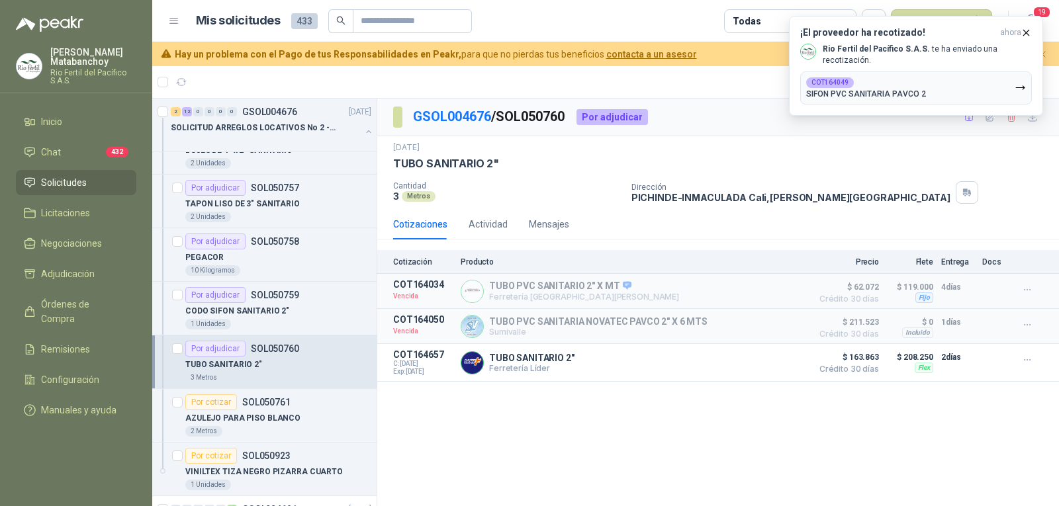
scroll to position [861, 0]
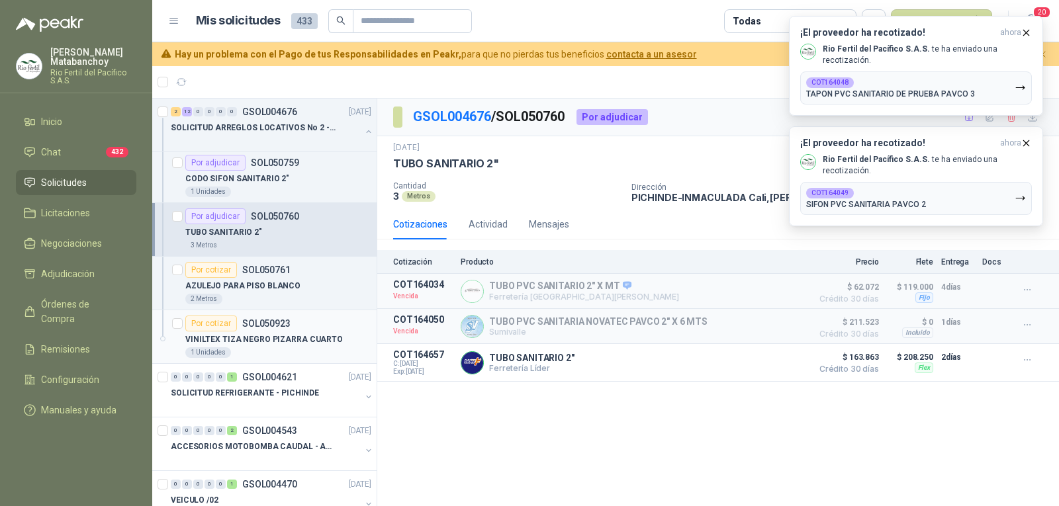
click at [267, 316] on div "Por cotizar SOL050923" at bounding box center [237, 324] width 105 height 16
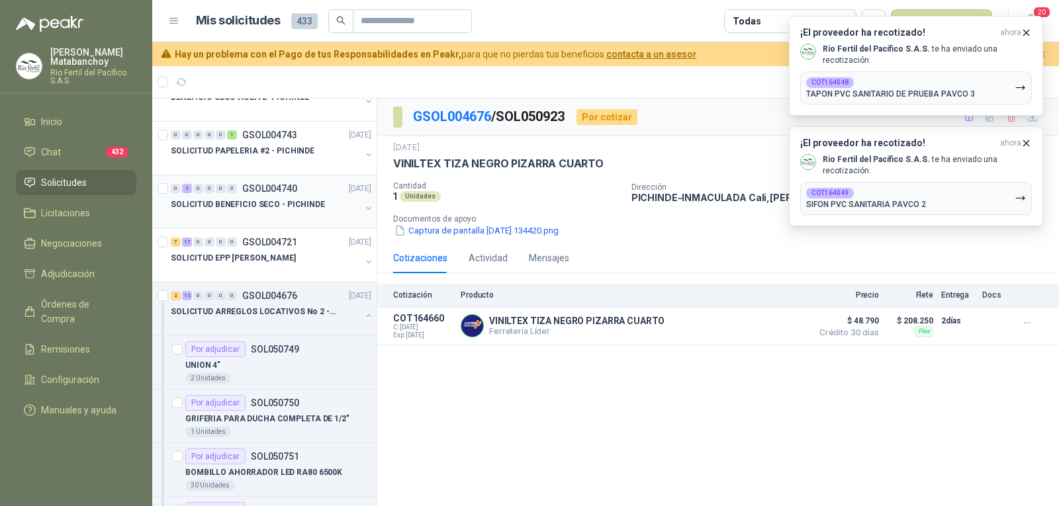
scroll to position [132, 0]
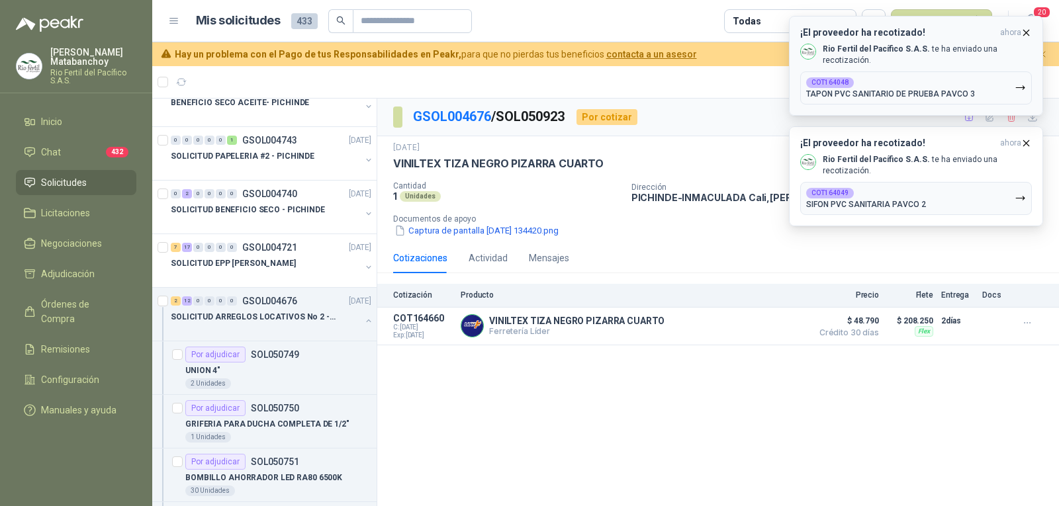
click at [1027, 34] on icon "button" at bounding box center [1026, 32] width 5 height 5
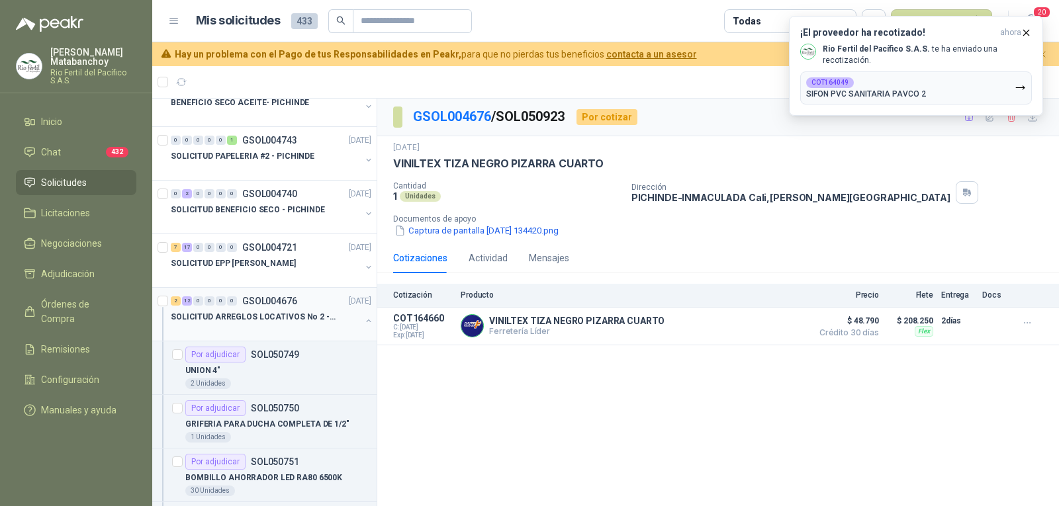
click at [277, 303] on p "GSOL004676" at bounding box center [269, 301] width 55 height 9
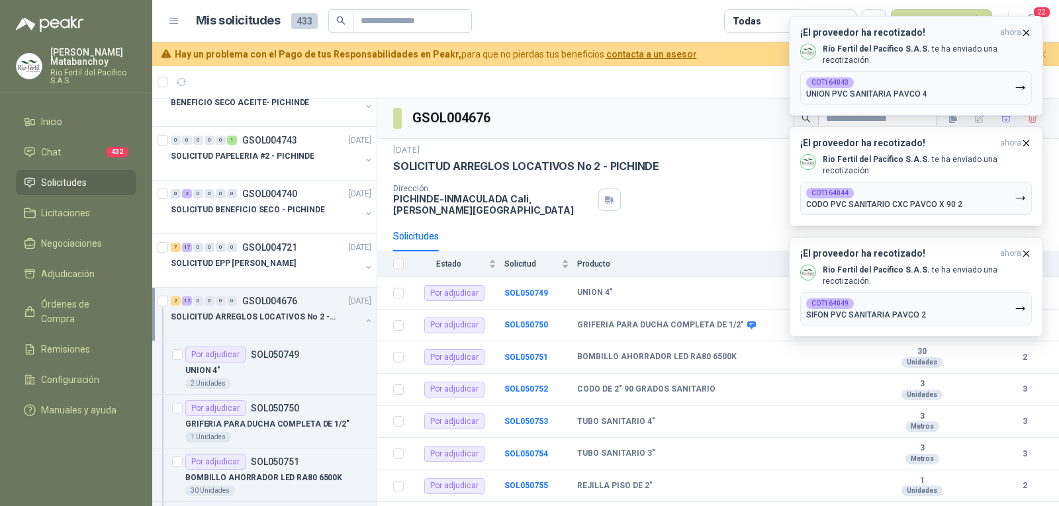
click at [1025, 28] on icon "button" at bounding box center [1026, 32] width 11 height 11
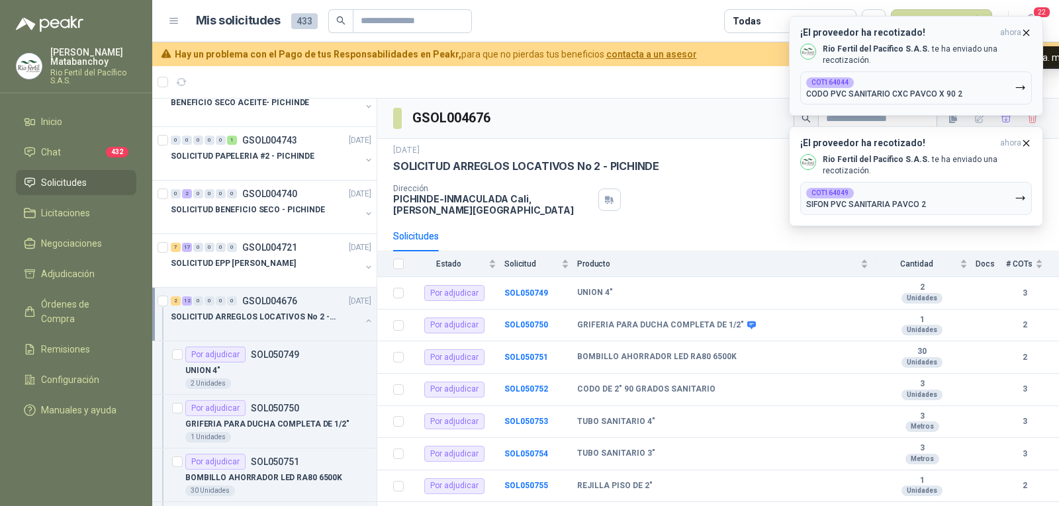
click at [1026, 33] on icon "button" at bounding box center [1026, 32] width 5 height 5
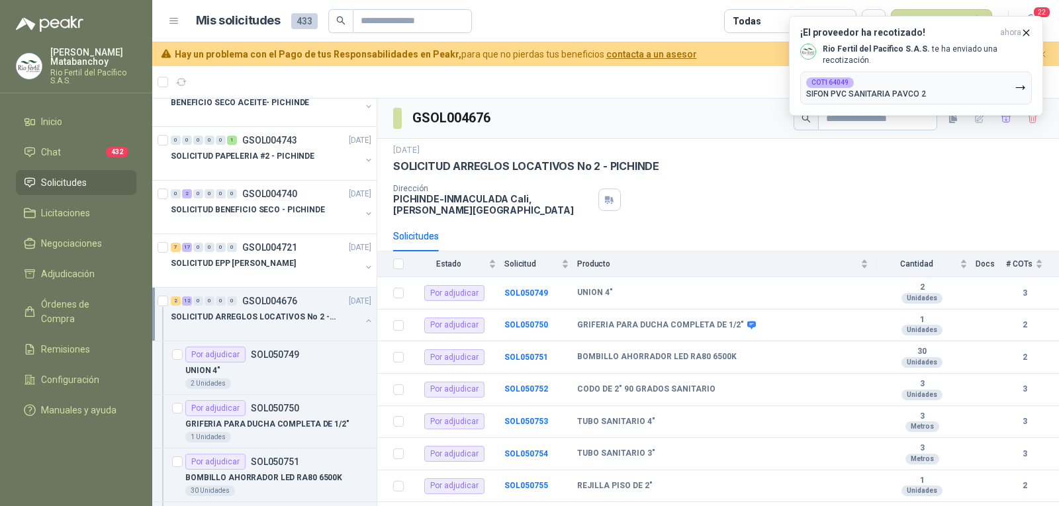
click at [1026, 33] on icon "button" at bounding box center [1026, 32] width 5 height 5
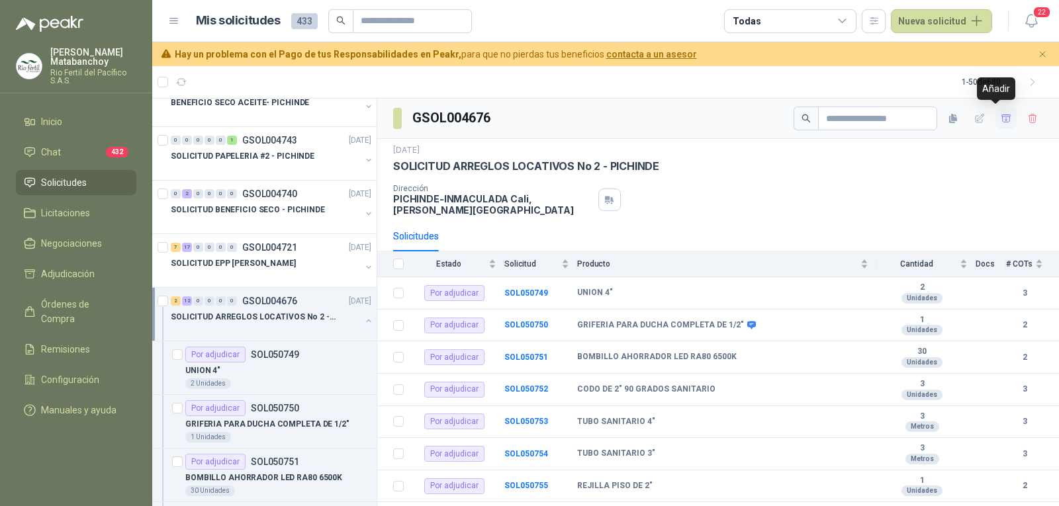
click at [1001, 118] on icon "button" at bounding box center [1006, 118] width 11 height 11
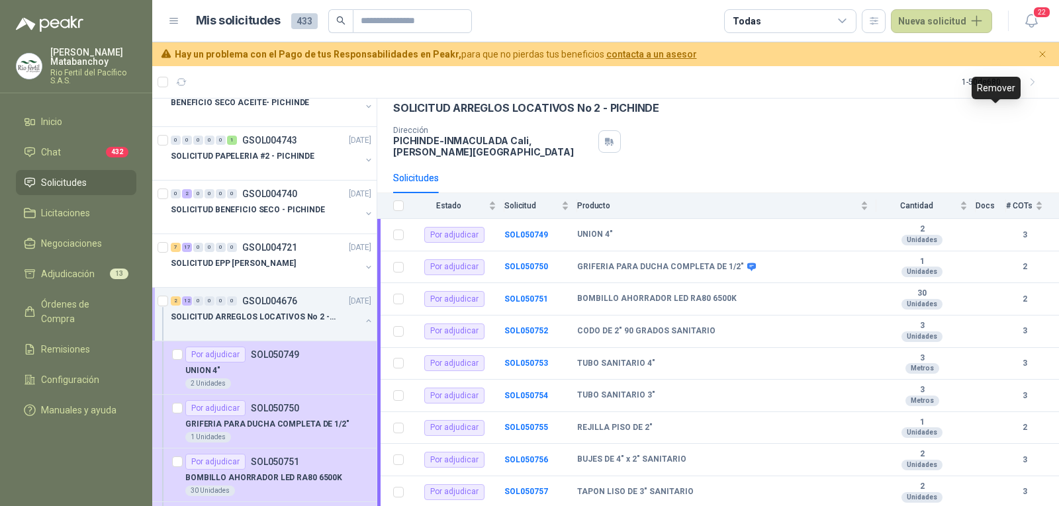
scroll to position [245, 0]
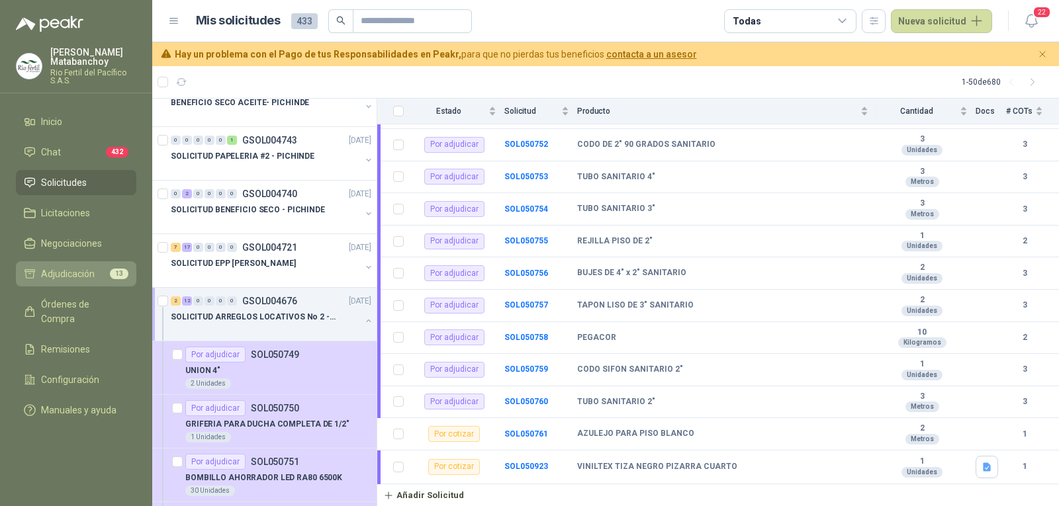
click at [42, 271] on span "Adjudicación" at bounding box center [68, 274] width 54 height 15
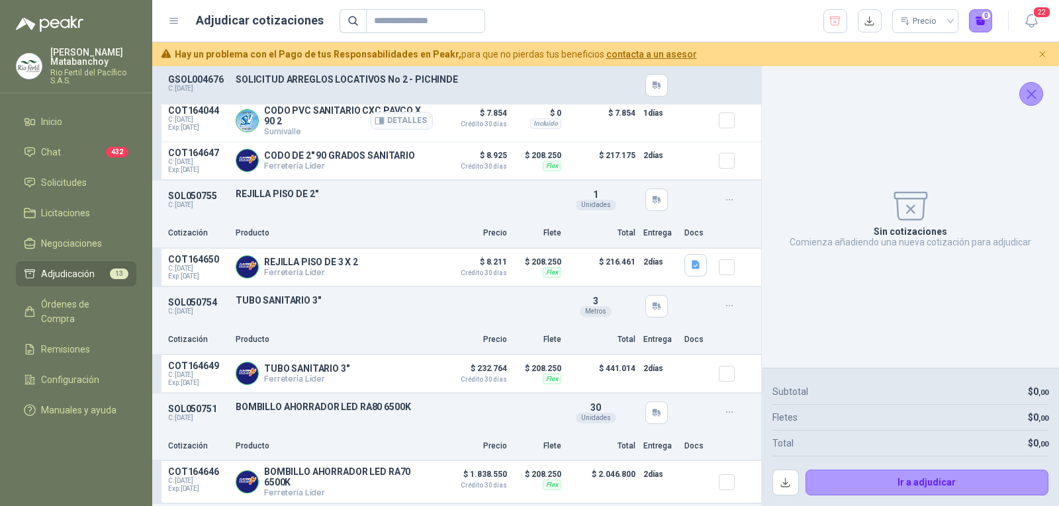
scroll to position [1196, 0]
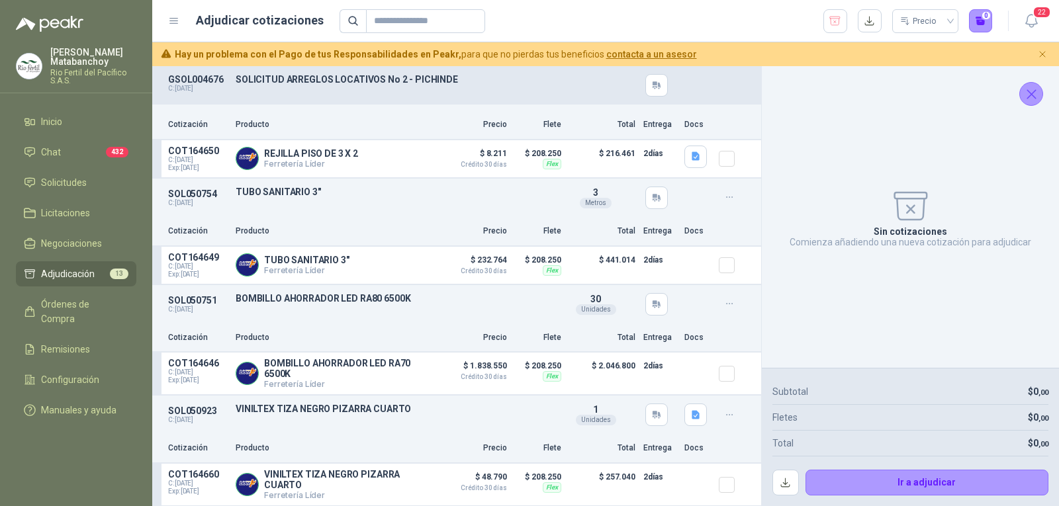
click at [1025, 93] on icon "Cerrar" at bounding box center [1031, 94] width 17 height 17
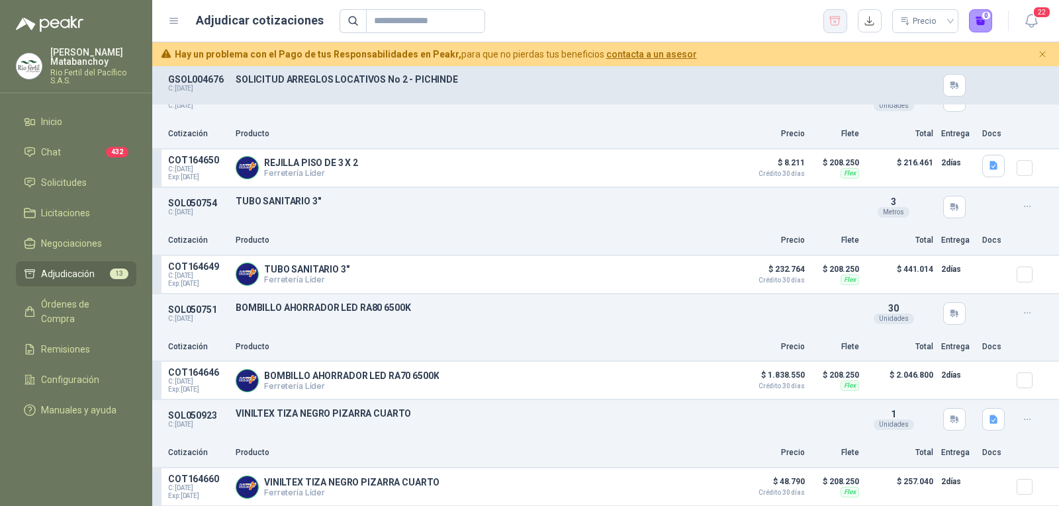
click at [834, 19] on icon "button" at bounding box center [835, 21] width 13 height 13
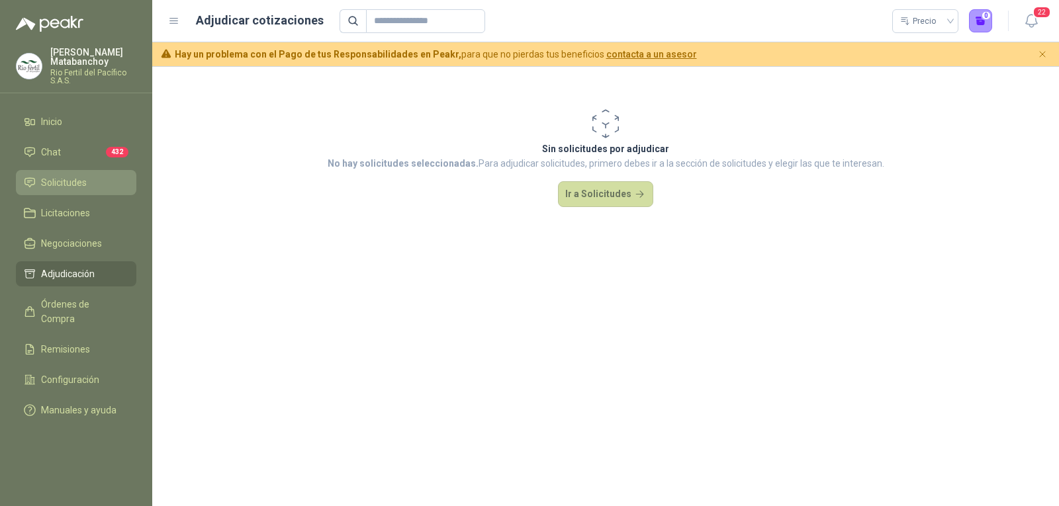
click at [42, 177] on span "Solicitudes" at bounding box center [64, 182] width 46 height 15
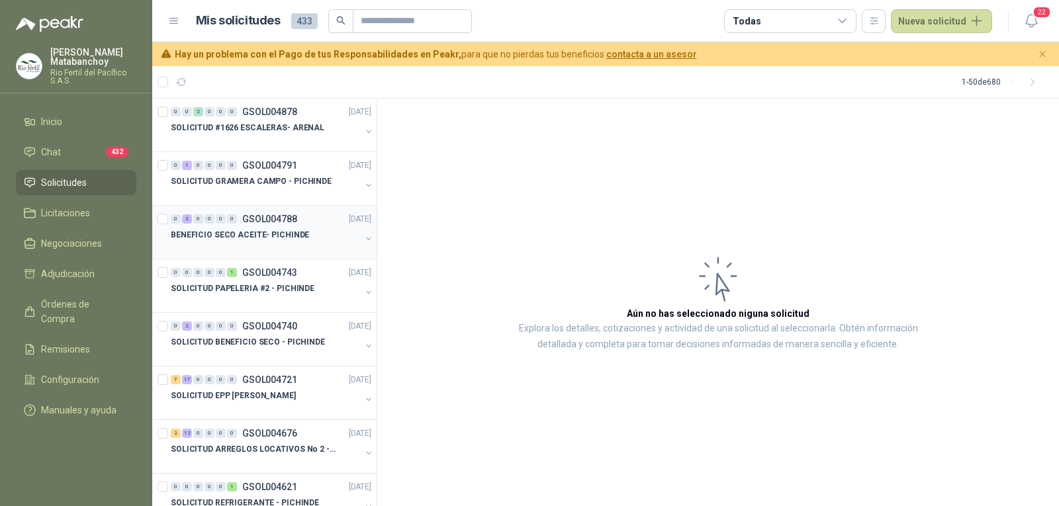
click at [242, 232] on p "BENEFICIO SECO ACEITE- PICHINDE" at bounding box center [240, 235] width 138 height 13
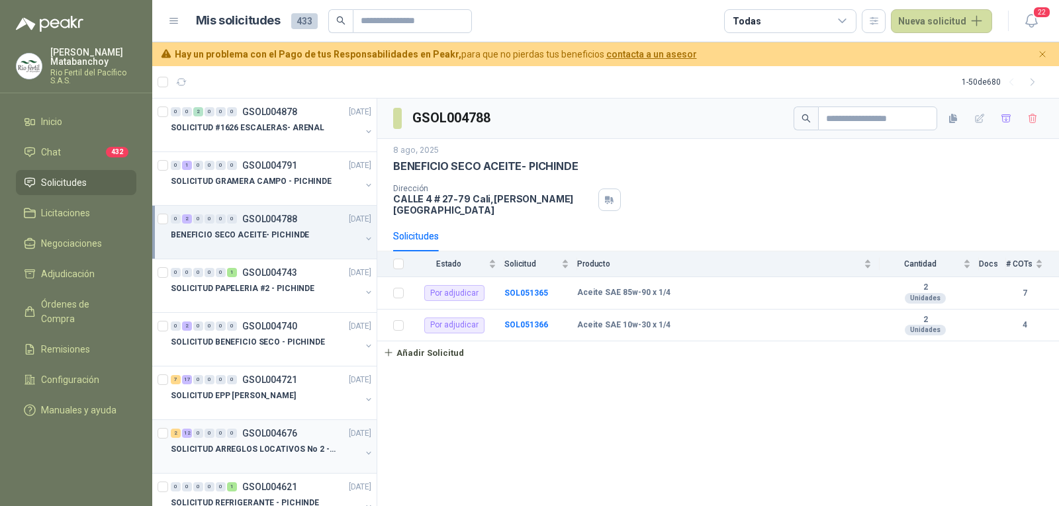
click at [259, 450] on p "SOLICITUD ARREGLOS LOCATIVOS No 2 - PICHINDE" at bounding box center [253, 450] width 165 height 13
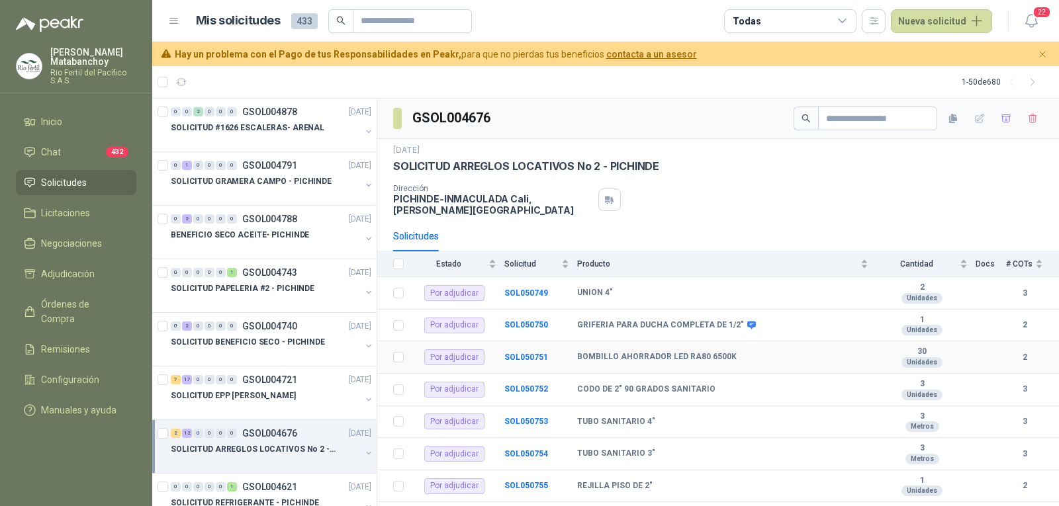
scroll to position [245, 0]
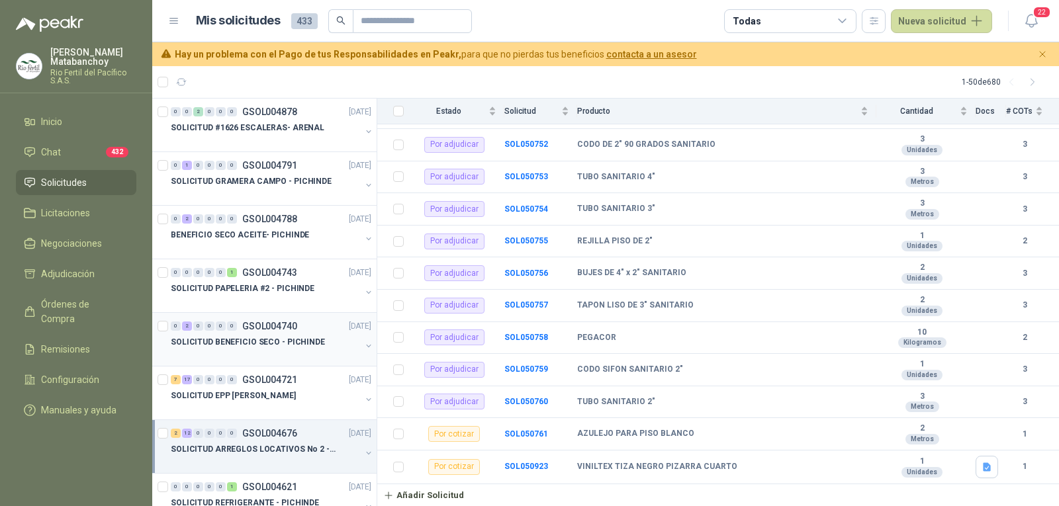
click at [262, 324] on p "GSOL004740" at bounding box center [269, 326] width 55 height 9
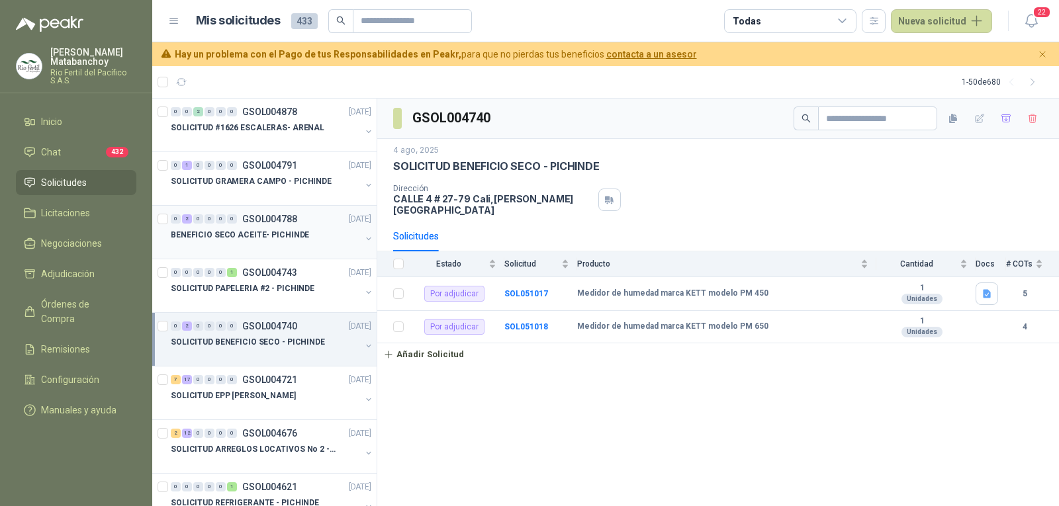
click at [248, 230] on p "BENEFICIO SECO ACEITE- PICHINDE" at bounding box center [240, 235] width 138 height 13
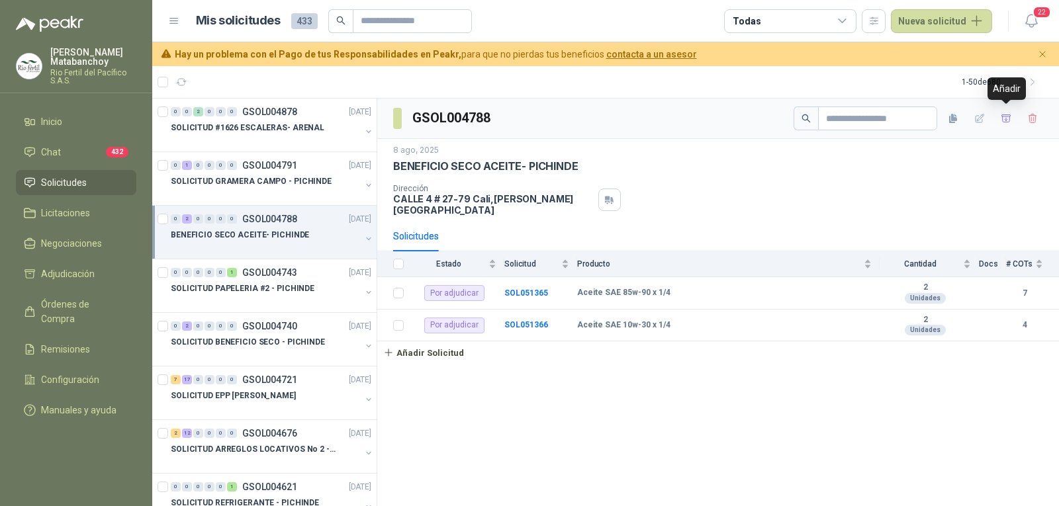
drag, startPoint x: 1001, startPoint y: 116, endPoint x: 799, endPoint y: 158, distance: 206.2
click at [1001, 115] on icon "button" at bounding box center [1006, 118] width 11 height 11
click at [75, 275] on span "Adjudicación" at bounding box center [68, 274] width 54 height 15
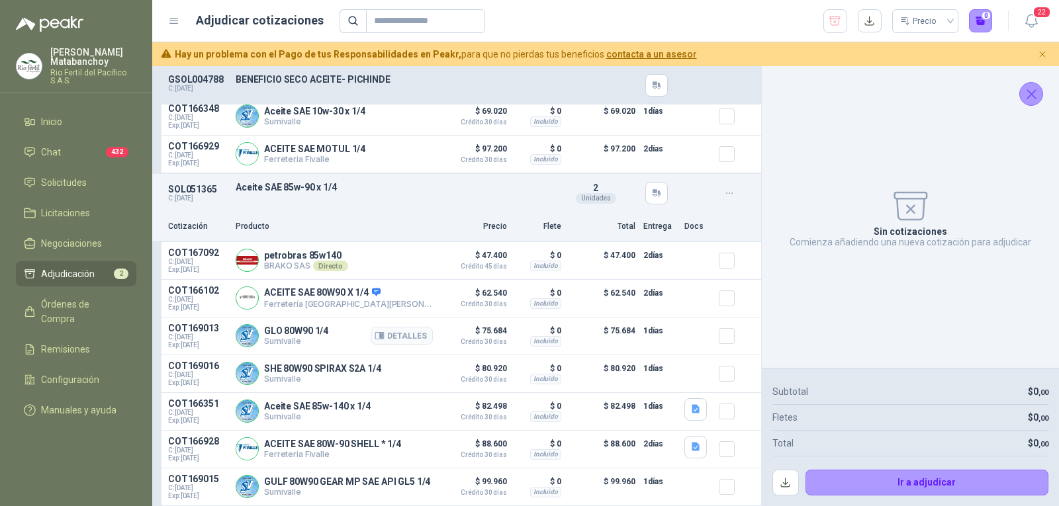
scroll to position [188, 0]
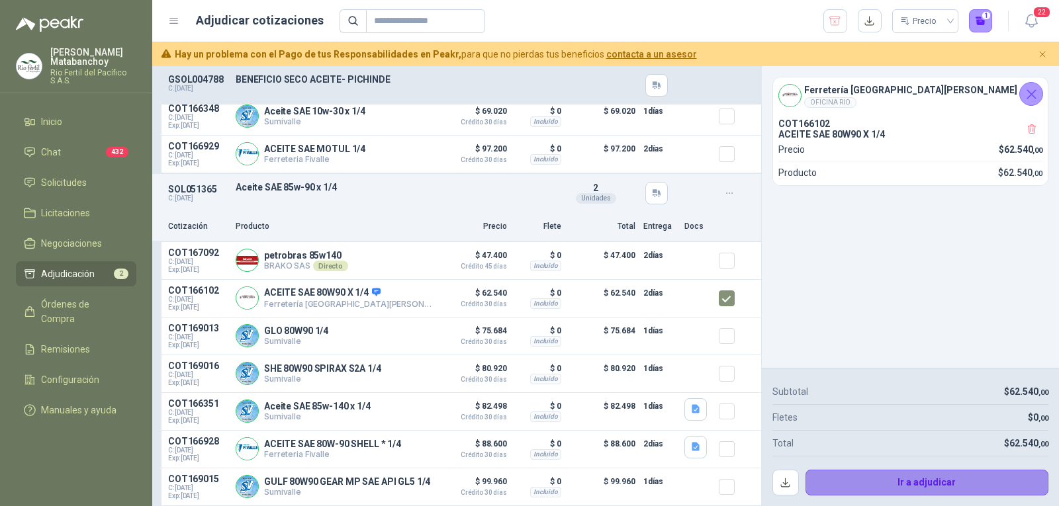
click at [831, 473] on button "Ir a adjudicar" at bounding box center [928, 483] width 244 height 26
